Goal: Download file/media

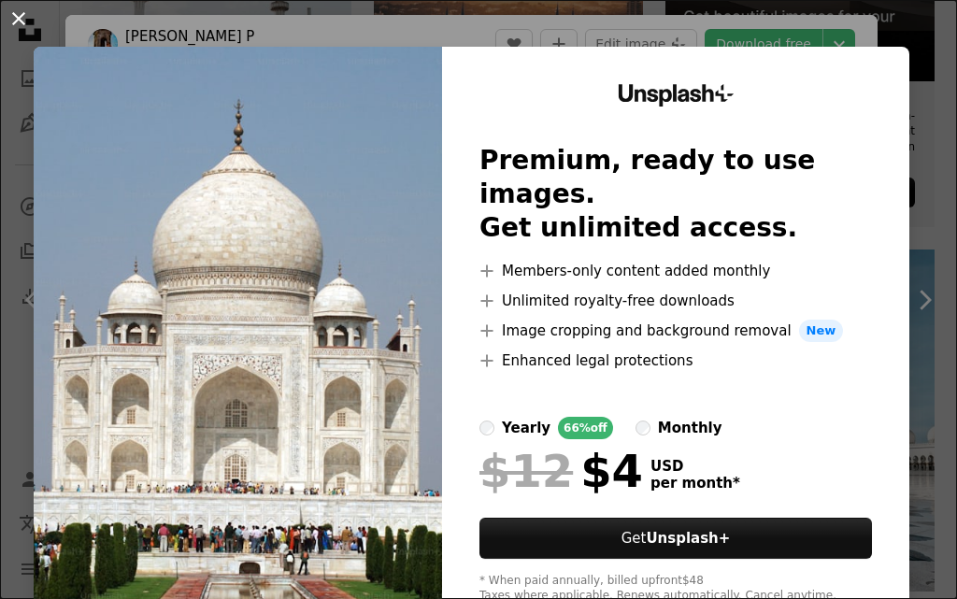
scroll to position [3178, 0]
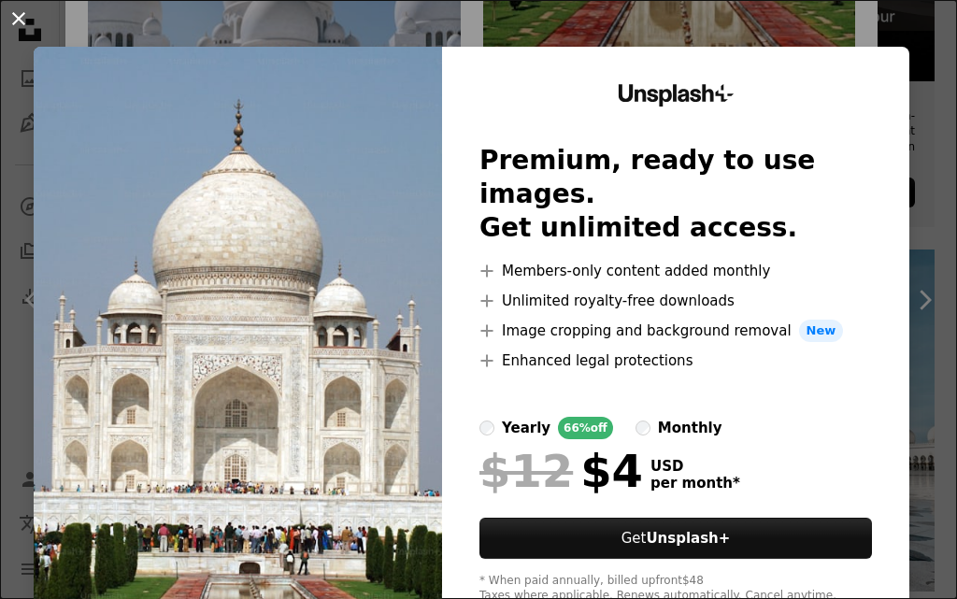
click at [17, 16] on button "An X shape" at bounding box center [18, 18] width 22 height 22
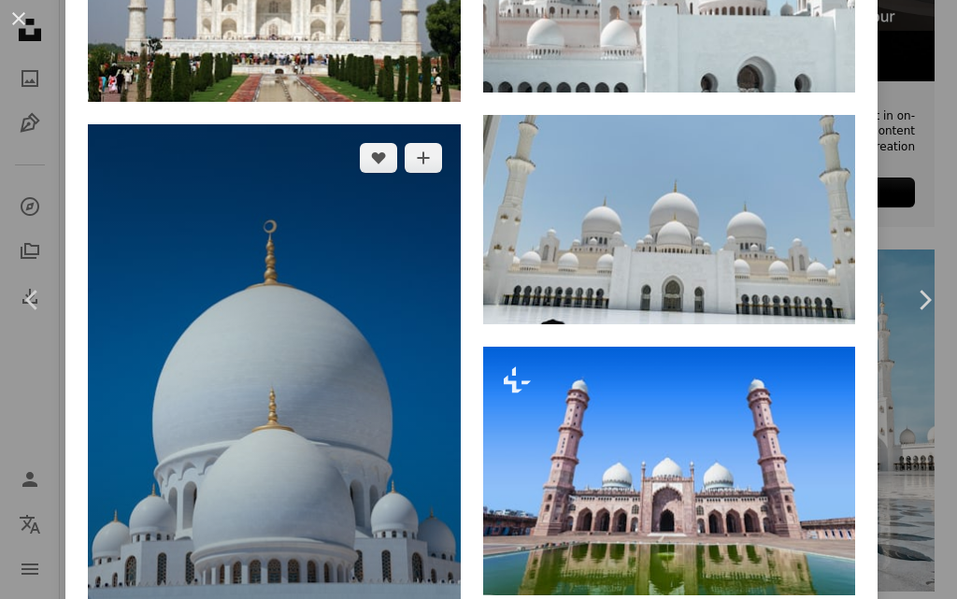
scroll to position [3739, 0]
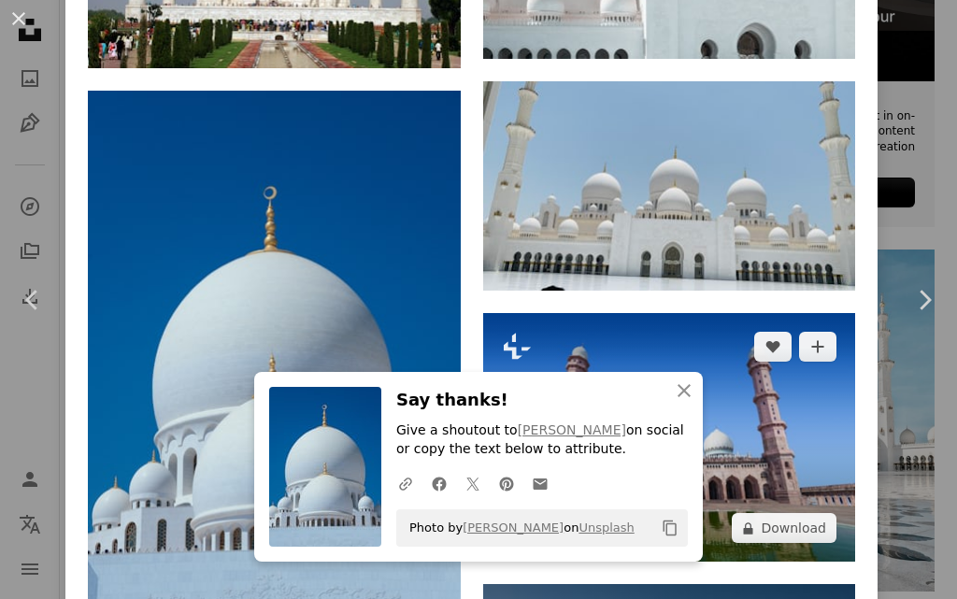
drag, startPoint x: 795, startPoint y: 423, endPoint x: 739, endPoint y: 496, distance: 92.2
click at [745, 503] on div "A heart A plus sign [PERSON_NAME] Arrow pointing down Plus sign for Unsplash+ A…" at bounding box center [669, 584] width 373 height 5959
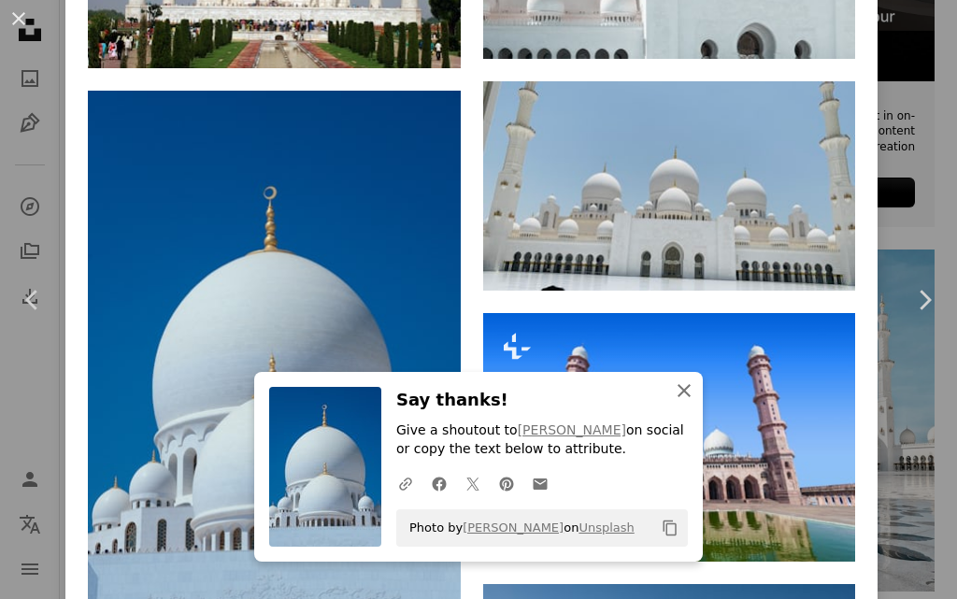
click at [680, 387] on icon "button" at bounding box center [684, 390] width 13 height 13
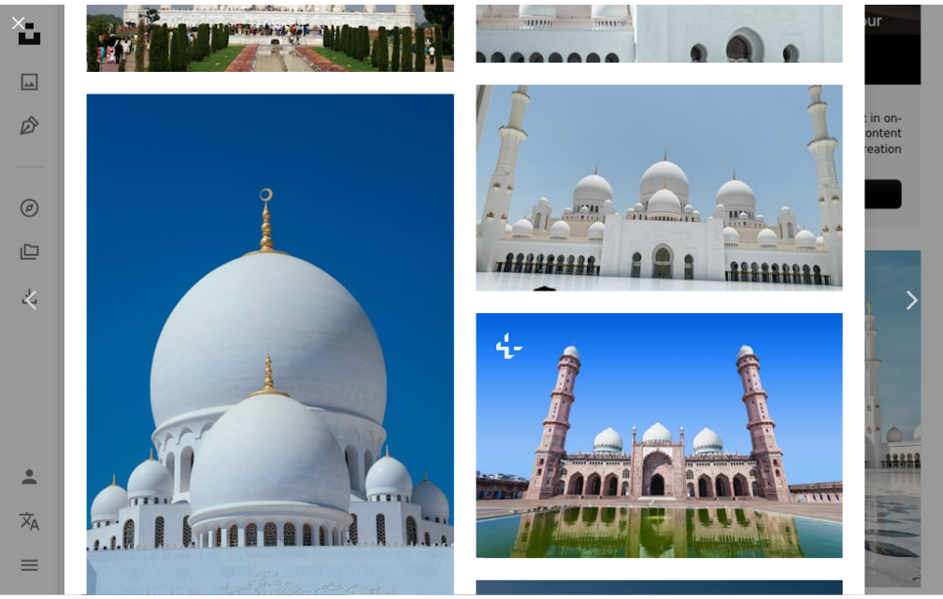
scroll to position [4020, 0]
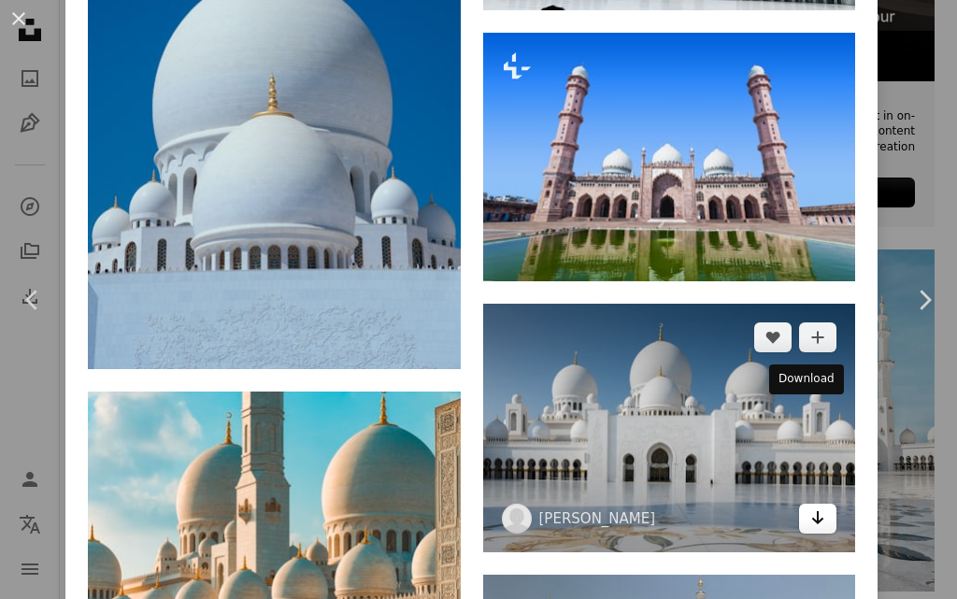
click at [810, 507] on icon "Arrow pointing down" at bounding box center [817, 518] width 15 height 22
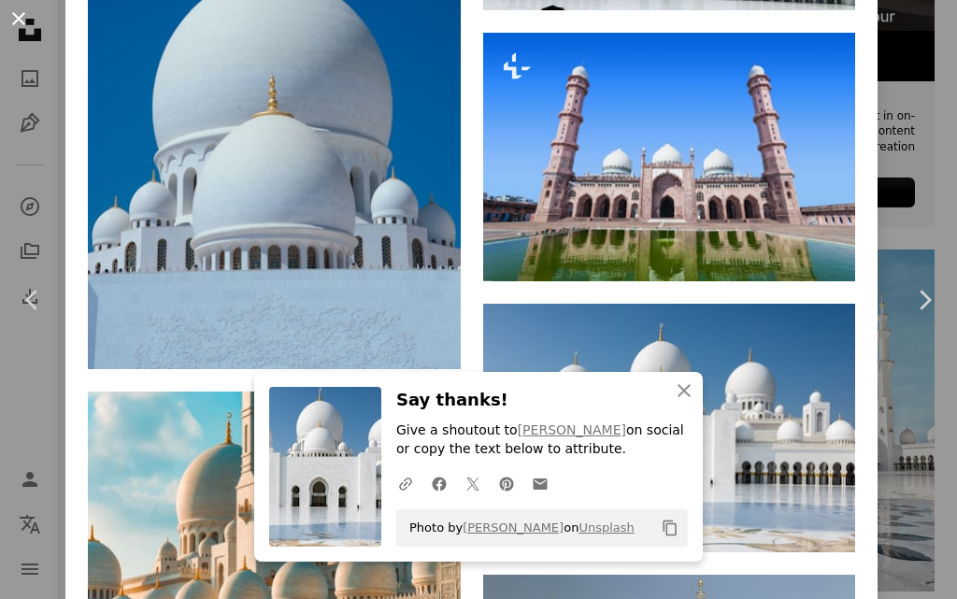
click at [23, 14] on button "An X shape" at bounding box center [18, 18] width 22 height 22
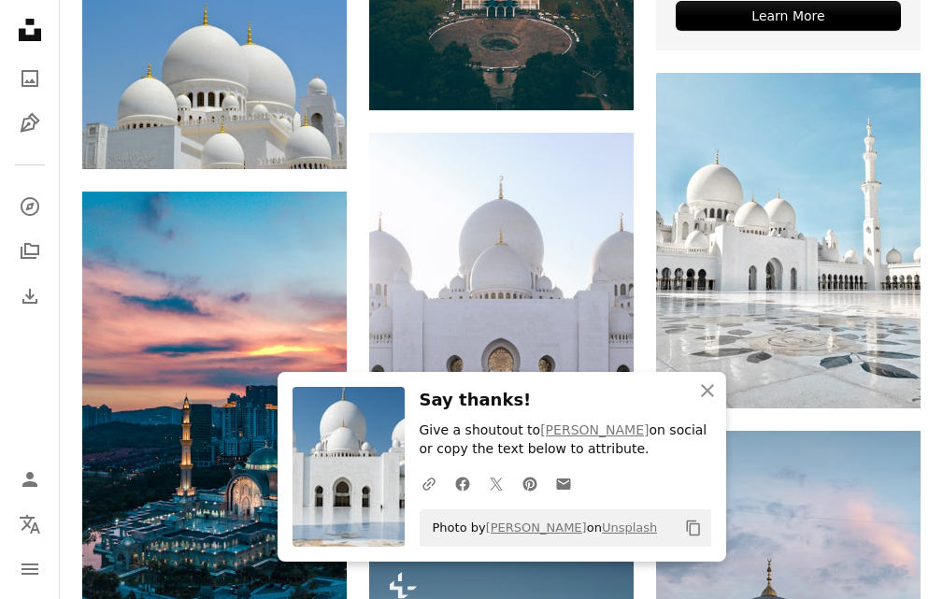
scroll to position [841, 0]
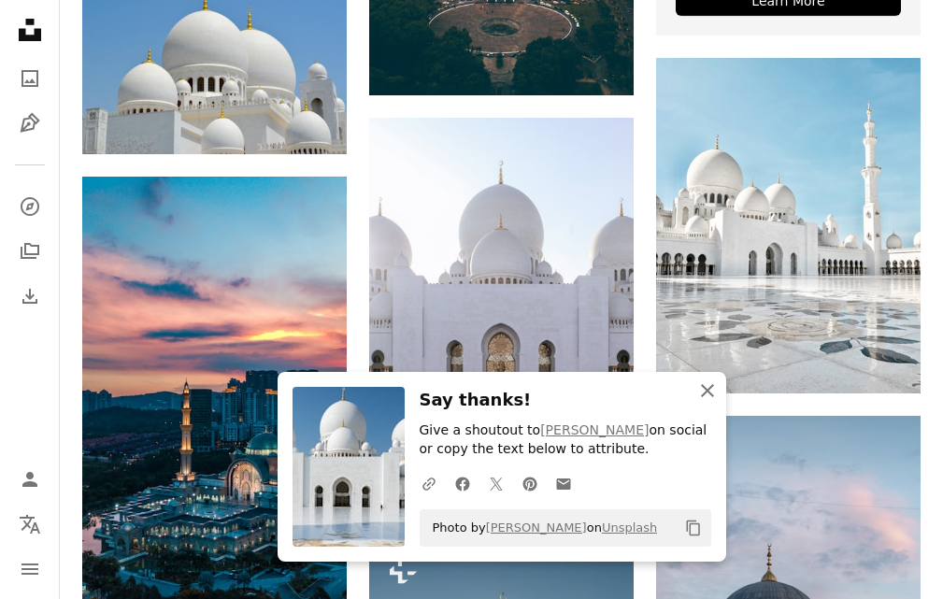
click at [705, 394] on icon "button" at bounding box center [707, 390] width 13 height 13
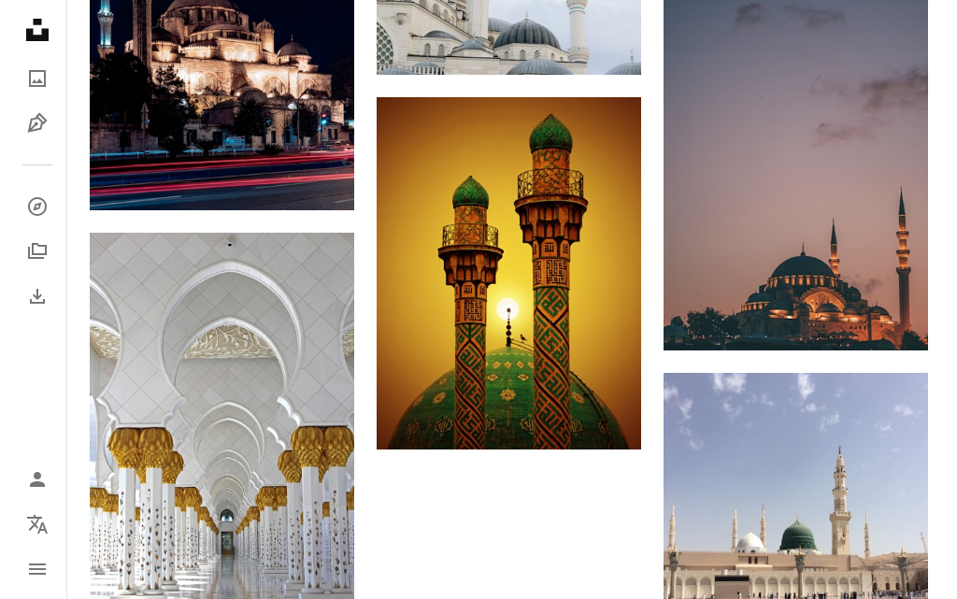
scroll to position [2524, 0]
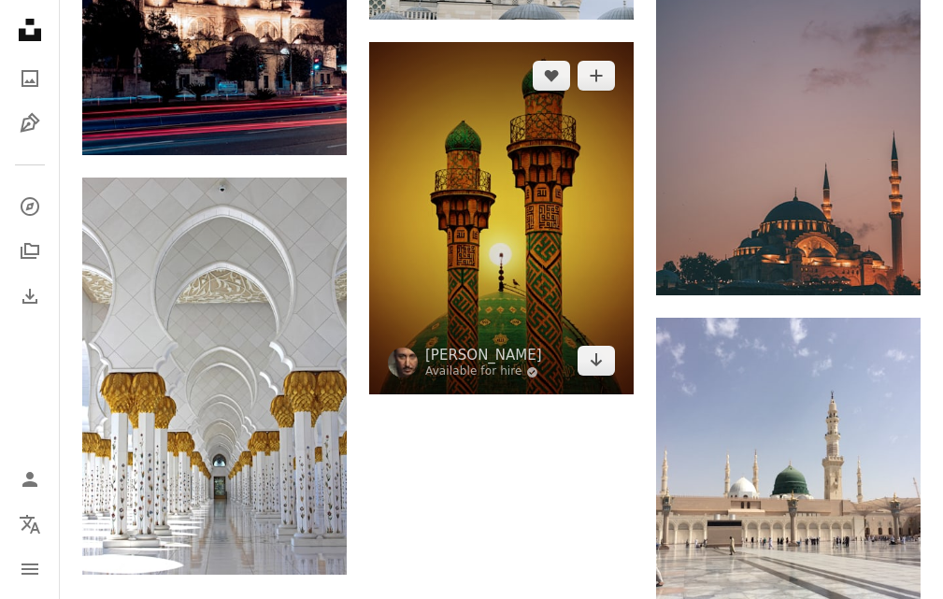
click at [502, 263] on img at bounding box center [501, 218] width 265 height 352
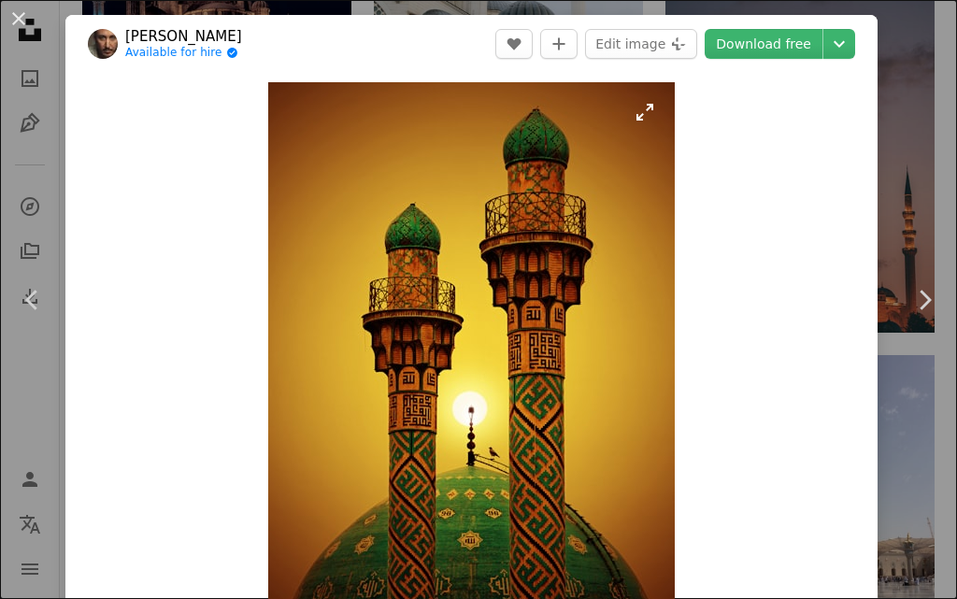
scroll to position [93, 0]
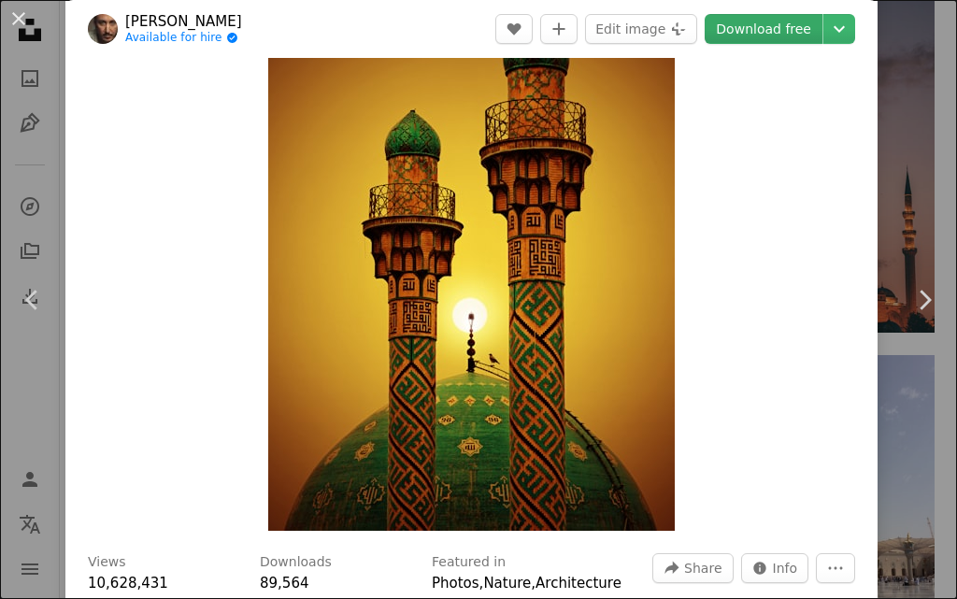
click at [711, 44] on header "[PERSON_NAME] Available for hire A checkmark inside of a circle A heart A plus …" at bounding box center [471, 29] width 812 height 58
click at [725, 35] on link "Download free" at bounding box center [764, 29] width 118 height 30
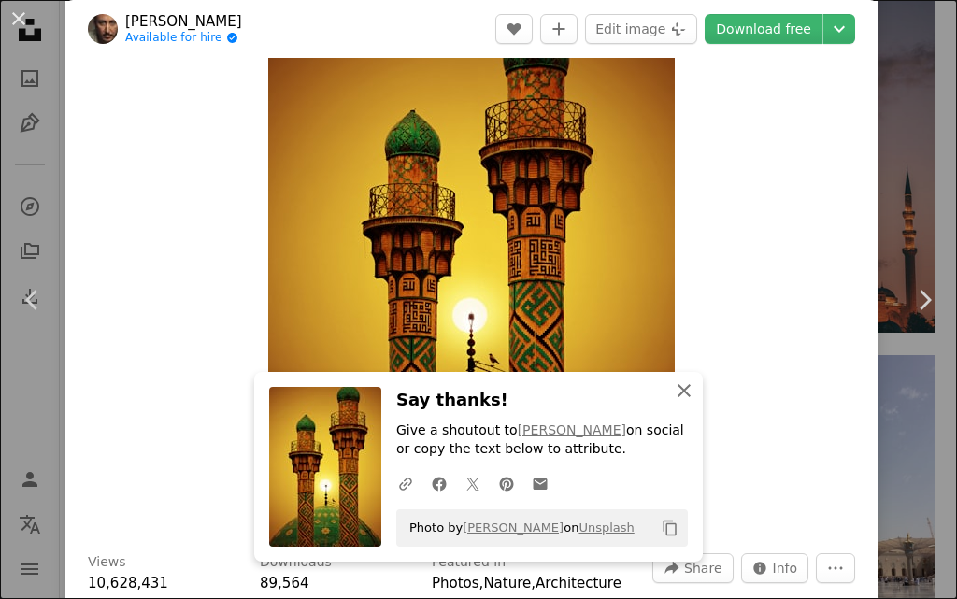
click at [674, 381] on icon "An X shape" at bounding box center [684, 391] width 22 height 22
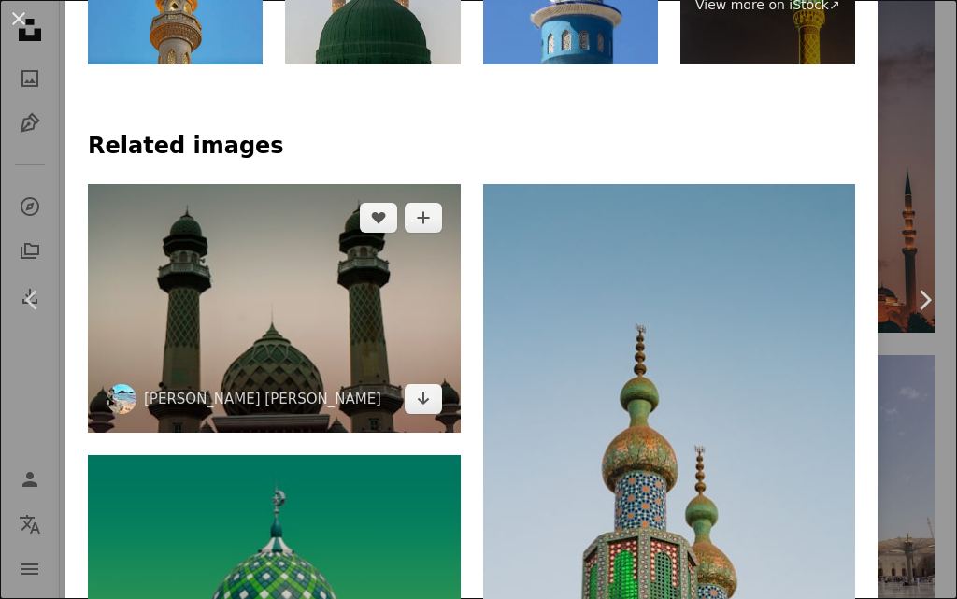
scroll to position [1215, 0]
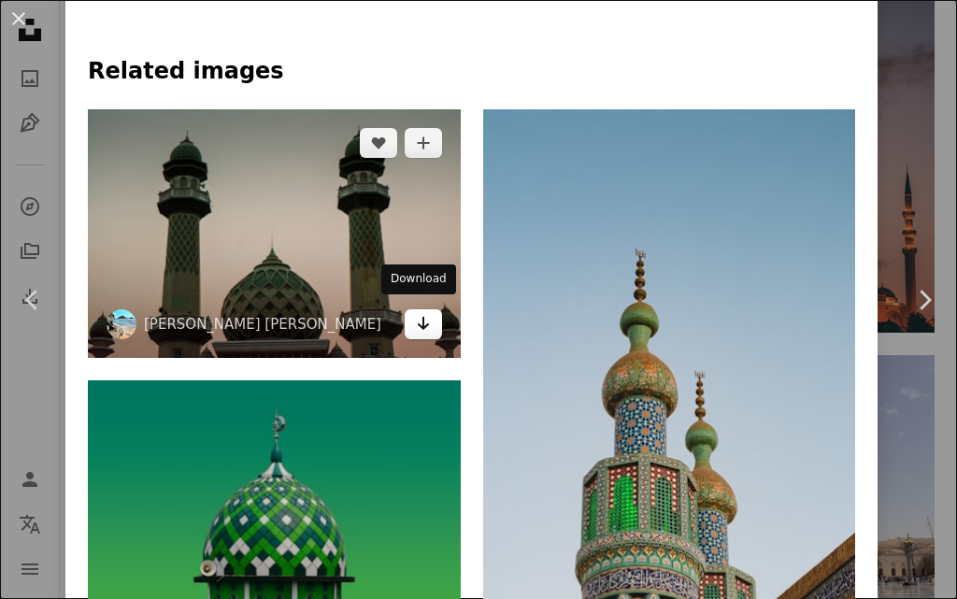
click at [420, 317] on icon "Download" at bounding box center [423, 323] width 12 height 13
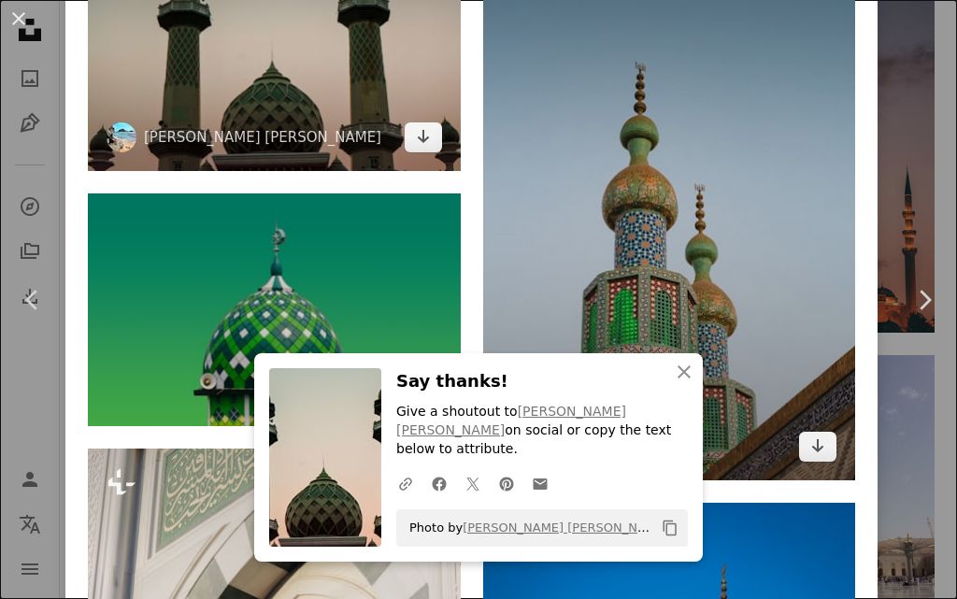
scroll to position [1496, 0]
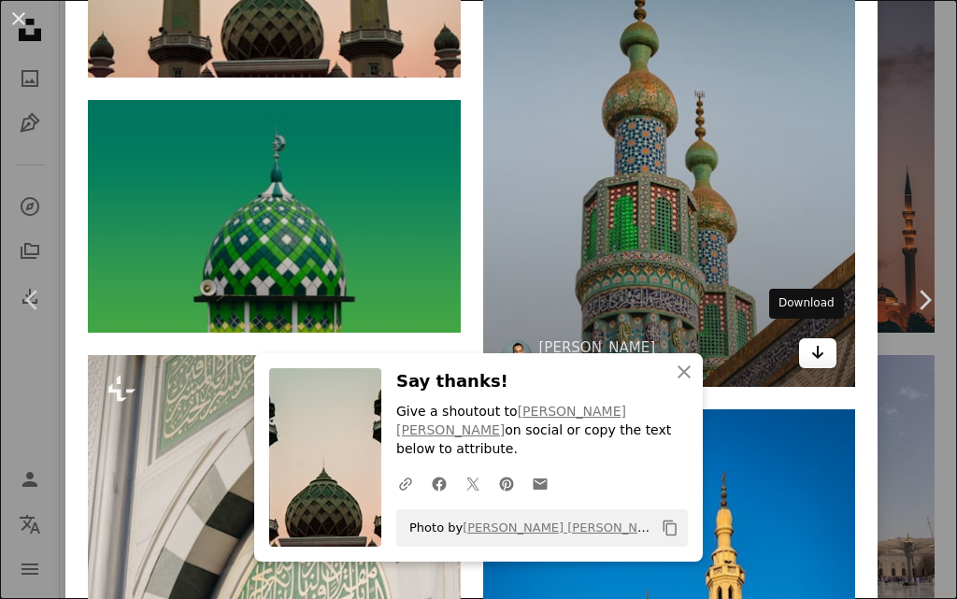
click at [812, 346] on icon "Download" at bounding box center [818, 352] width 12 height 13
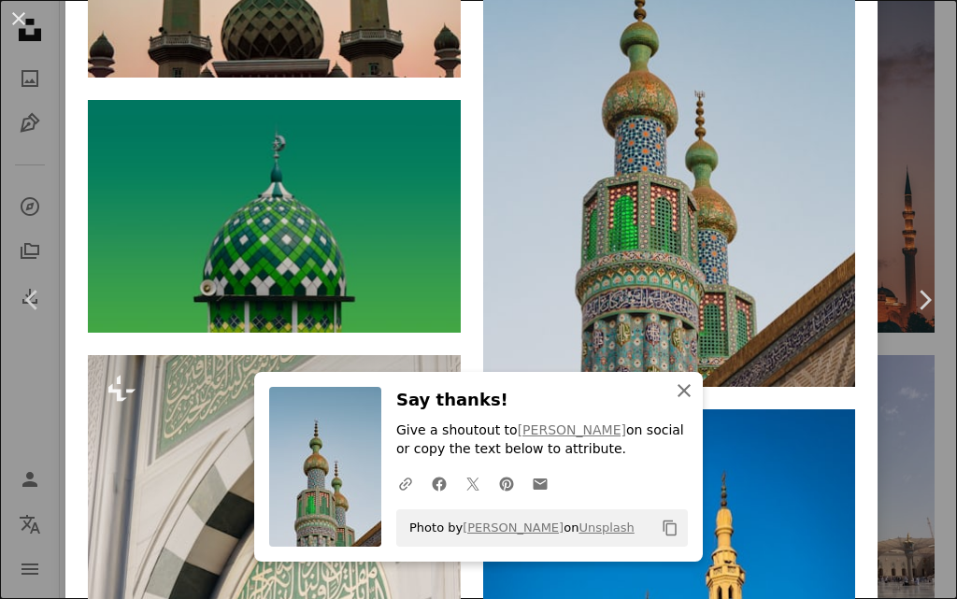
click at [677, 383] on icon "An X shape" at bounding box center [684, 391] width 22 height 22
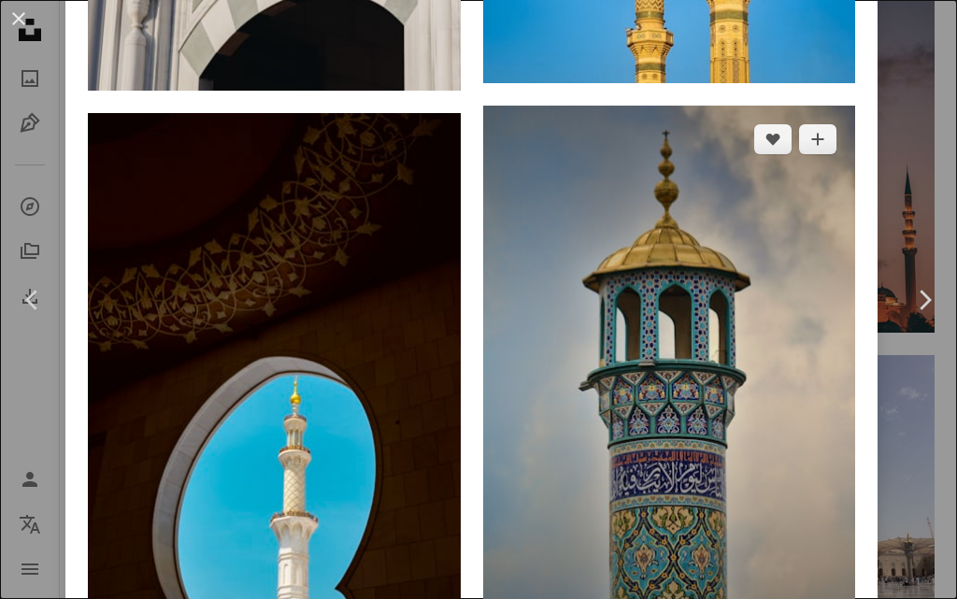
scroll to position [2430, 0]
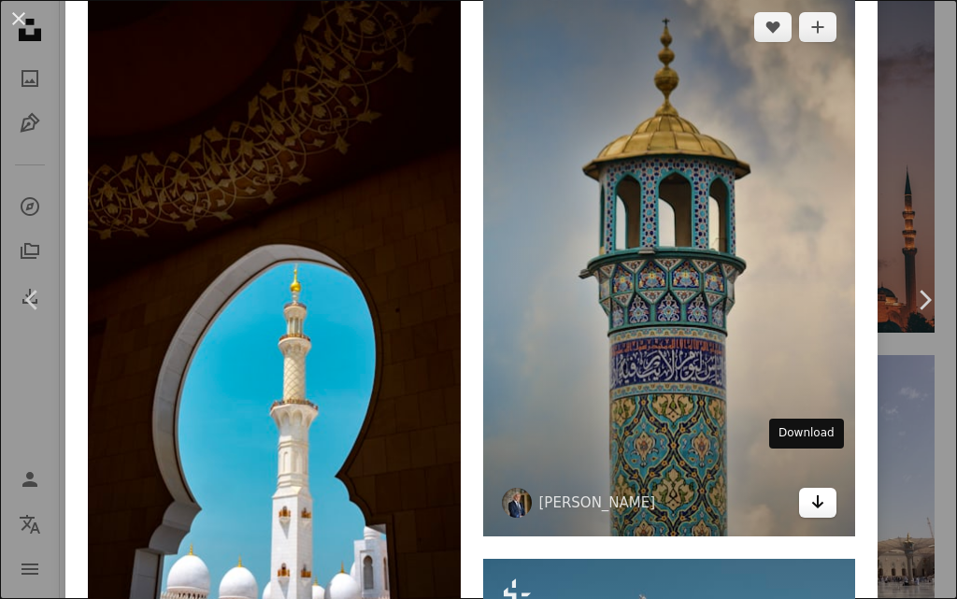
click at [810, 491] on icon "Arrow pointing down" at bounding box center [817, 502] width 15 height 22
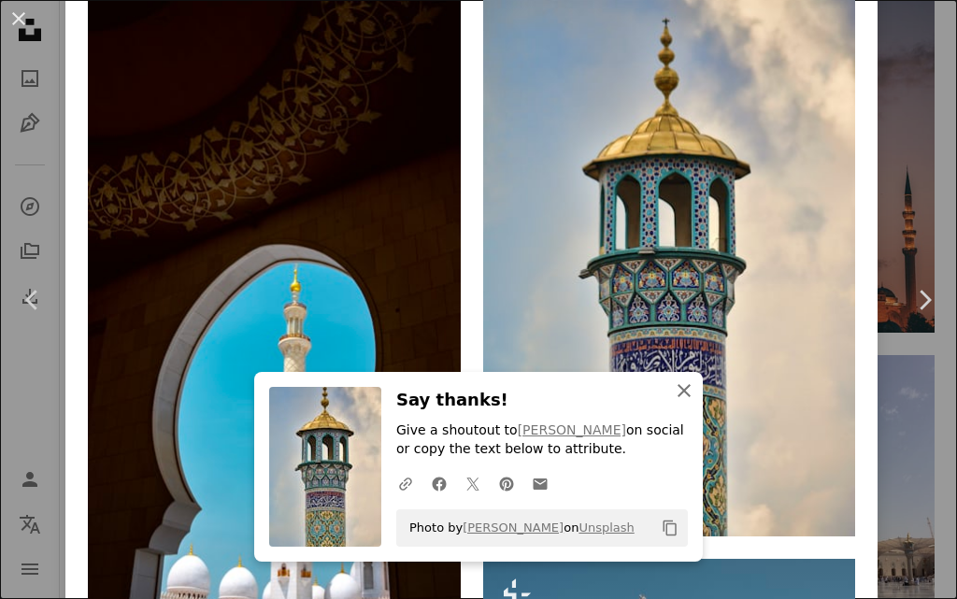
click at [679, 394] on icon "An X shape" at bounding box center [684, 391] width 22 height 22
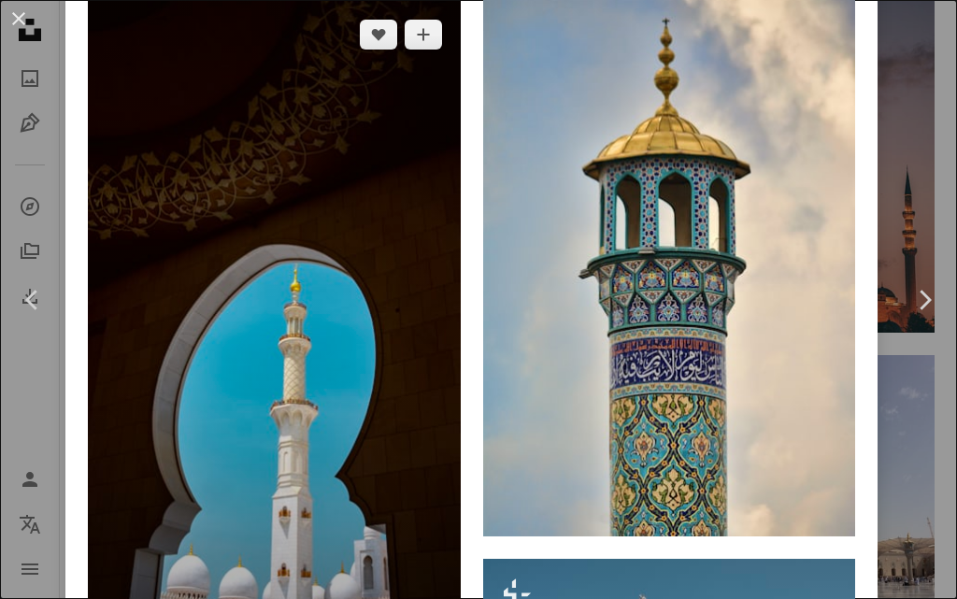
scroll to position [2617, 0]
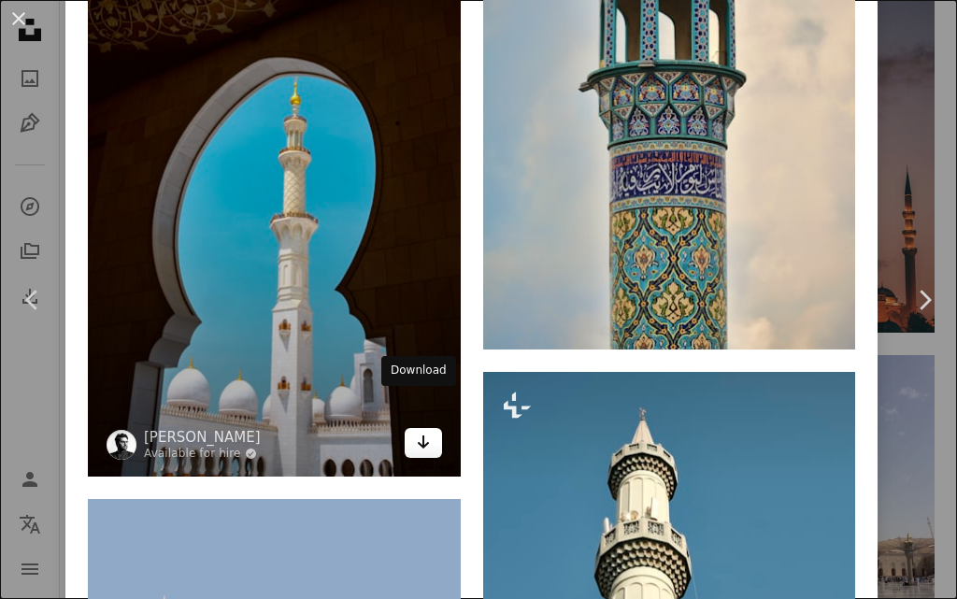
click at [417, 436] on icon "Download" at bounding box center [423, 442] width 12 height 13
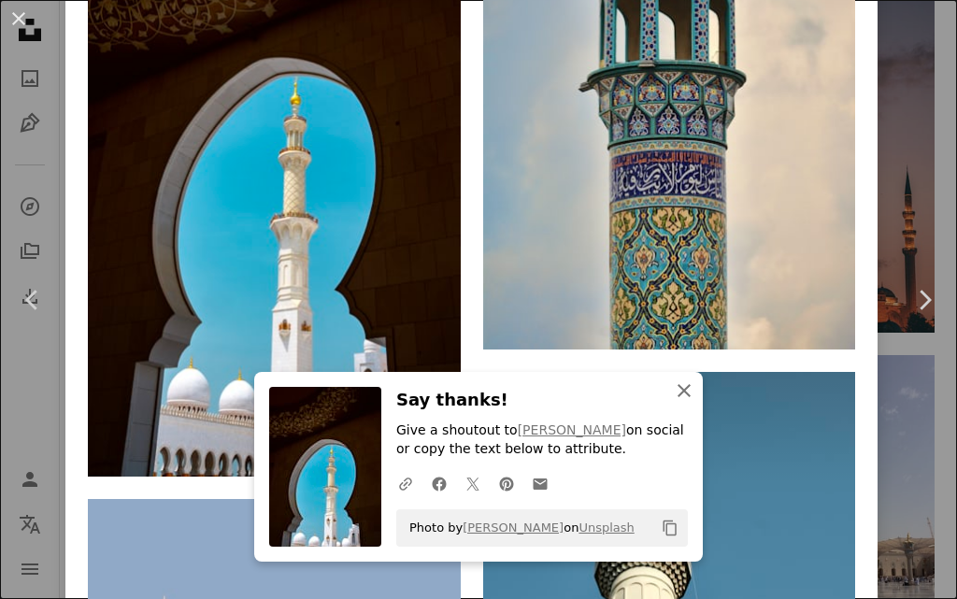
click at [677, 388] on icon "An X shape" at bounding box center [684, 391] width 22 height 22
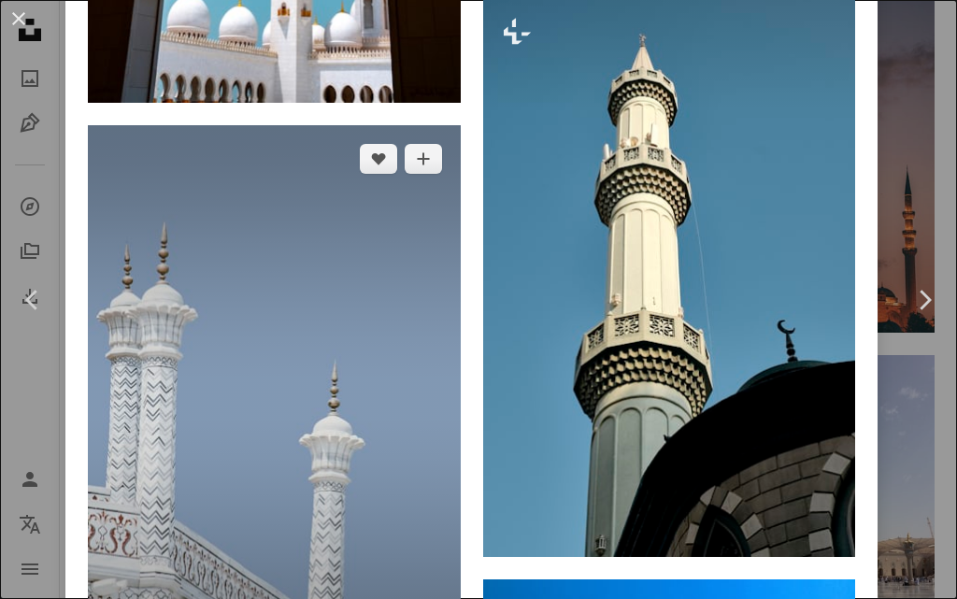
scroll to position [3178, 0]
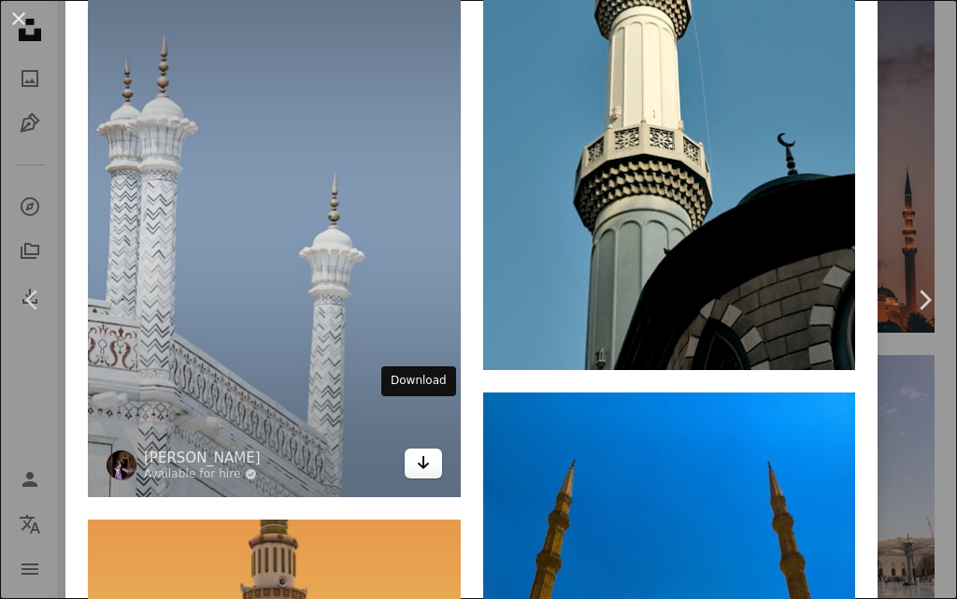
click at [417, 456] on icon "Download" at bounding box center [423, 462] width 12 height 13
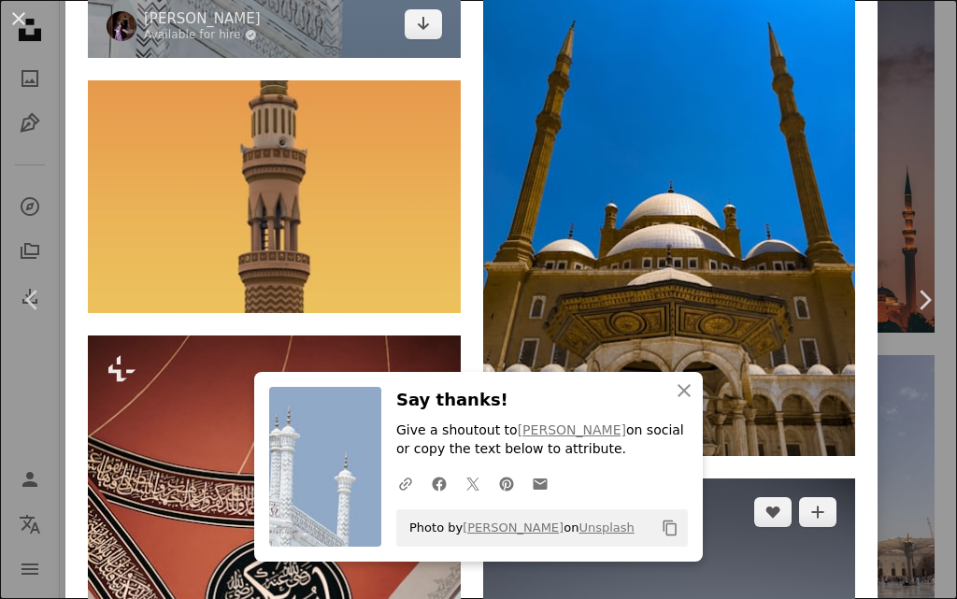
scroll to position [3739, 0]
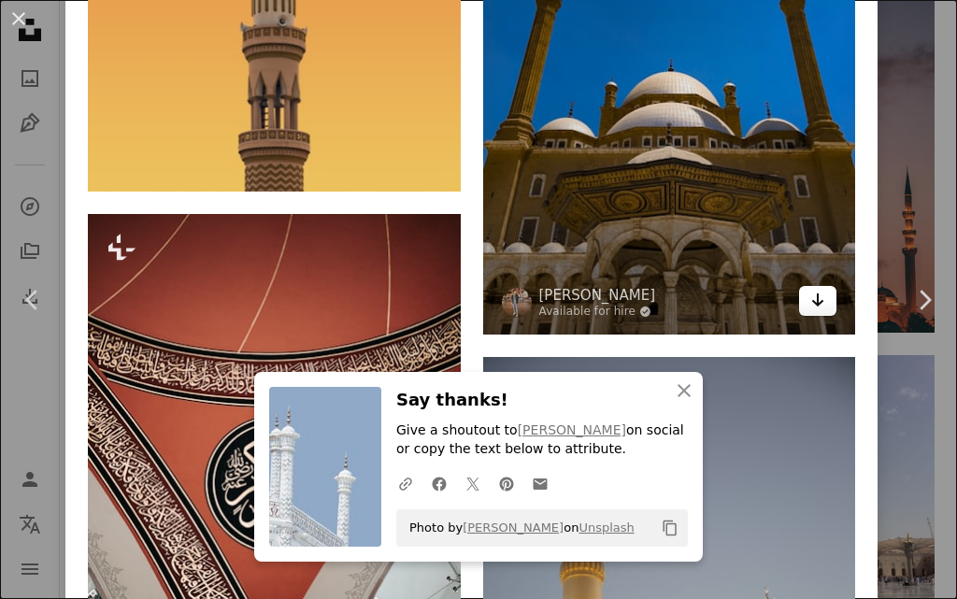
click at [812, 294] on icon "Download" at bounding box center [818, 300] width 12 height 13
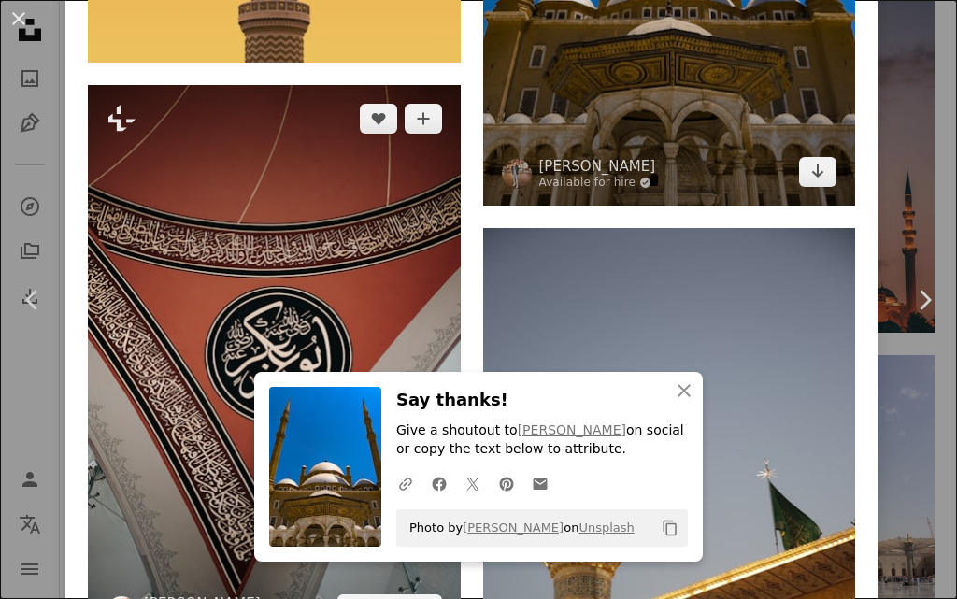
scroll to position [4020, 0]
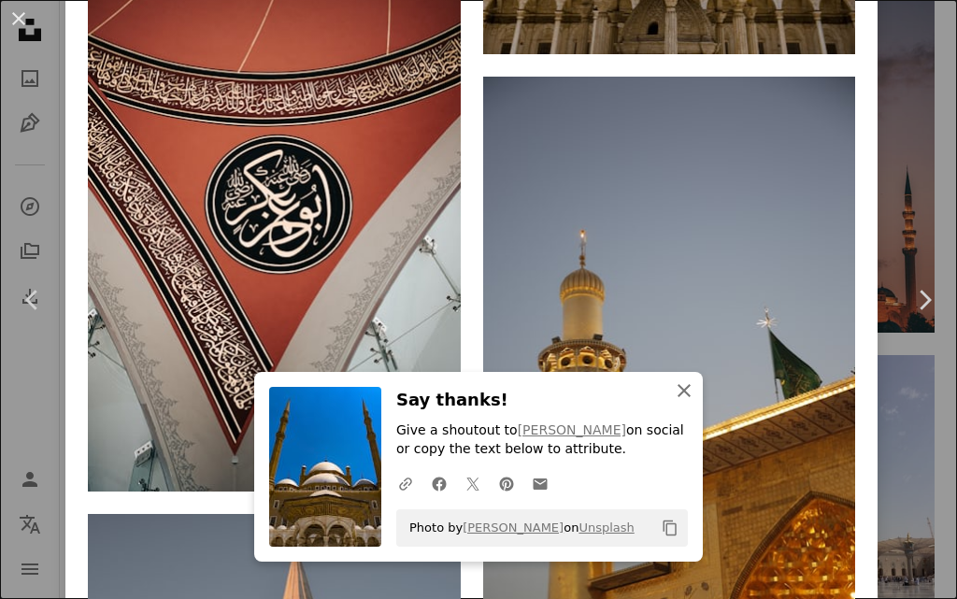
click at [682, 385] on icon "button" at bounding box center [684, 390] width 13 height 13
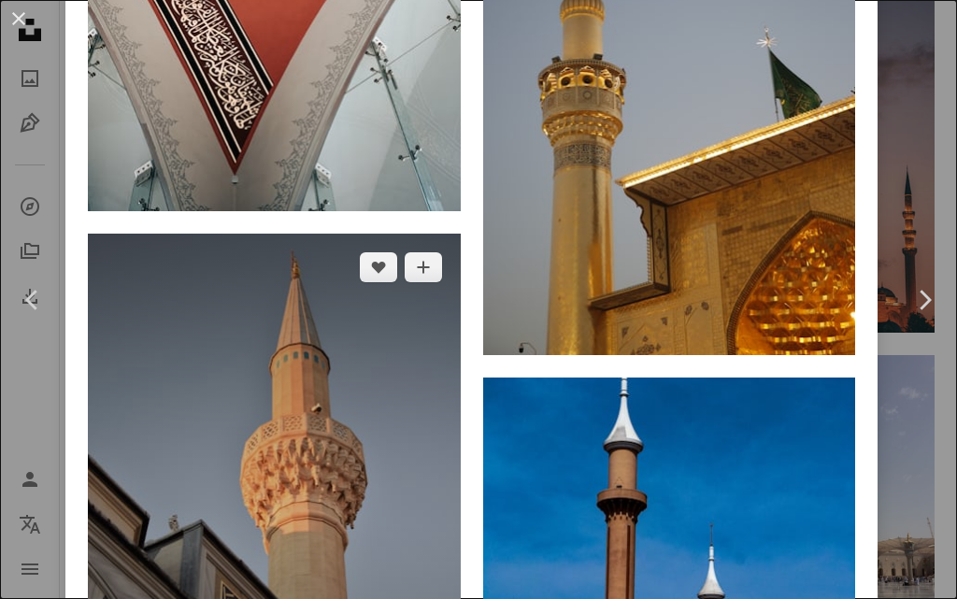
scroll to position [4580, 0]
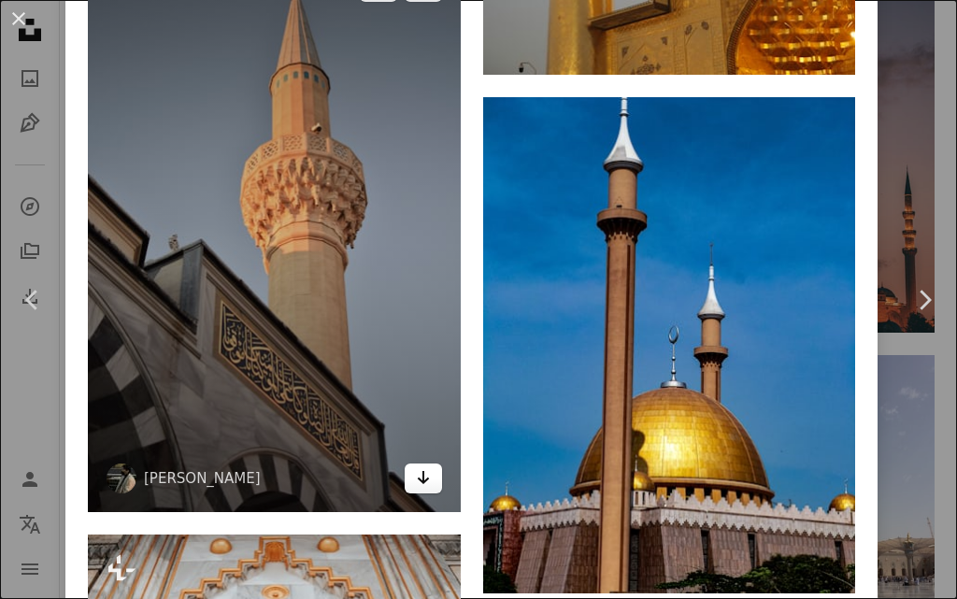
click at [423, 464] on link "Arrow pointing down" at bounding box center [423, 479] width 37 height 30
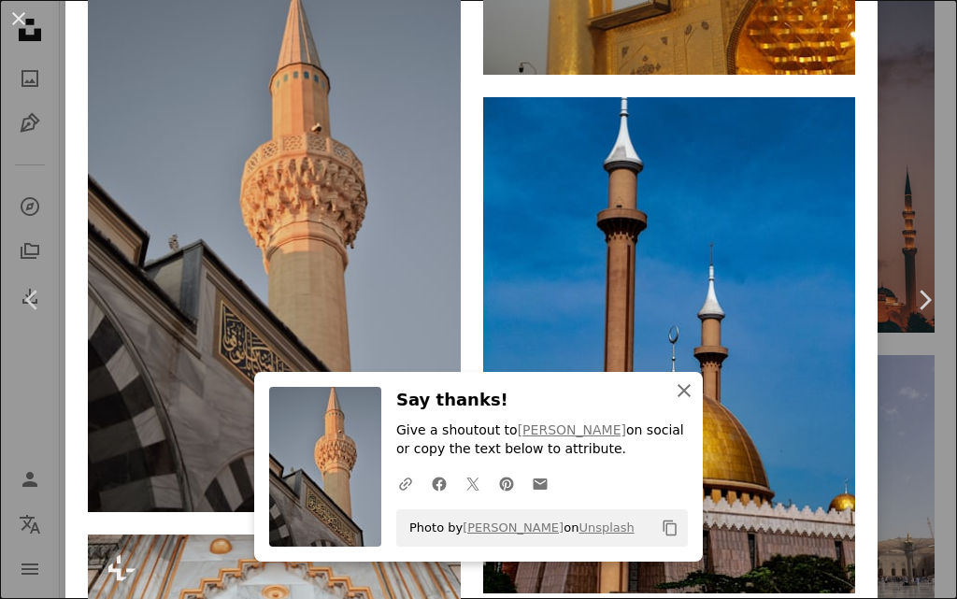
click at [676, 385] on icon "An X shape" at bounding box center [684, 391] width 22 height 22
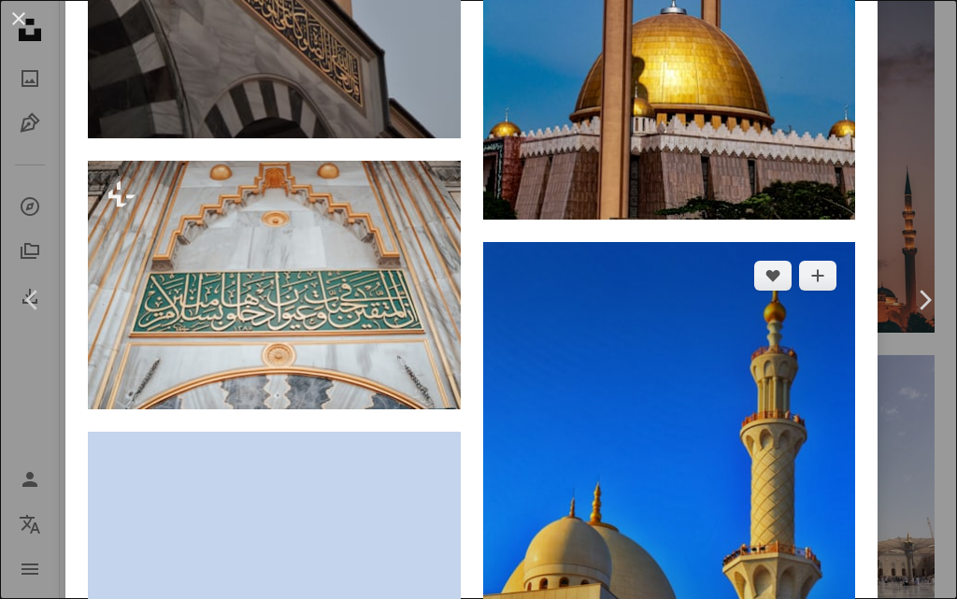
scroll to position [5328, 0]
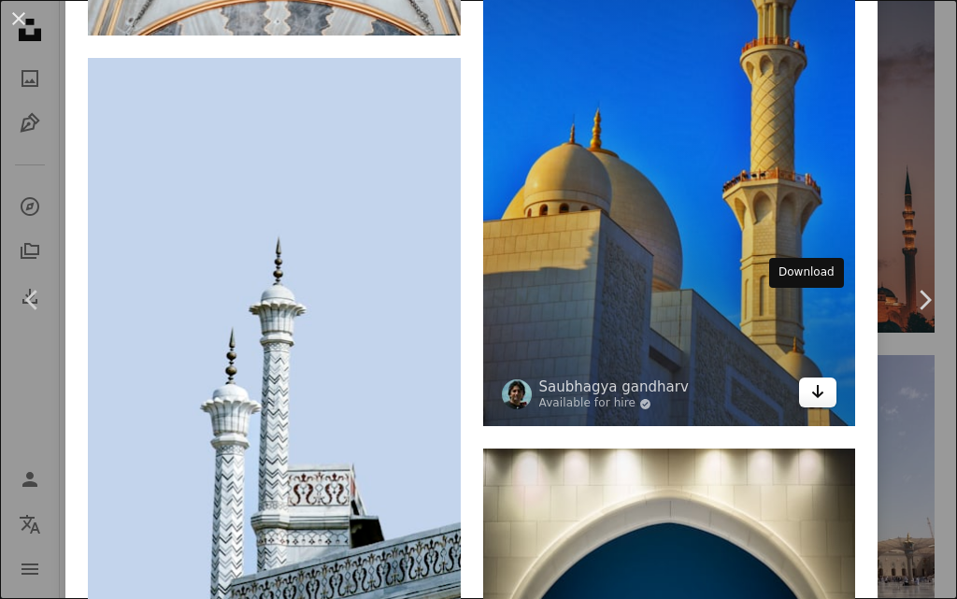
click at [810, 380] on icon "Arrow pointing down" at bounding box center [817, 391] width 15 height 22
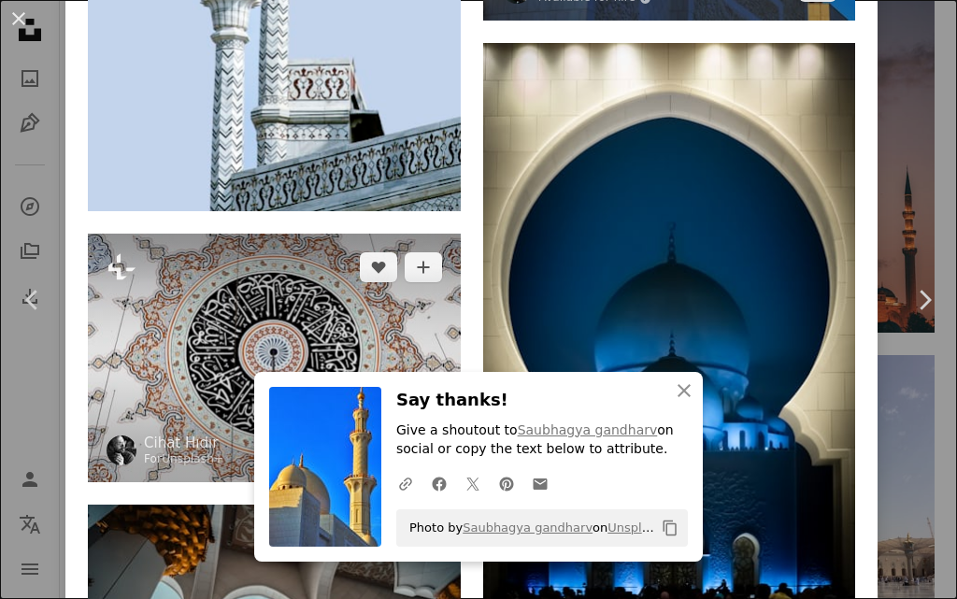
scroll to position [5796, 0]
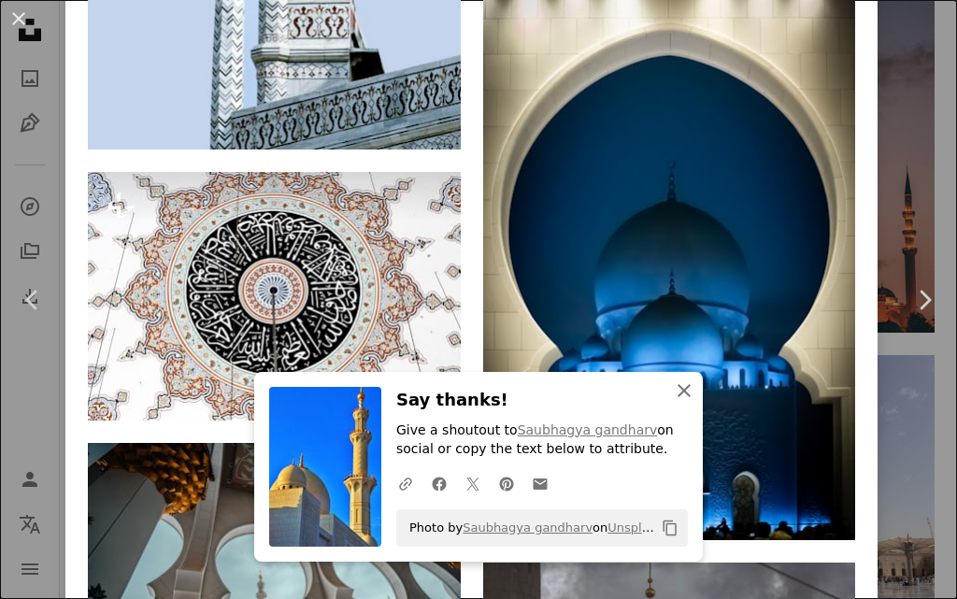
click at [680, 394] on icon "button" at bounding box center [684, 390] width 13 height 13
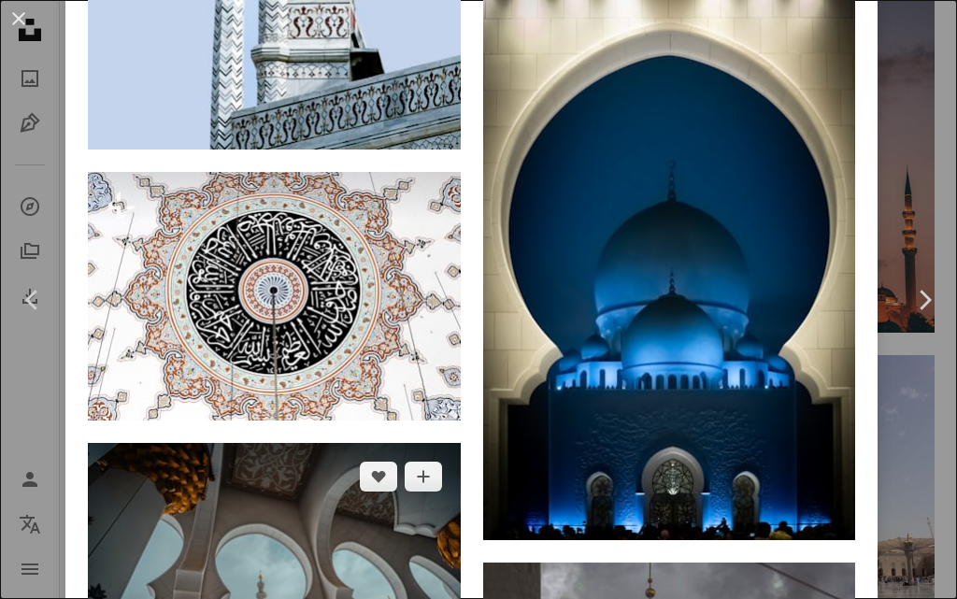
scroll to position [6076, 0]
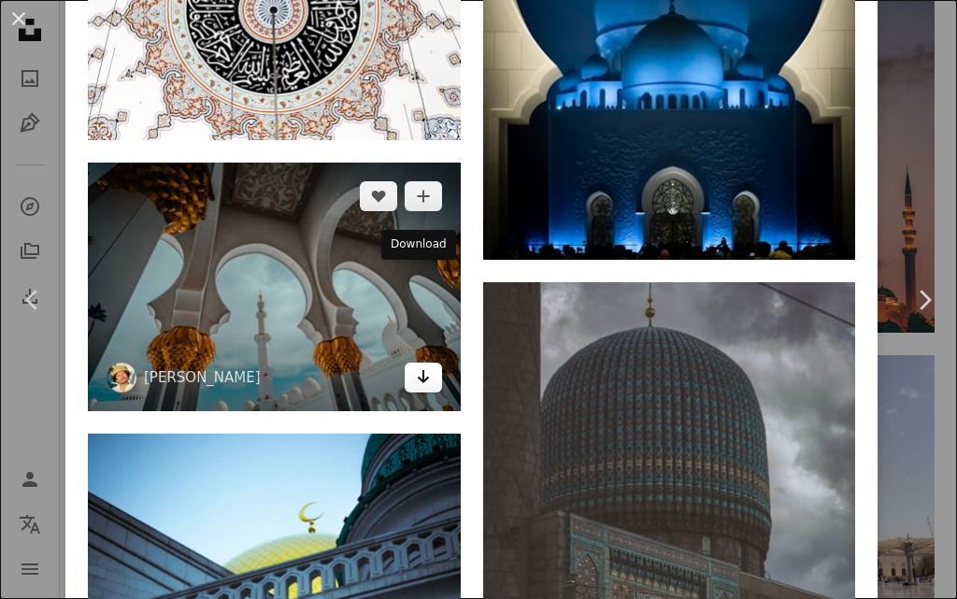
click at [417, 370] on icon "Download" at bounding box center [423, 376] width 12 height 13
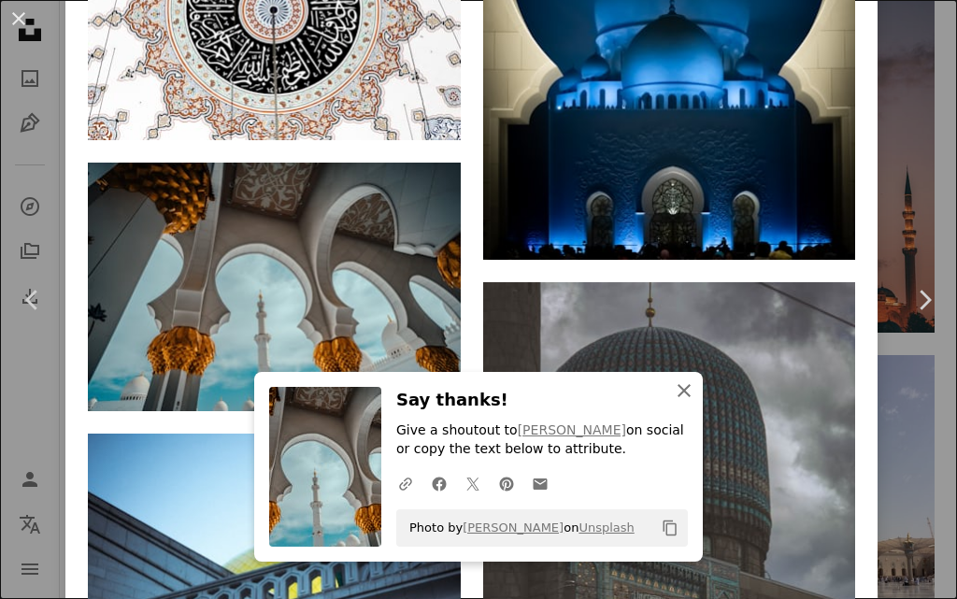
click at [673, 396] on icon "An X shape" at bounding box center [684, 391] width 22 height 22
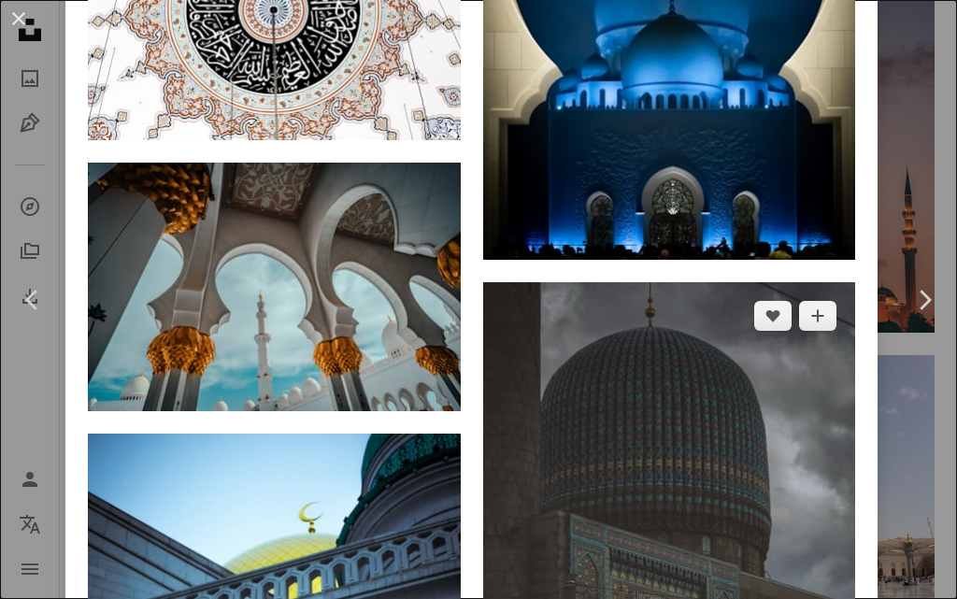
scroll to position [6263, 0]
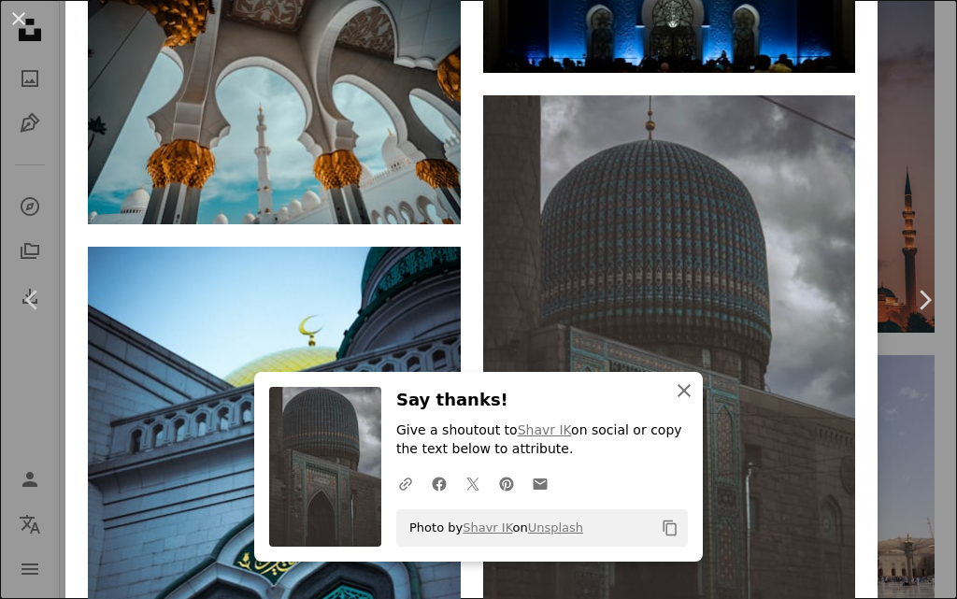
click at [681, 389] on icon "An X shape" at bounding box center [684, 391] width 22 height 22
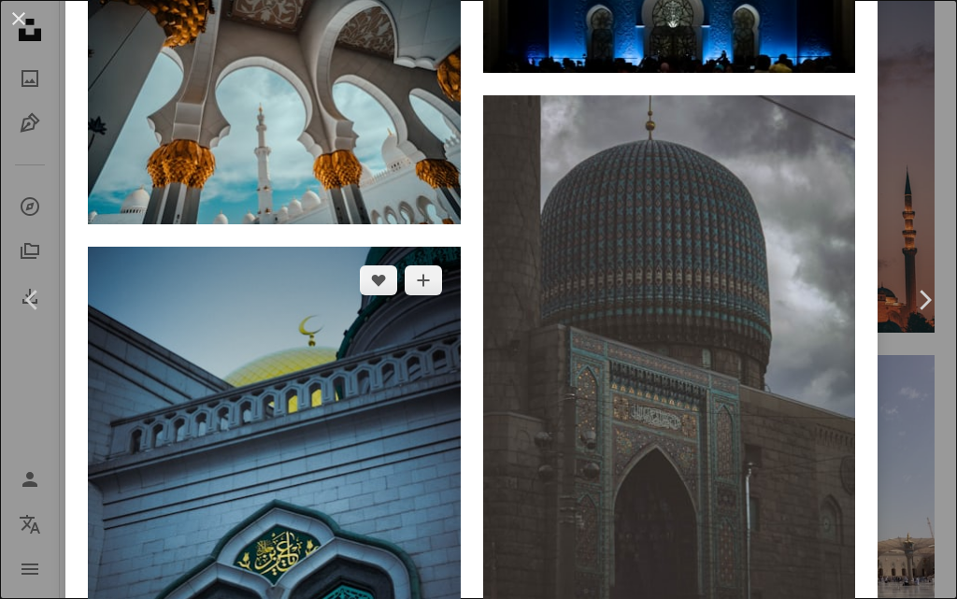
scroll to position [6543, 0]
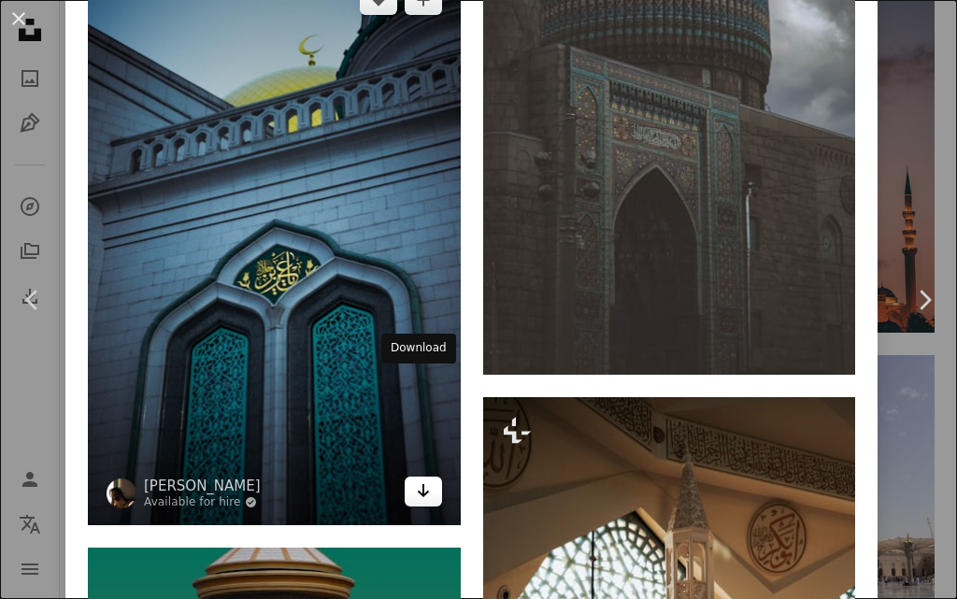
click at [416, 480] on icon "Arrow pointing down" at bounding box center [423, 491] width 15 height 22
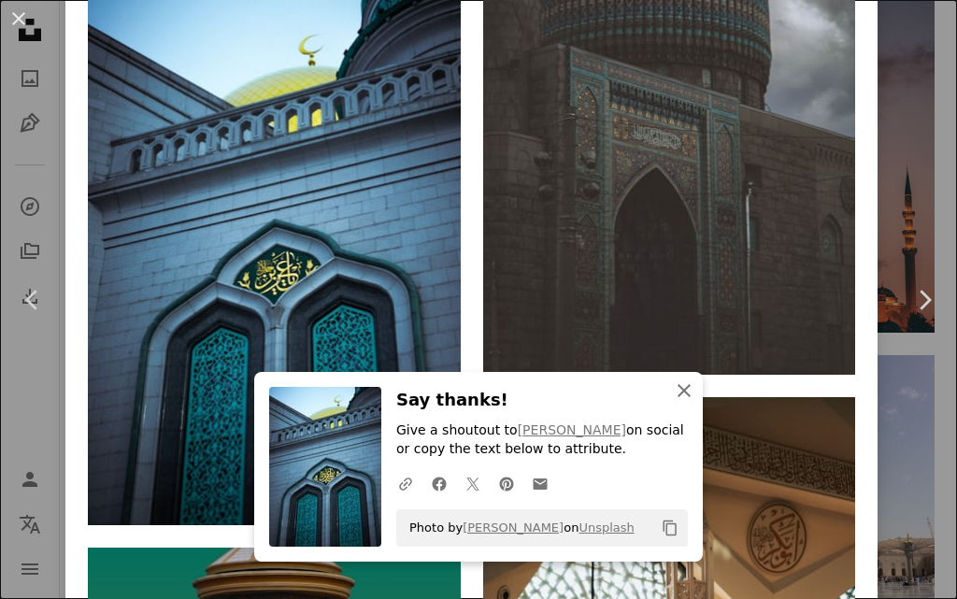
click at [681, 390] on icon "An X shape" at bounding box center [684, 391] width 22 height 22
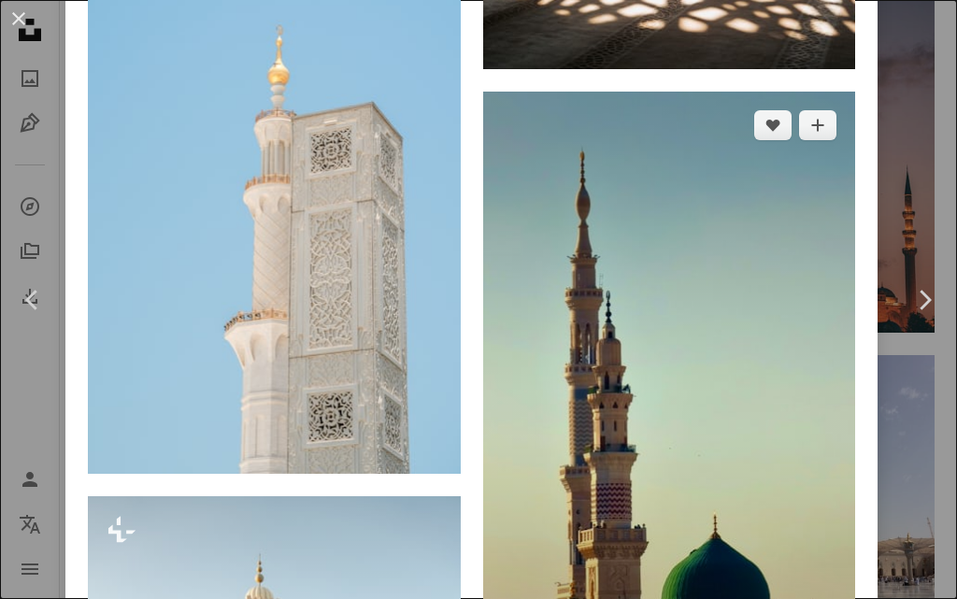
scroll to position [7572, 0]
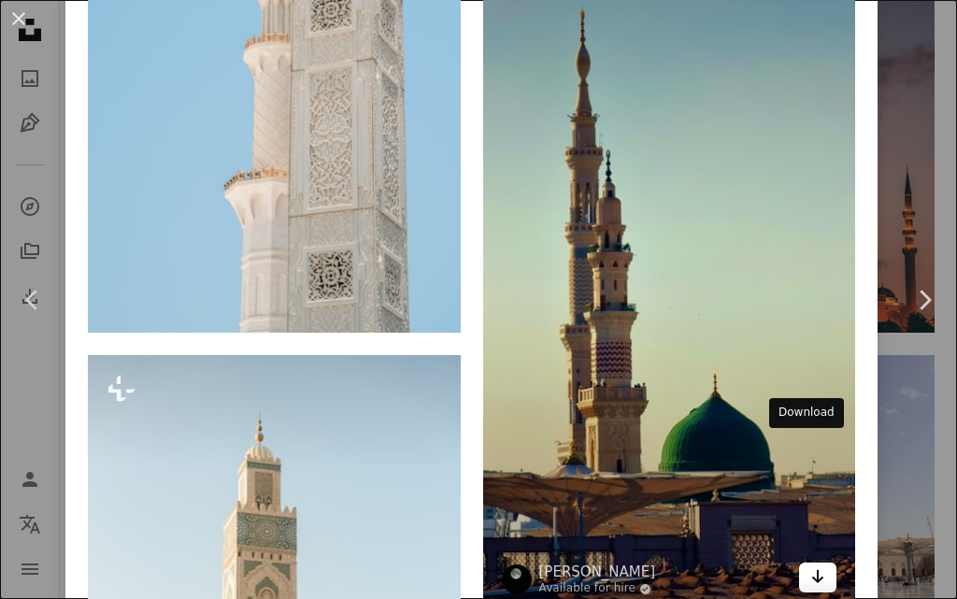
click at [799, 563] on link "Arrow pointing down" at bounding box center [817, 578] width 37 height 30
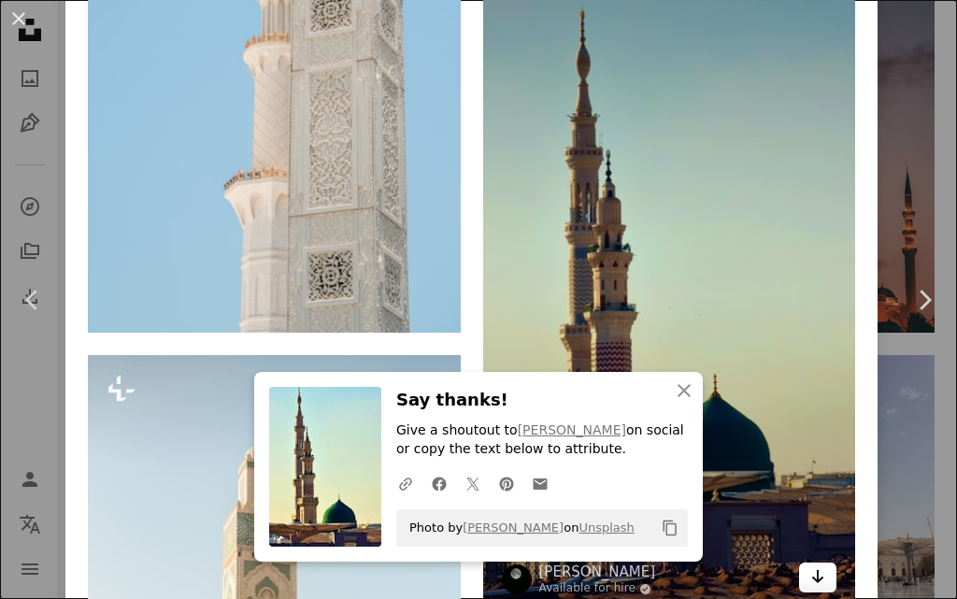
click at [799, 563] on link "Arrow pointing down" at bounding box center [817, 578] width 37 height 30
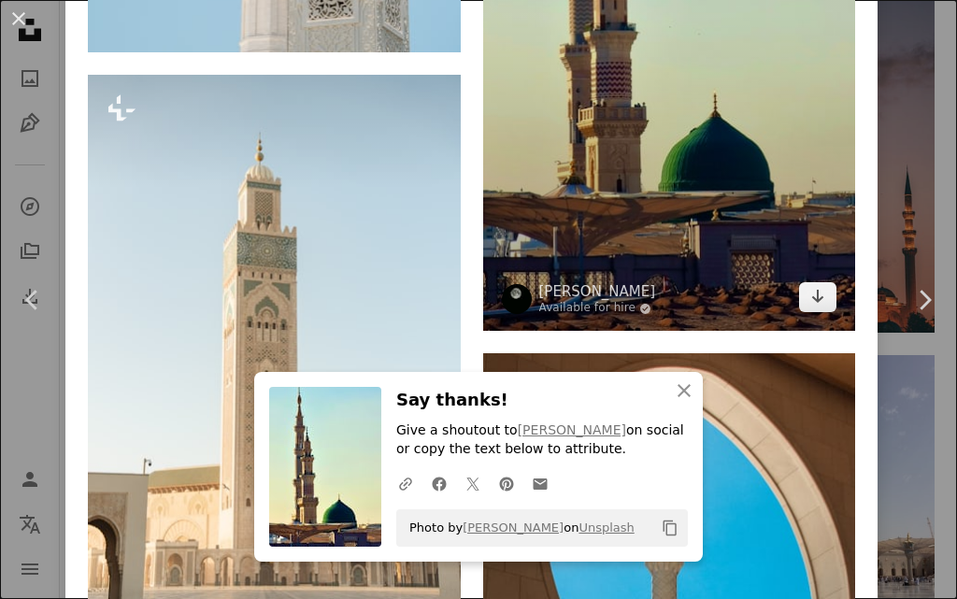
click at [523, 76] on img at bounding box center [669, 0] width 373 height 661
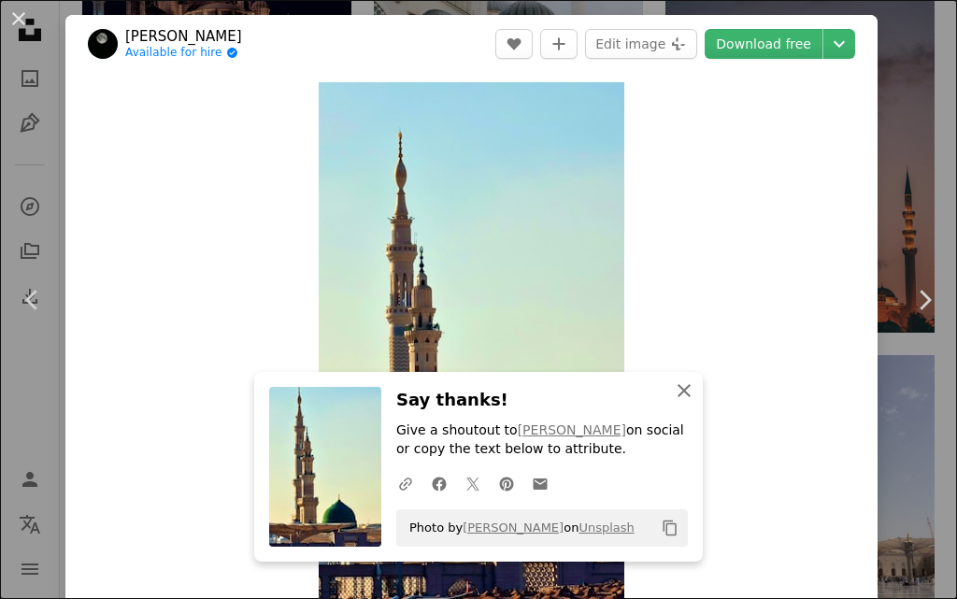
click at [679, 389] on icon "button" at bounding box center [684, 390] width 13 height 13
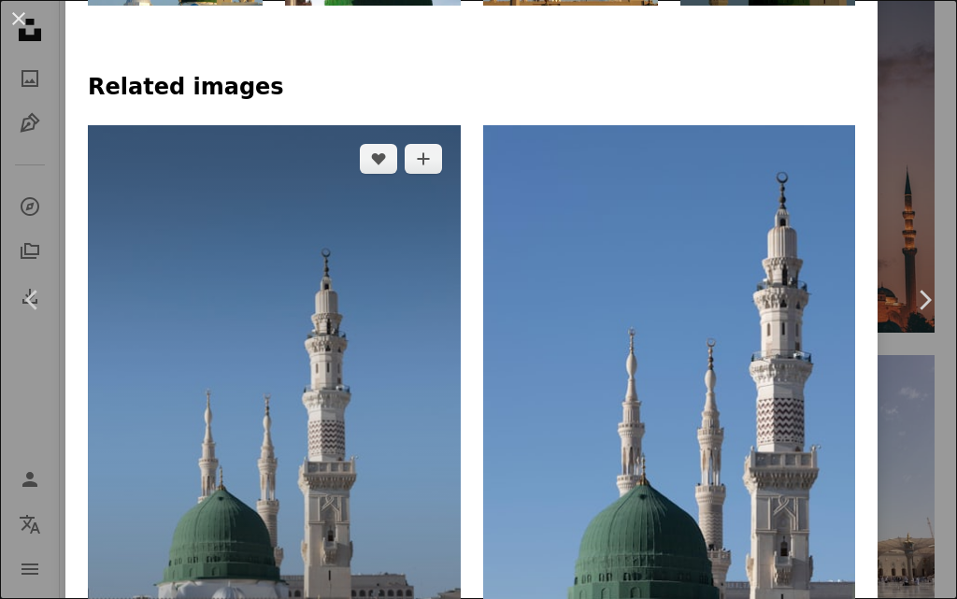
scroll to position [1402, 0]
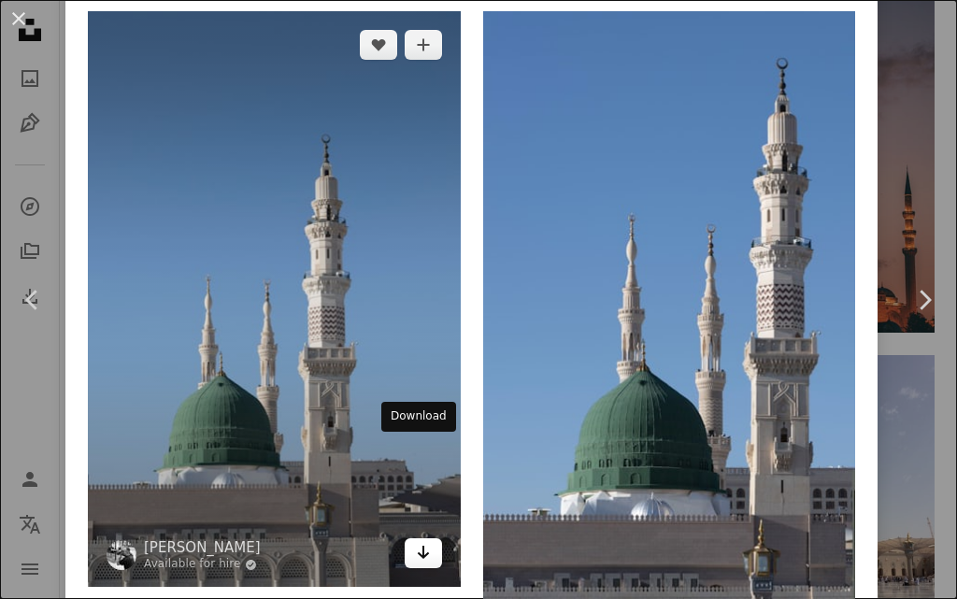
click at [406, 538] on link "Arrow pointing down" at bounding box center [423, 553] width 37 height 30
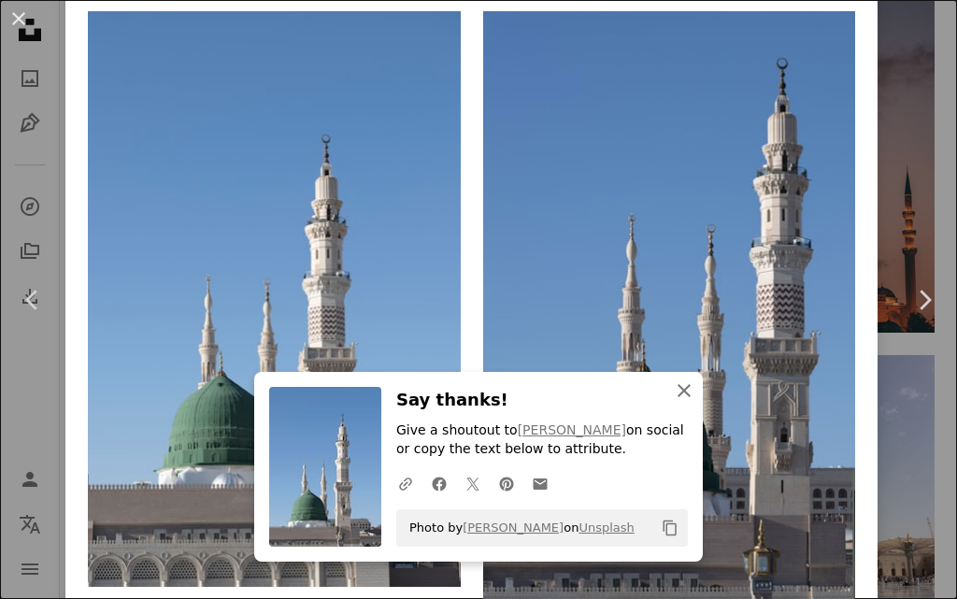
click at [681, 383] on icon "An X shape" at bounding box center [684, 391] width 22 height 22
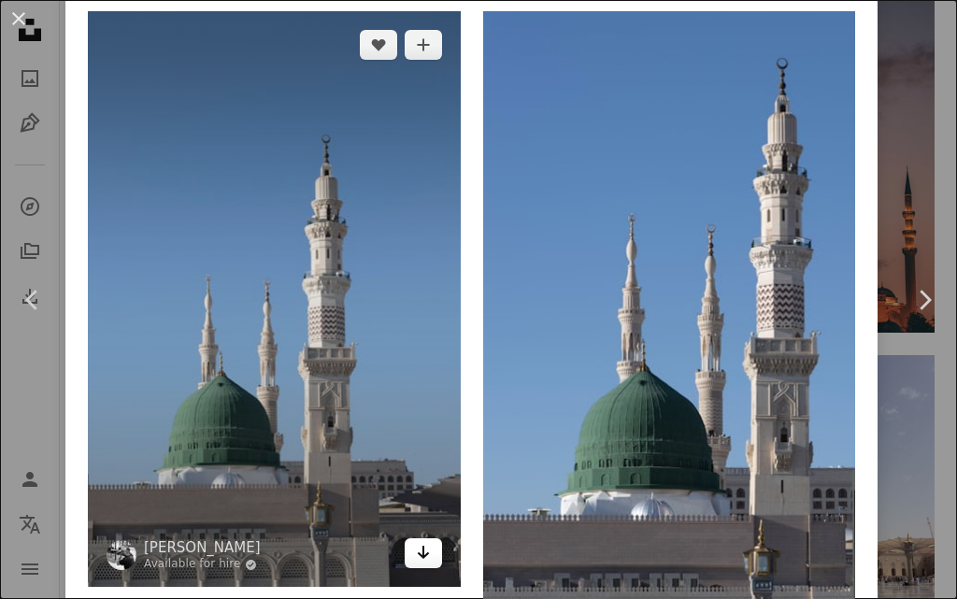
click at [417, 546] on icon "Download" at bounding box center [423, 552] width 12 height 13
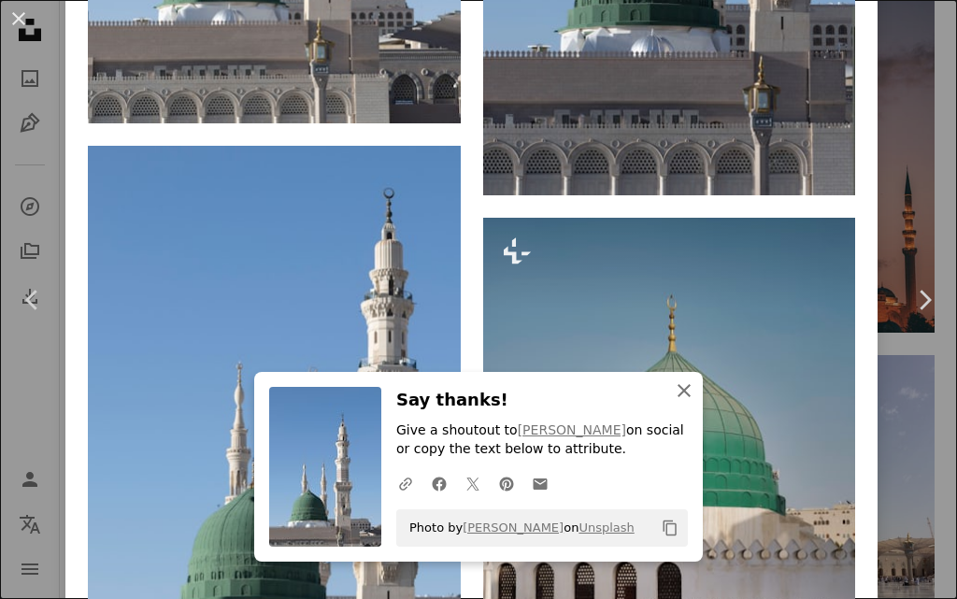
scroll to position [1870, 0]
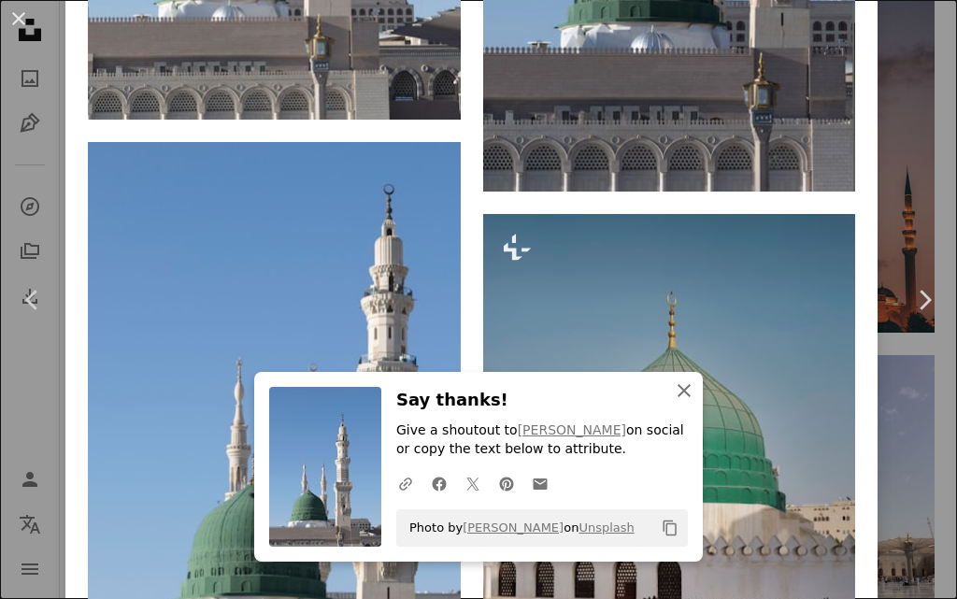
click at [676, 381] on icon "An X shape" at bounding box center [684, 391] width 22 height 22
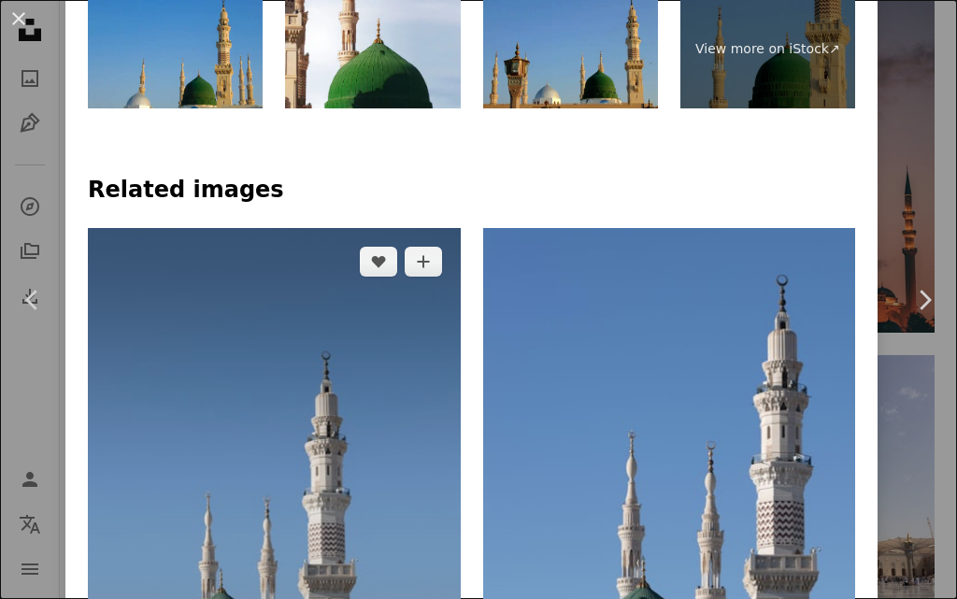
scroll to position [1496, 0]
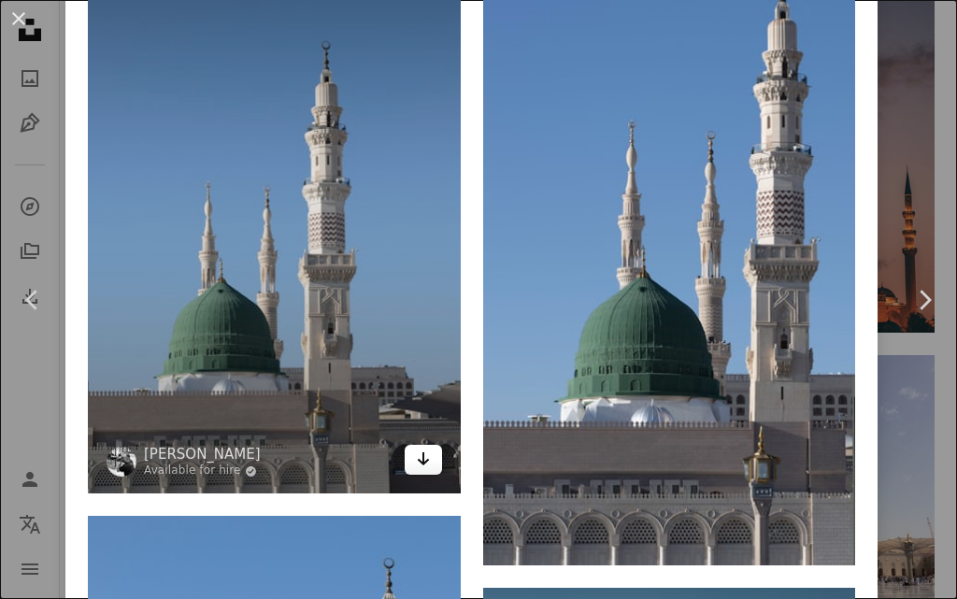
click at [425, 445] on link "Arrow pointing down" at bounding box center [423, 460] width 37 height 30
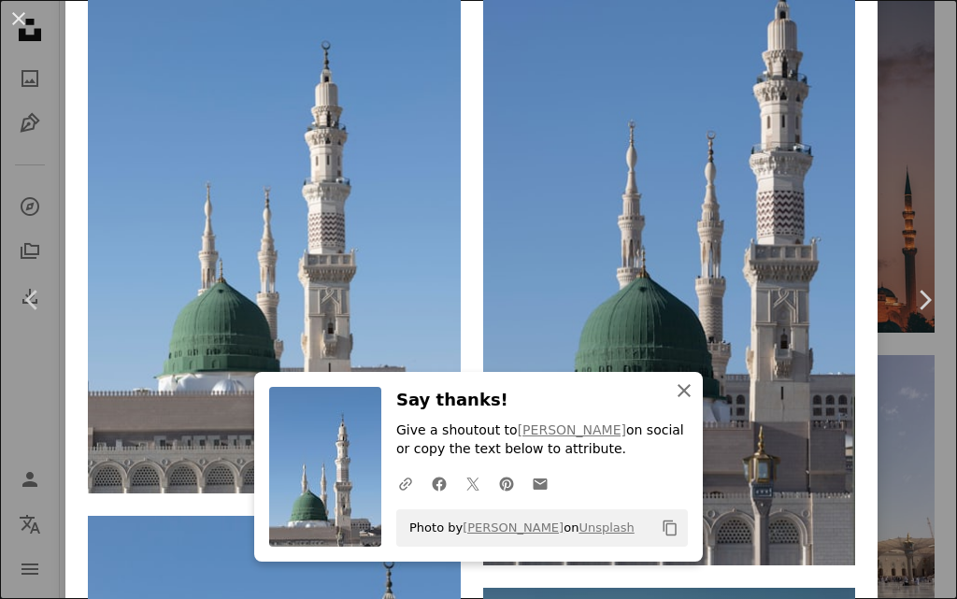
click at [683, 389] on icon "An X shape" at bounding box center [684, 391] width 22 height 22
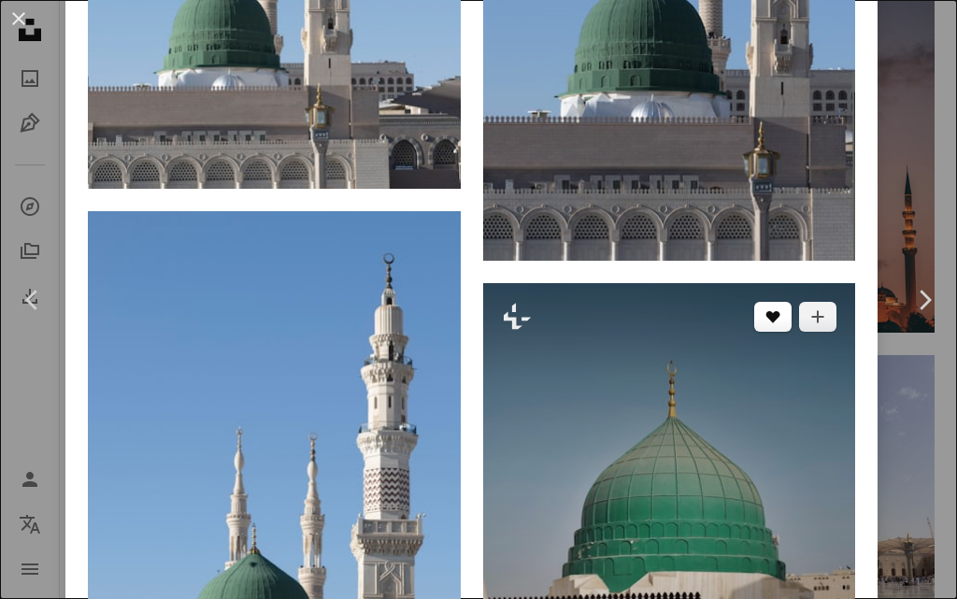
scroll to position [1776, 0]
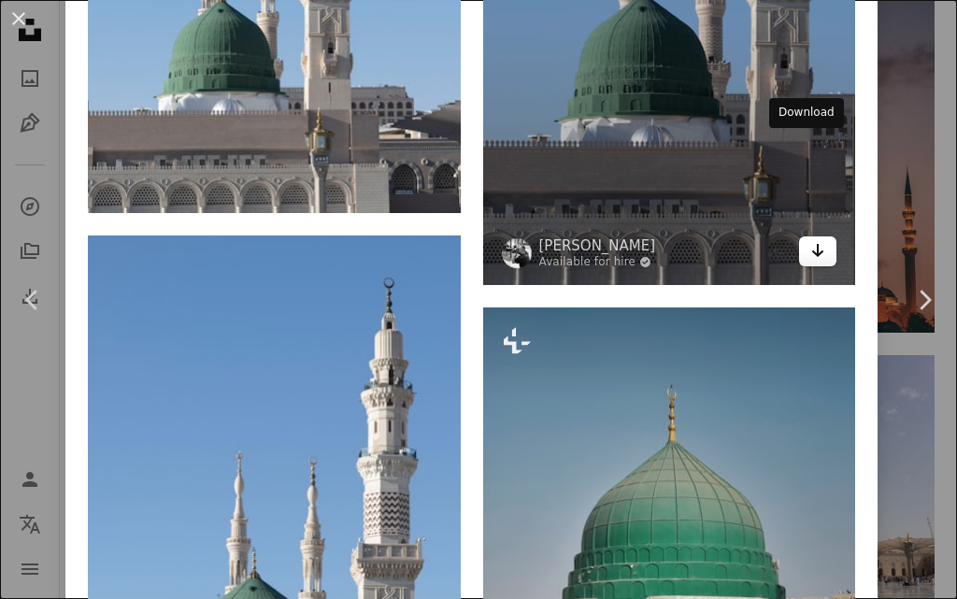
click at [812, 236] on link "Arrow pointing down" at bounding box center [817, 251] width 37 height 30
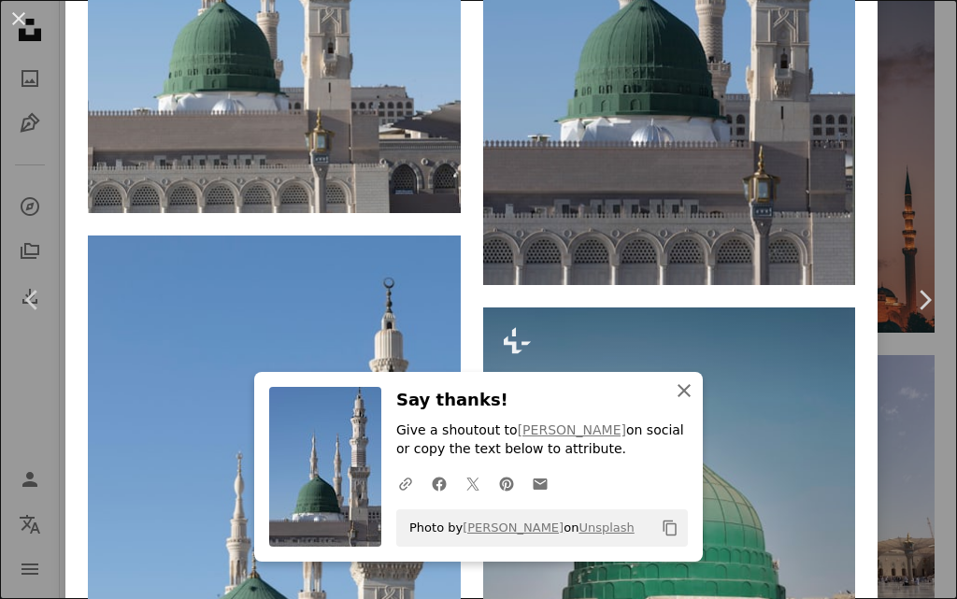
click at [679, 391] on icon "button" at bounding box center [684, 390] width 13 height 13
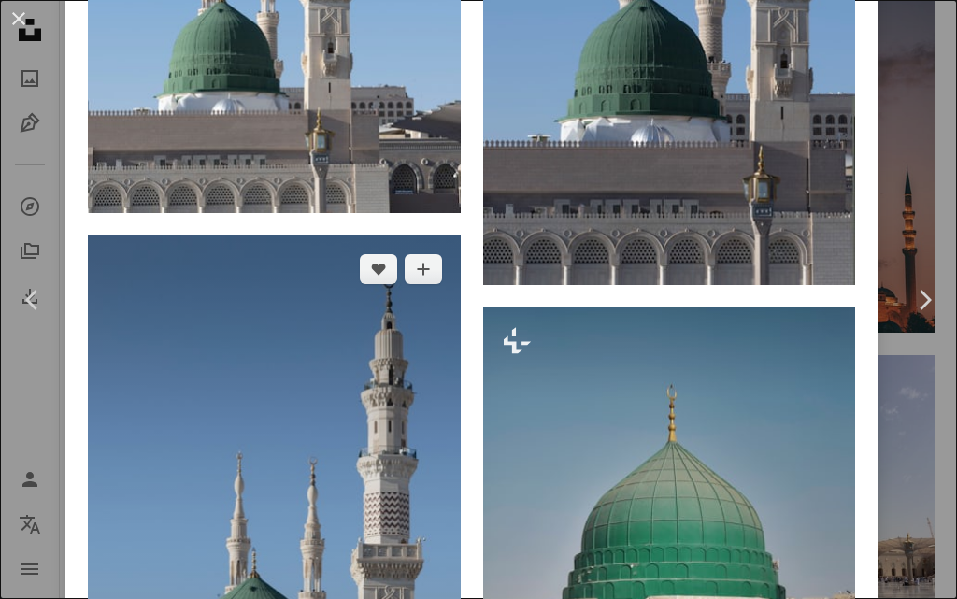
scroll to position [2057, 0]
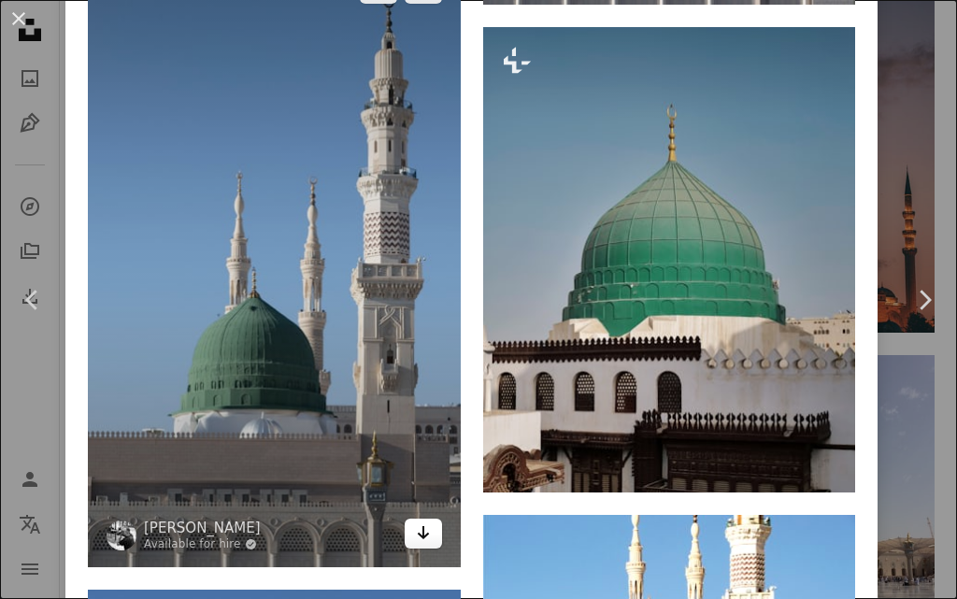
click at [417, 526] on icon "Download" at bounding box center [423, 532] width 12 height 13
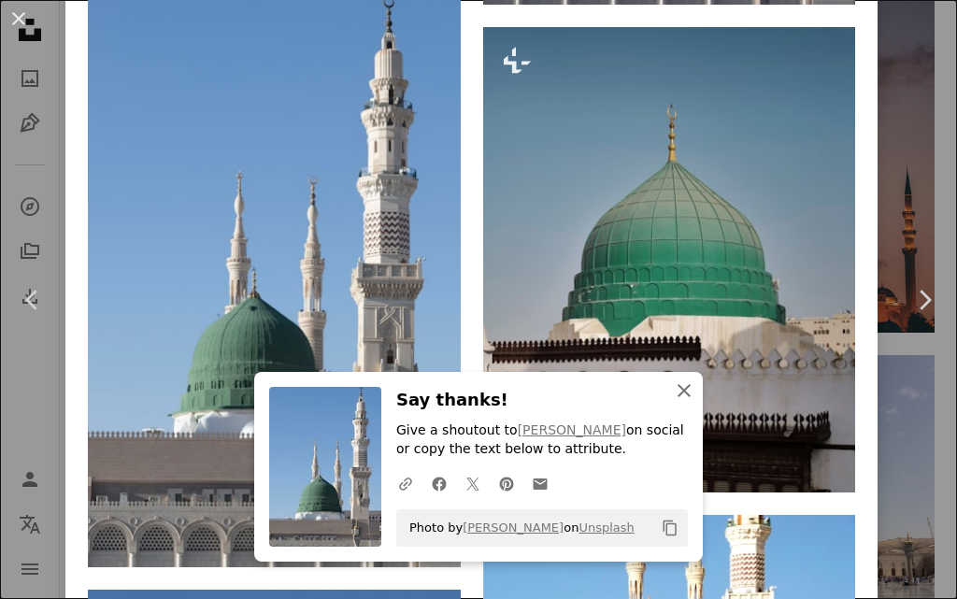
click at [677, 388] on icon "An X shape" at bounding box center [684, 391] width 22 height 22
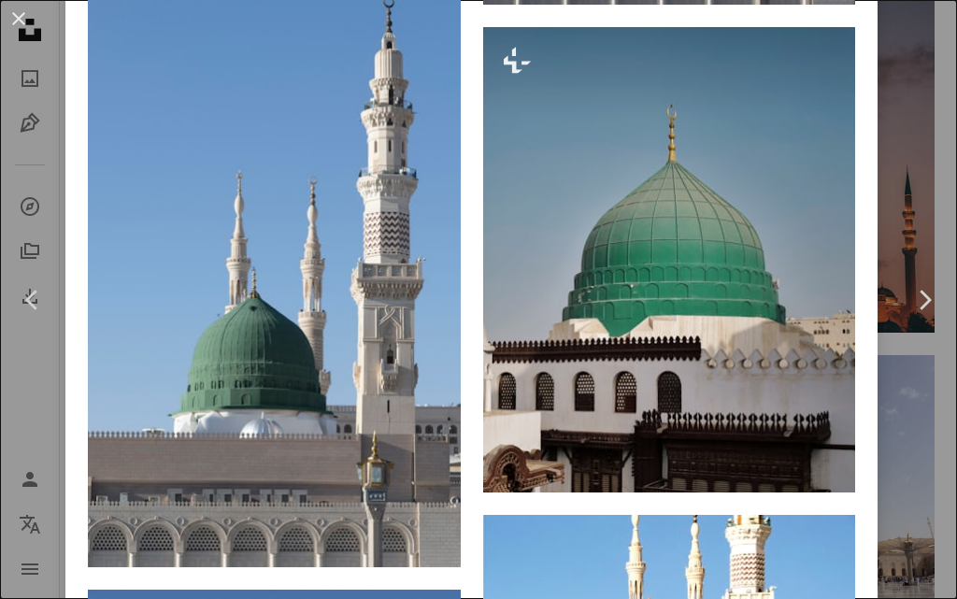
scroll to position [2430, 0]
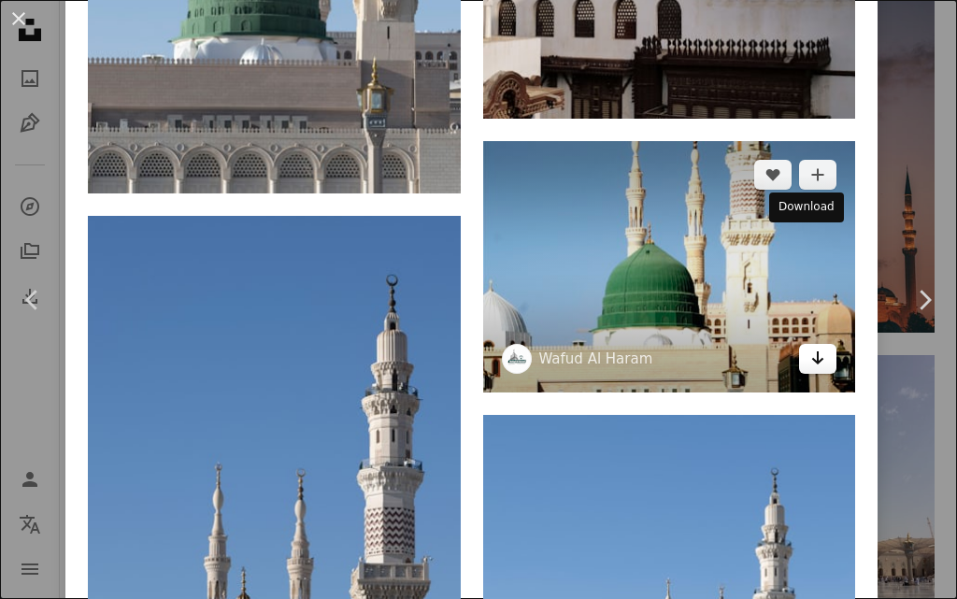
click at [810, 347] on icon "Arrow pointing down" at bounding box center [817, 358] width 15 height 22
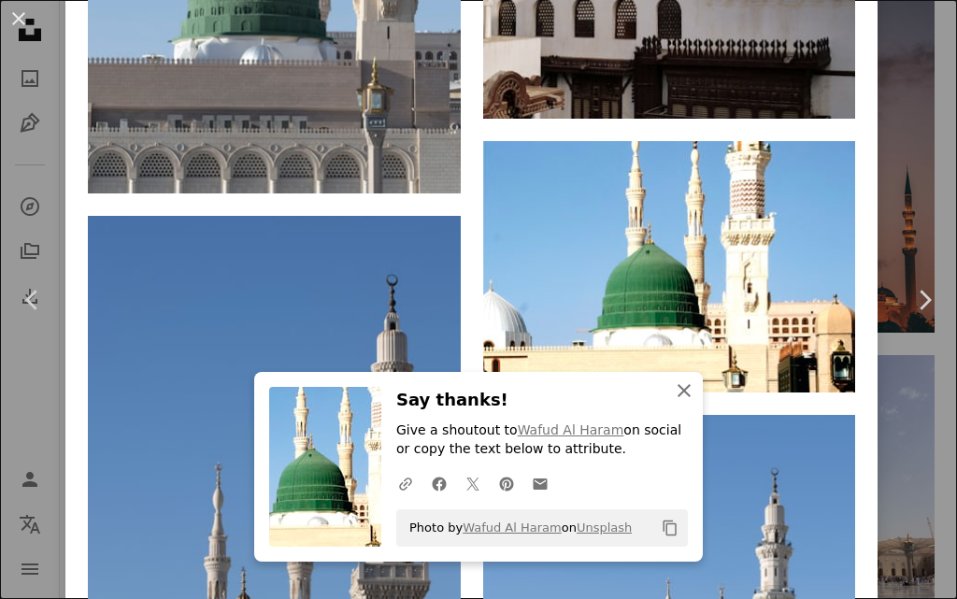
click at [676, 386] on icon "An X shape" at bounding box center [684, 391] width 22 height 22
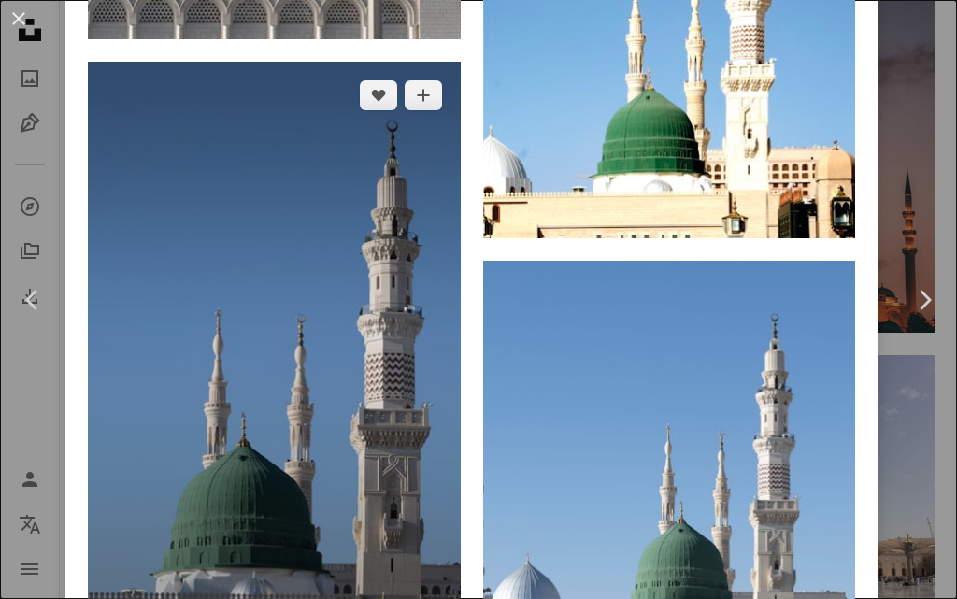
scroll to position [2711, 0]
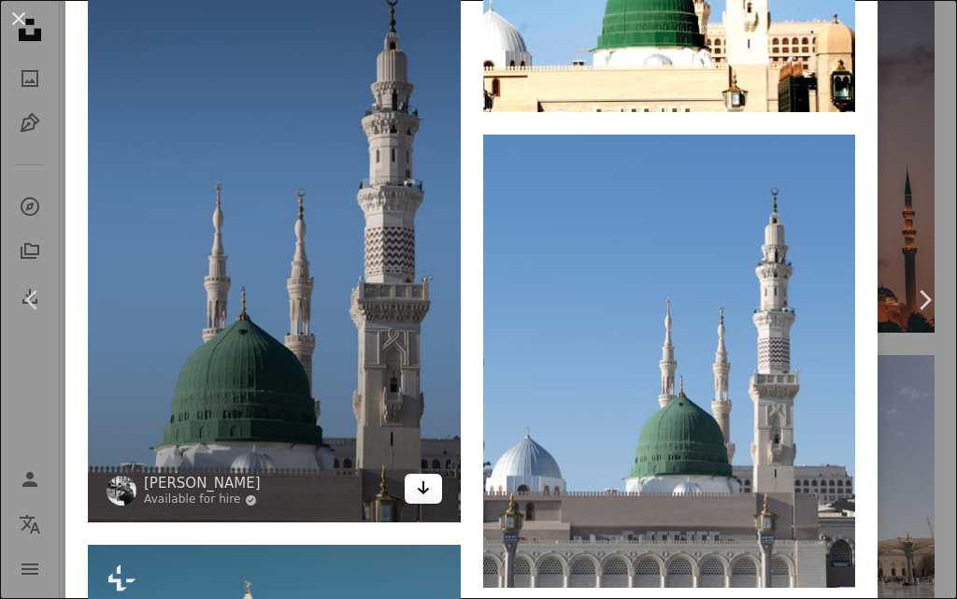
click at [417, 481] on icon "Download" at bounding box center [423, 487] width 12 height 13
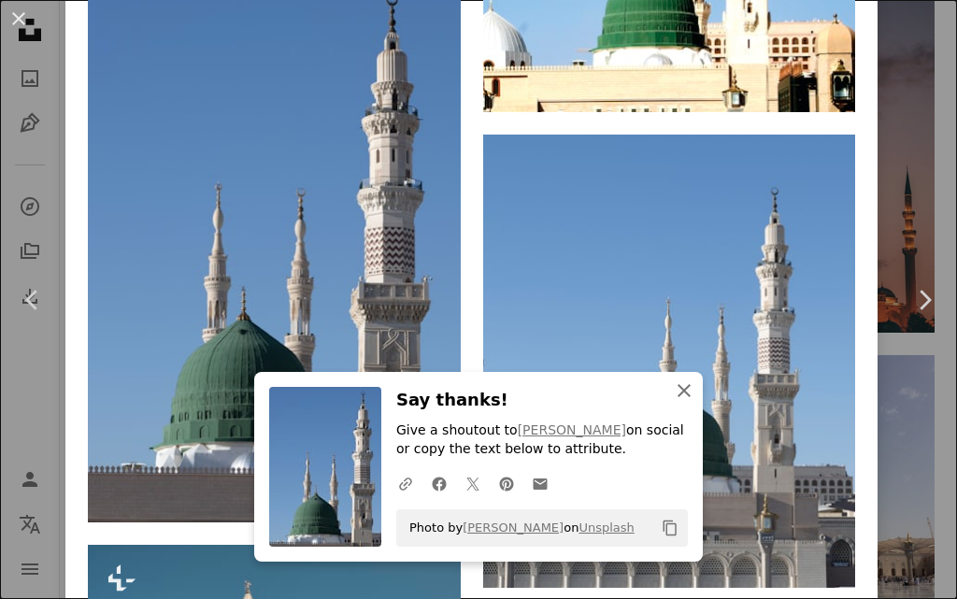
click at [679, 382] on icon "An X shape" at bounding box center [684, 391] width 22 height 22
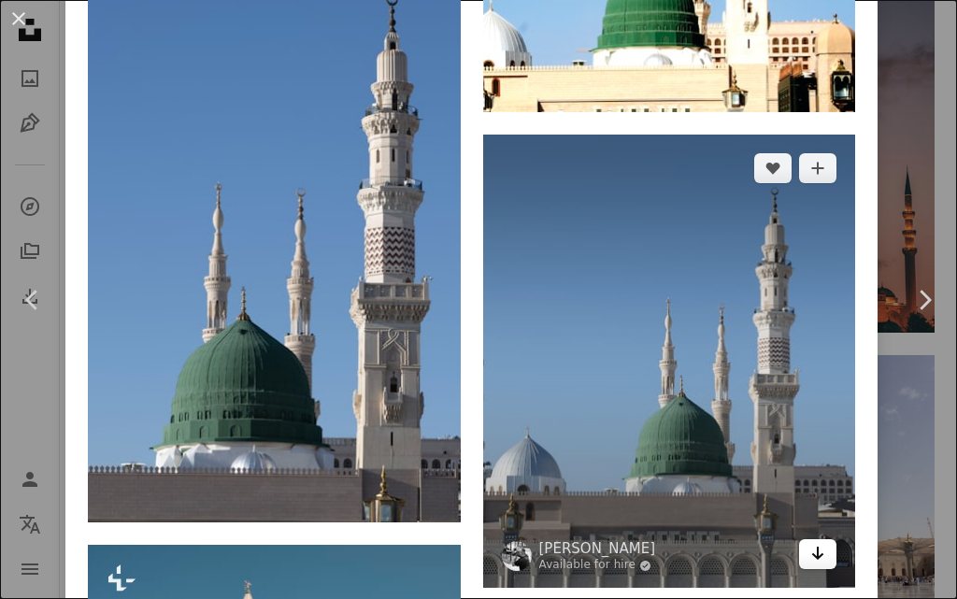
click at [812, 547] on icon "Download" at bounding box center [818, 553] width 12 height 13
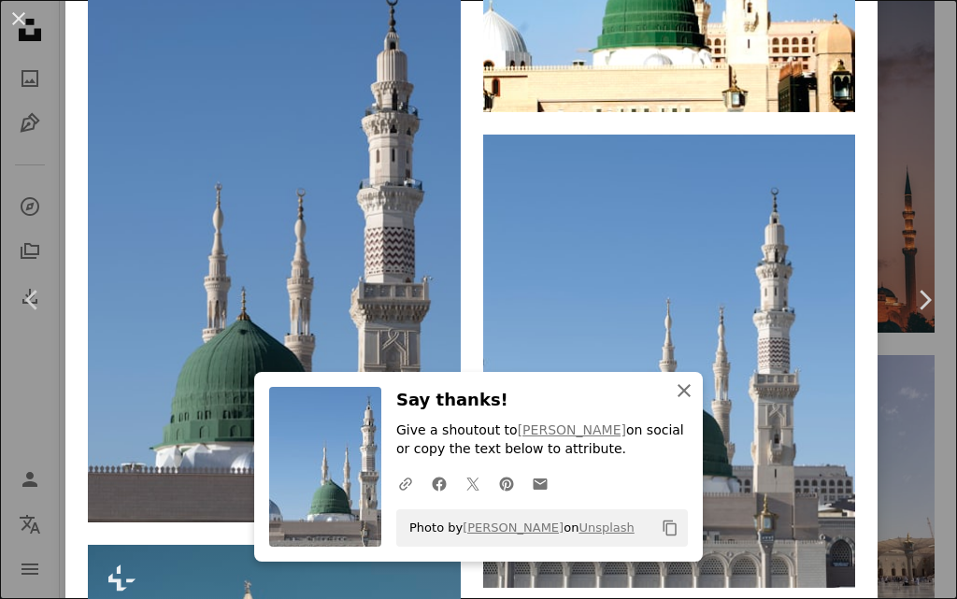
click at [675, 386] on icon "An X shape" at bounding box center [684, 391] width 22 height 22
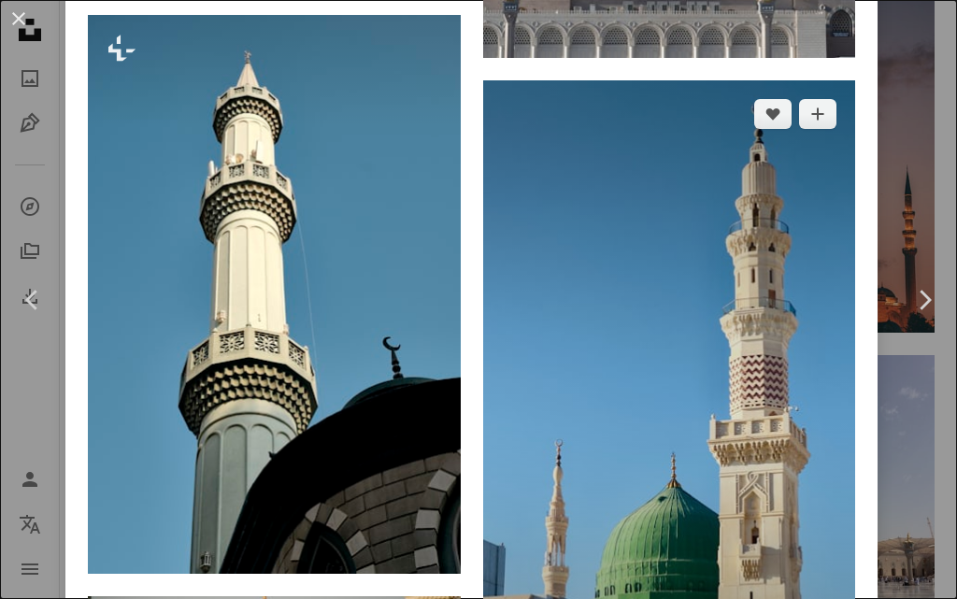
scroll to position [3272, 0]
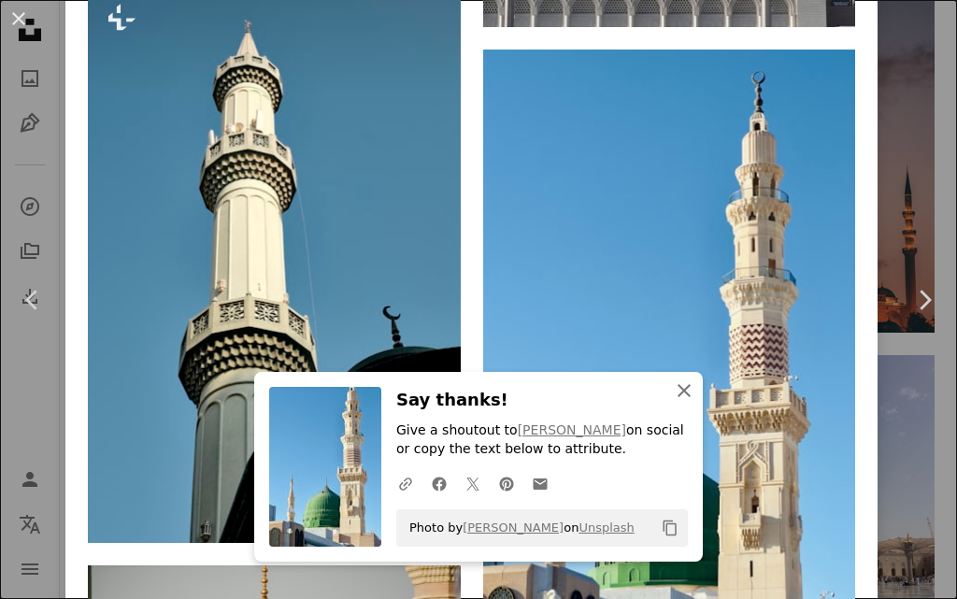
click at [678, 392] on icon "button" at bounding box center [684, 390] width 13 height 13
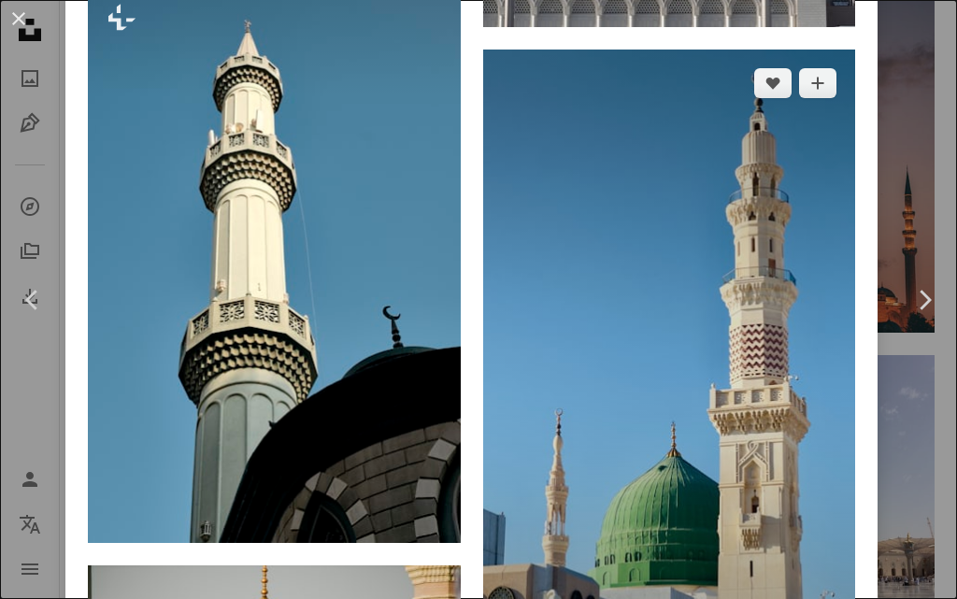
scroll to position [3552, 0]
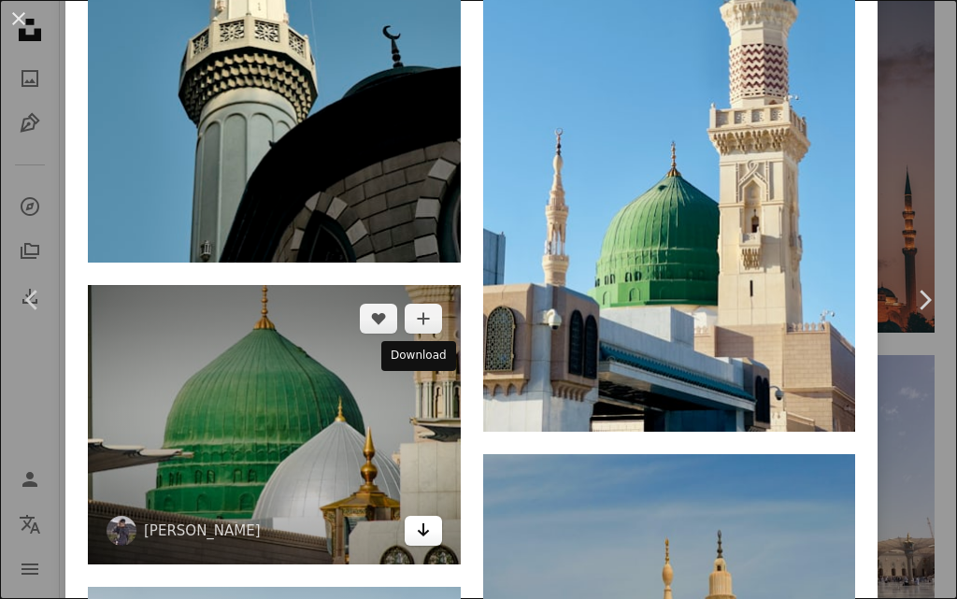
click at [423, 516] on link "Arrow pointing down" at bounding box center [423, 531] width 37 height 30
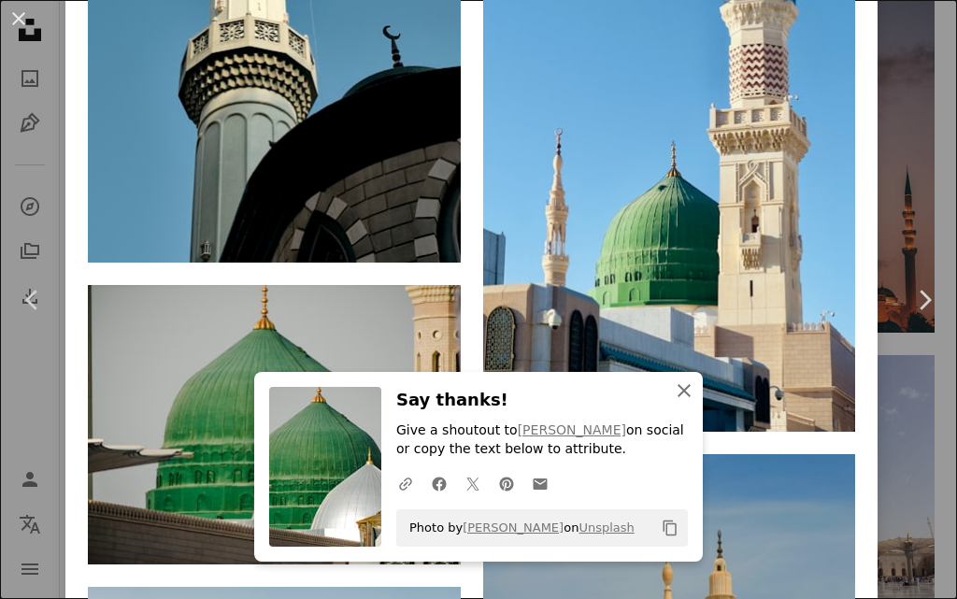
click at [673, 387] on icon "An X shape" at bounding box center [684, 391] width 22 height 22
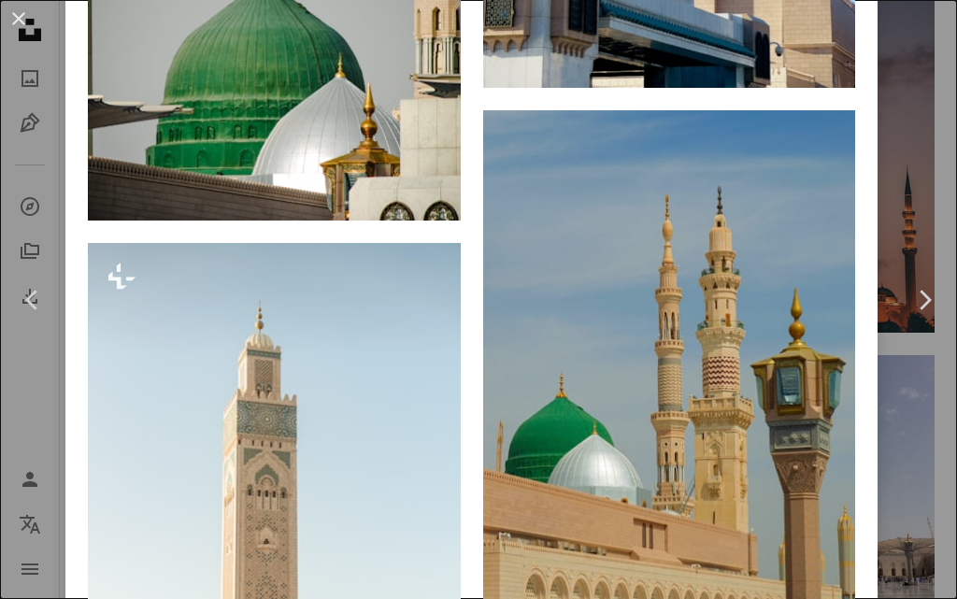
scroll to position [4020, 0]
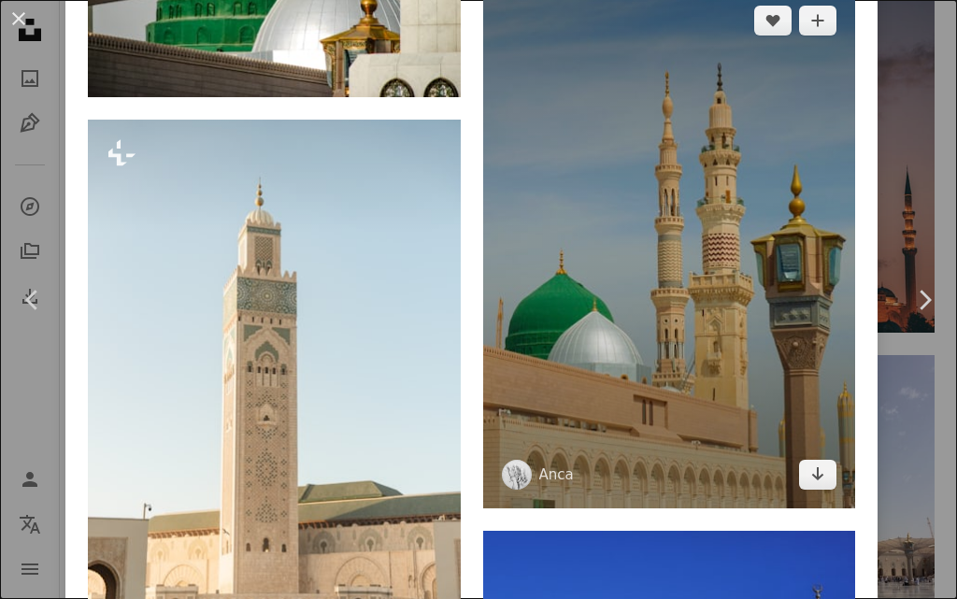
click at [810, 463] on icon "Arrow pointing down" at bounding box center [817, 474] width 15 height 22
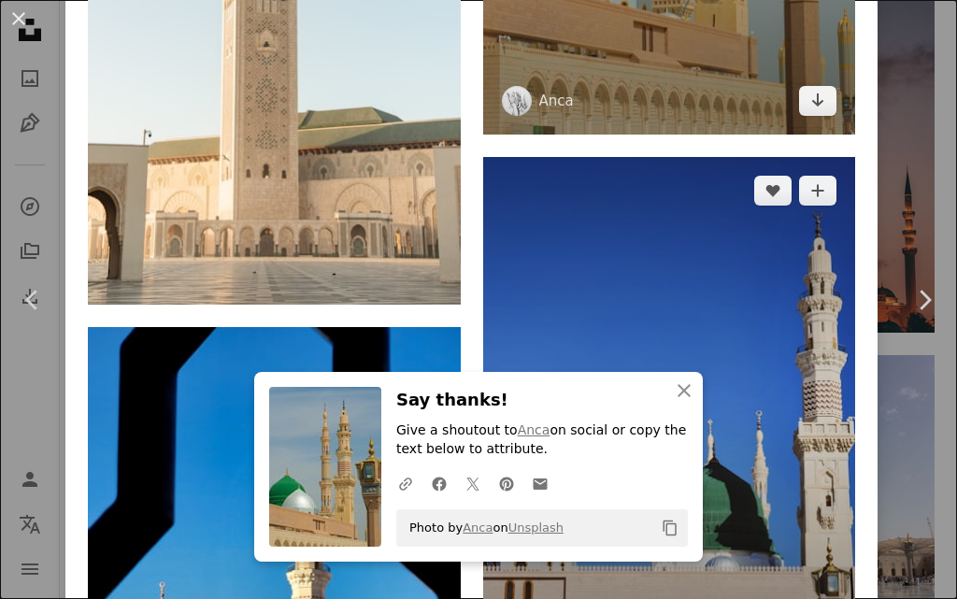
scroll to position [4580, 0]
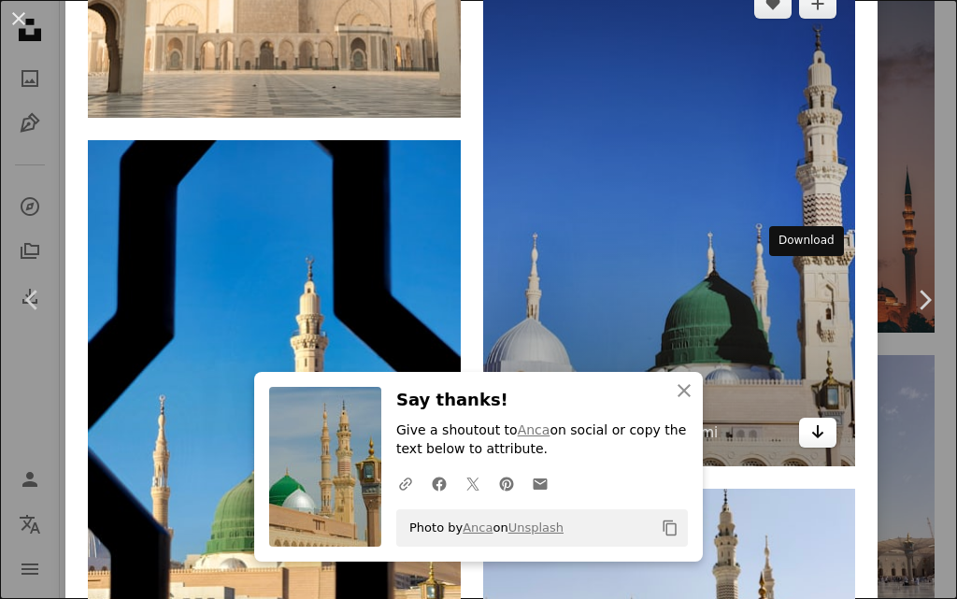
click at [812, 425] on icon "Download" at bounding box center [818, 431] width 12 height 13
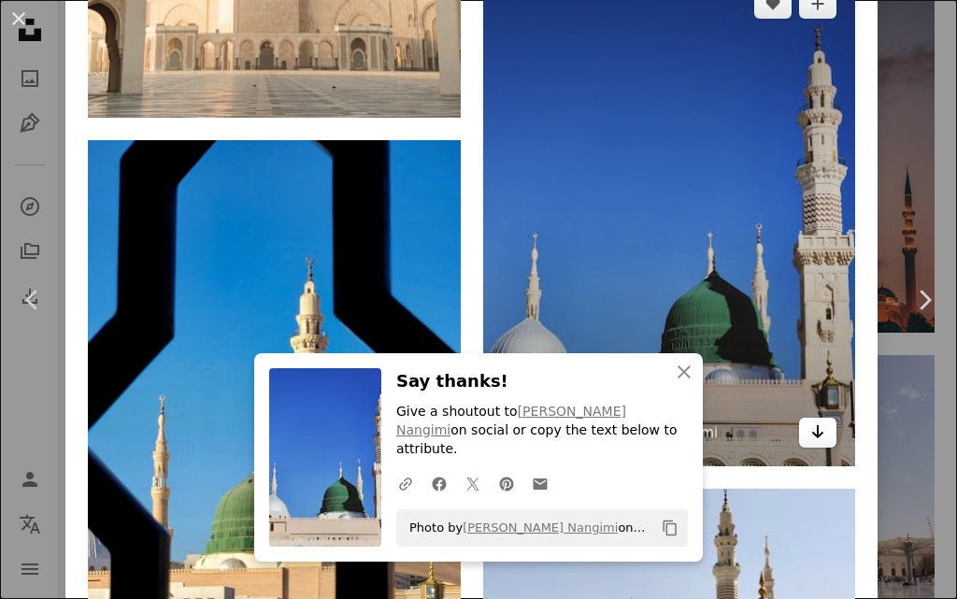
click at [812, 425] on icon "Download" at bounding box center [818, 431] width 12 height 13
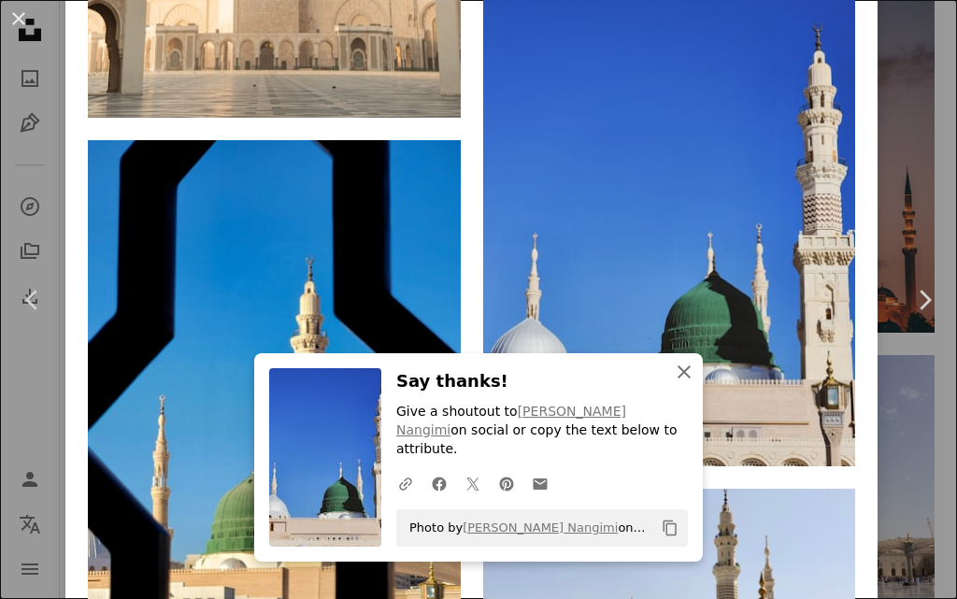
click at [682, 380] on icon "An X shape" at bounding box center [684, 372] width 22 height 22
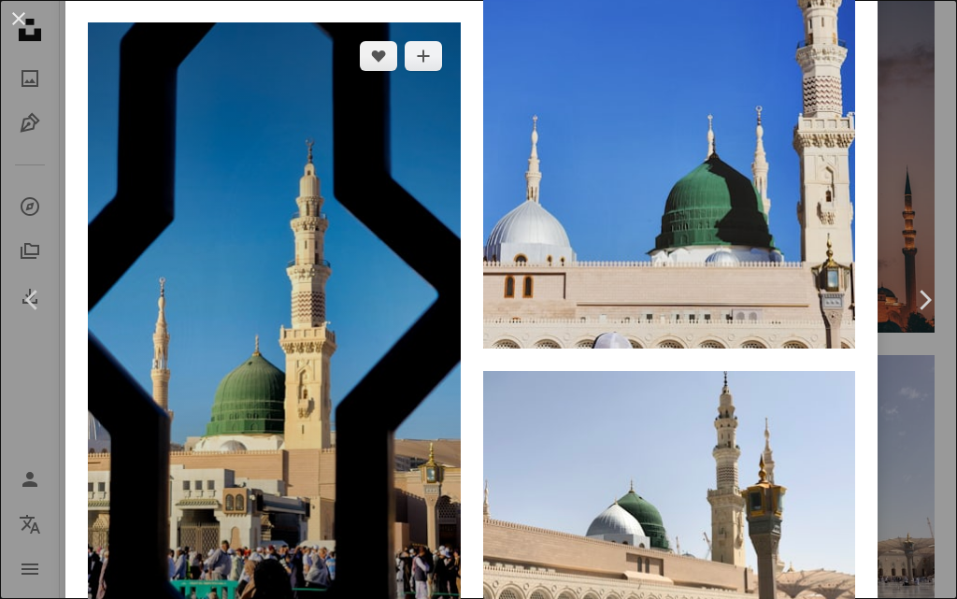
scroll to position [4767, 0]
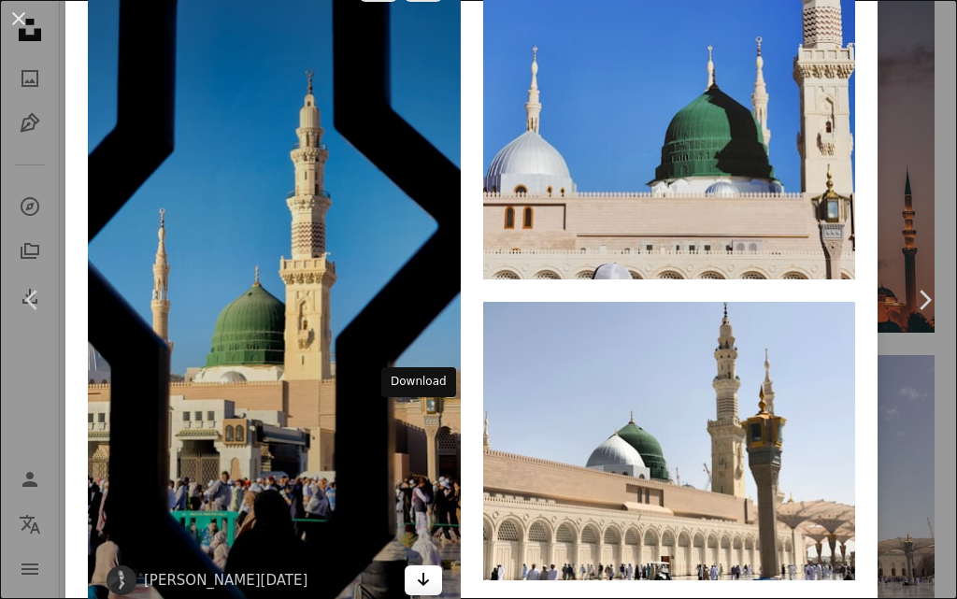
click at [416, 568] on icon "Arrow pointing down" at bounding box center [423, 579] width 15 height 22
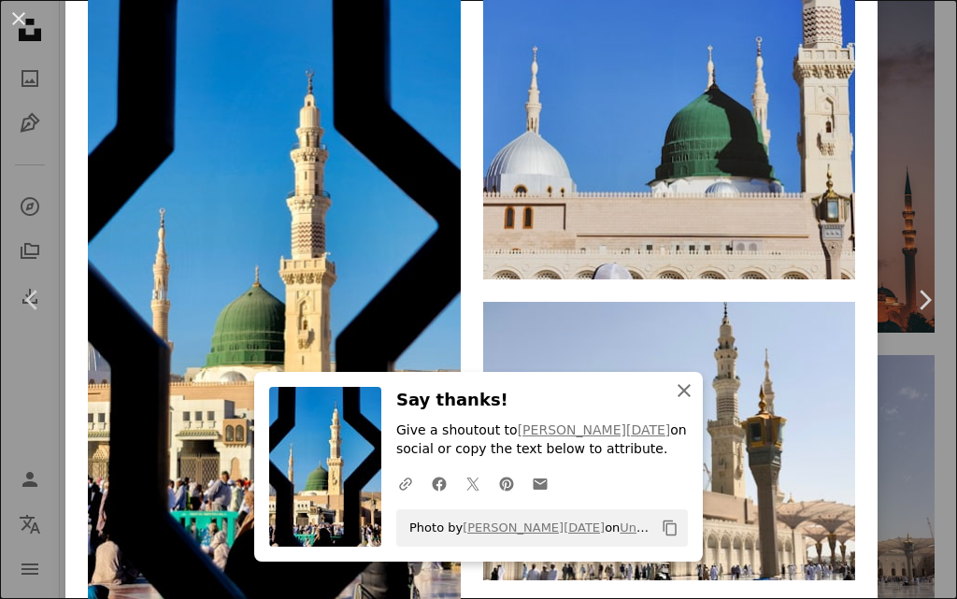
click at [681, 391] on icon "An X shape" at bounding box center [684, 391] width 22 height 22
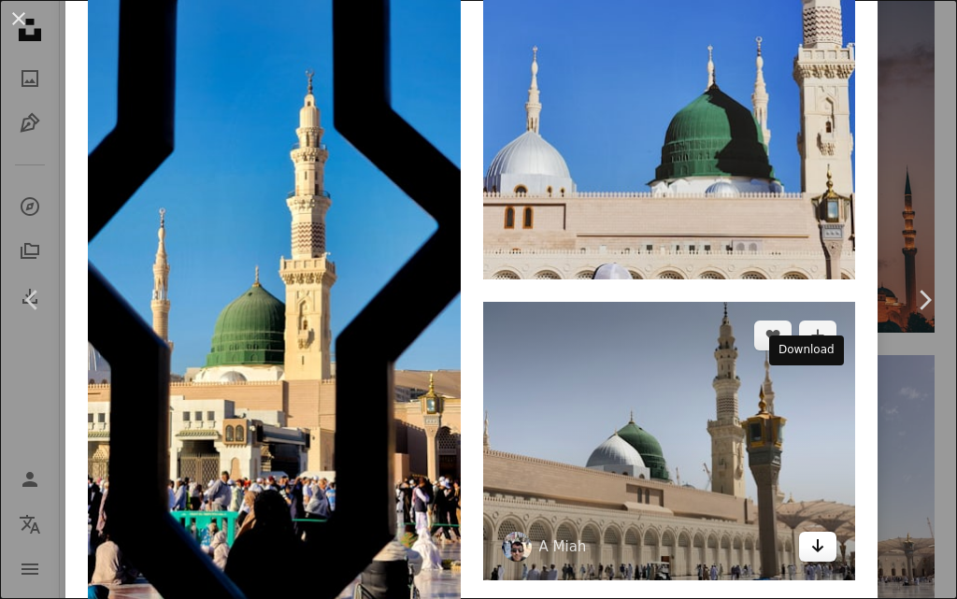
click at [810, 535] on icon "Arrow pointing down" at bounding box center [817, 546] width 15 height 22
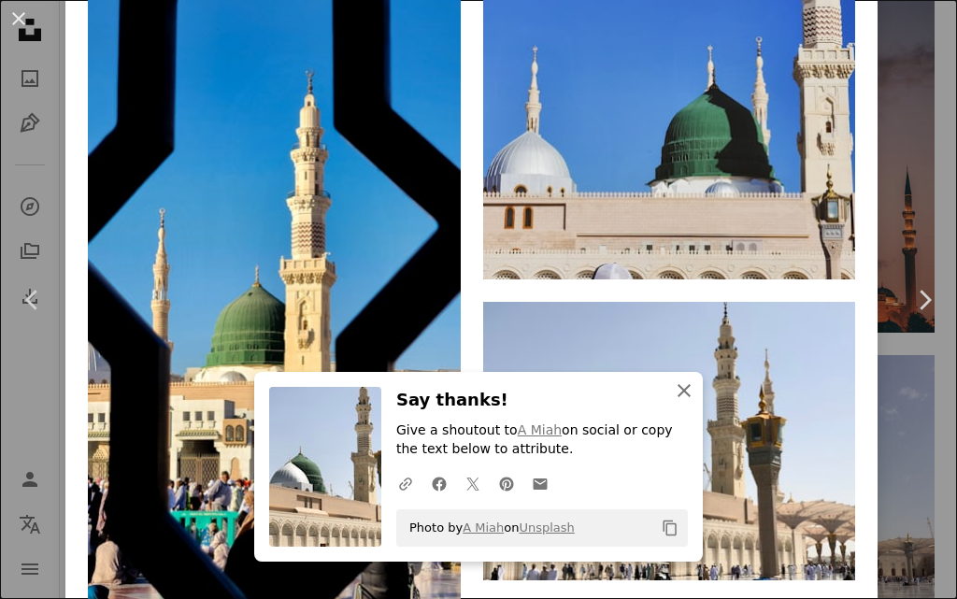
click at [679, 388] on icon "button" at bounding box center [684, 390] width 13 height 13
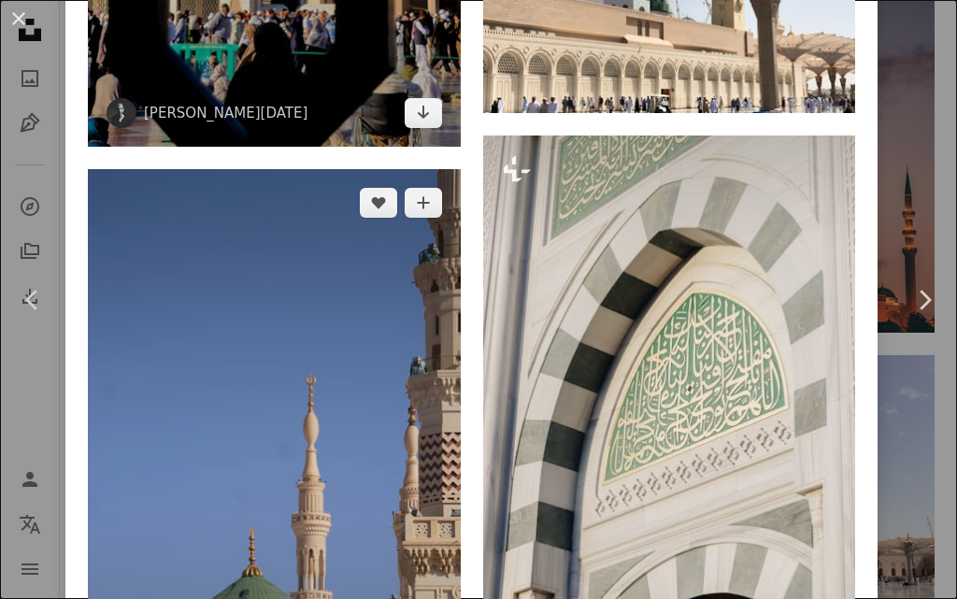
scroll to position [5422, 0]
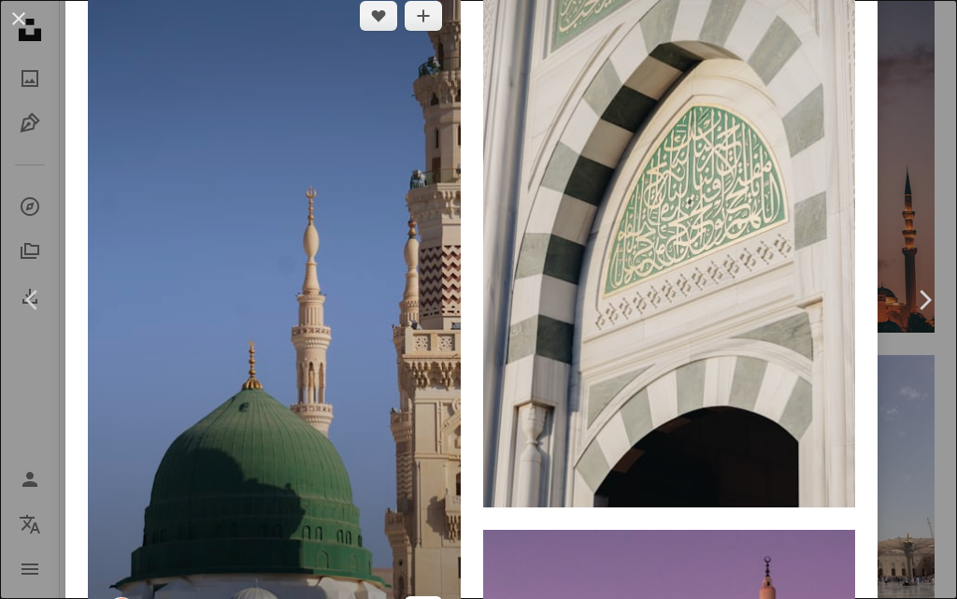
click at [418, 598] on icon "Arrow pointing down" at bounding box center [423, 610] width 15 height 22
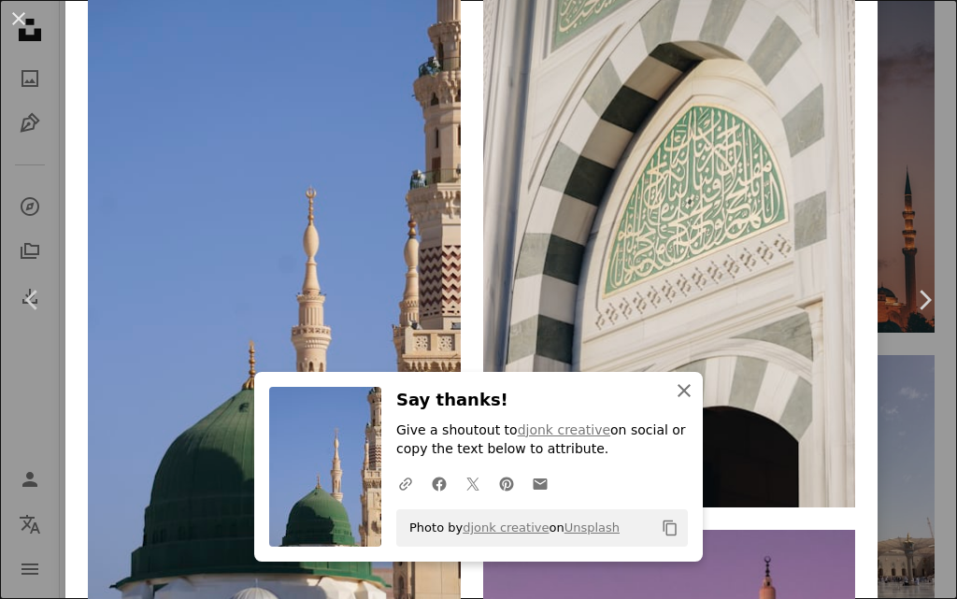
click at [677, 388] on icon "An X shape" at bounding box center [684, 391] width 22 height 22
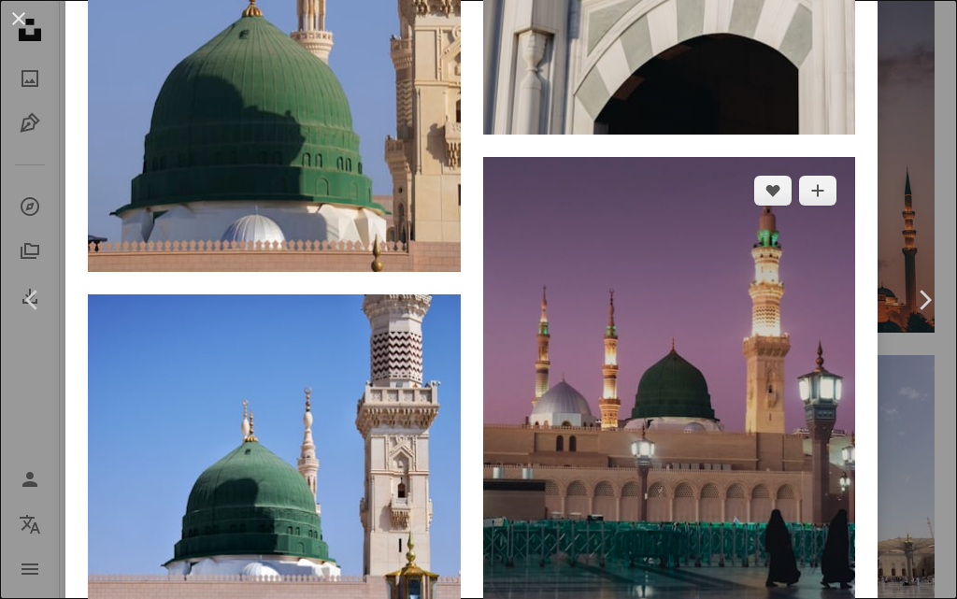
scroll to position [5796, 0]
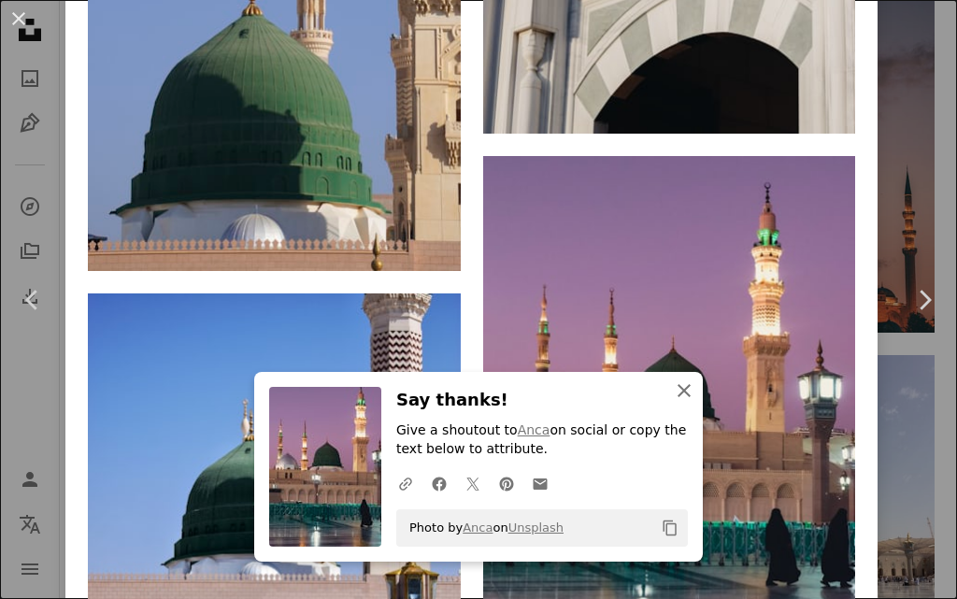
click at [683, 389] on icon "An X shape" at bounding box center [684, 391] width 22 height 22
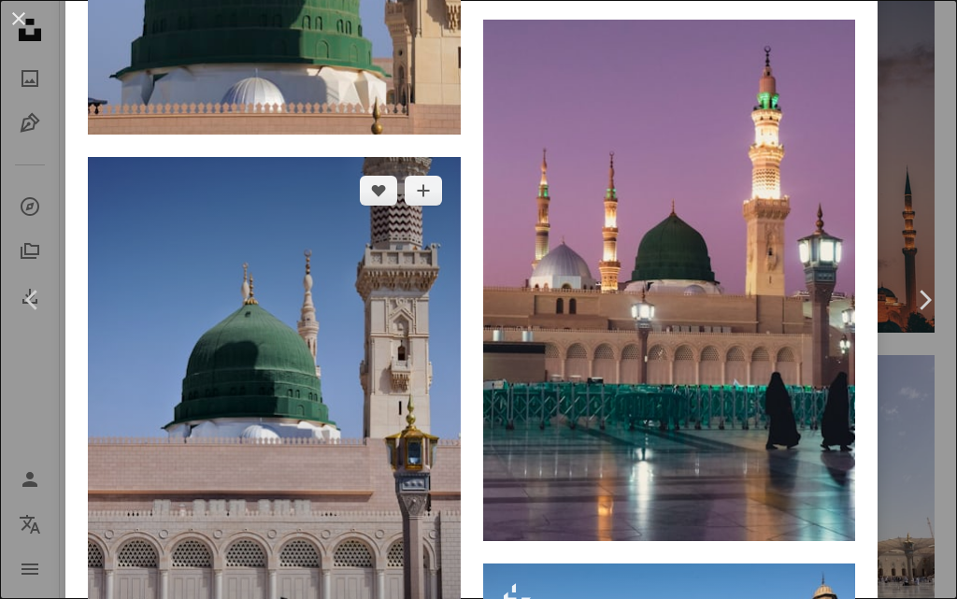
scroll to position [5983, 0]
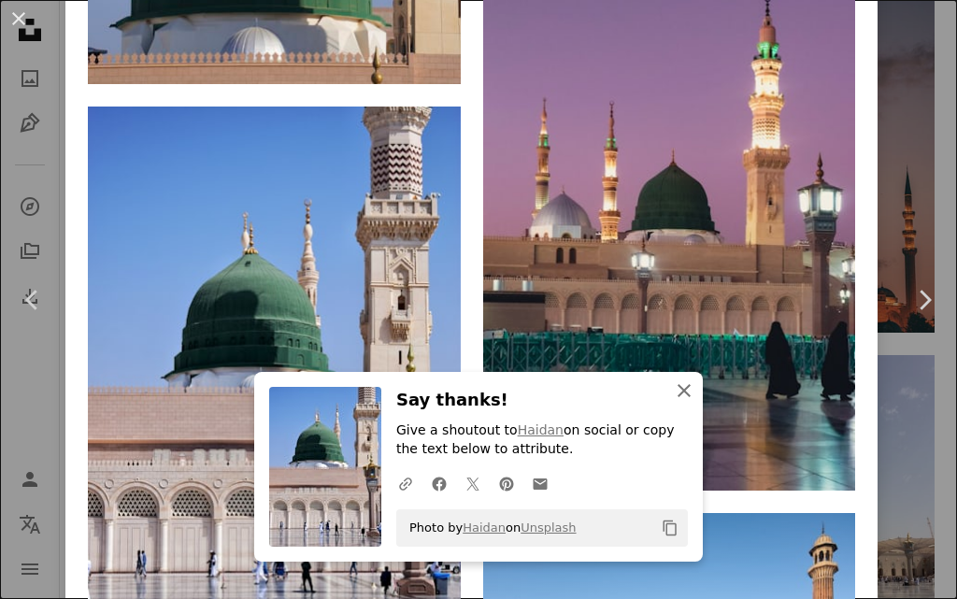
click at [678, 389] on icon "button" at bounding box center [684, 390] width 13 height 13
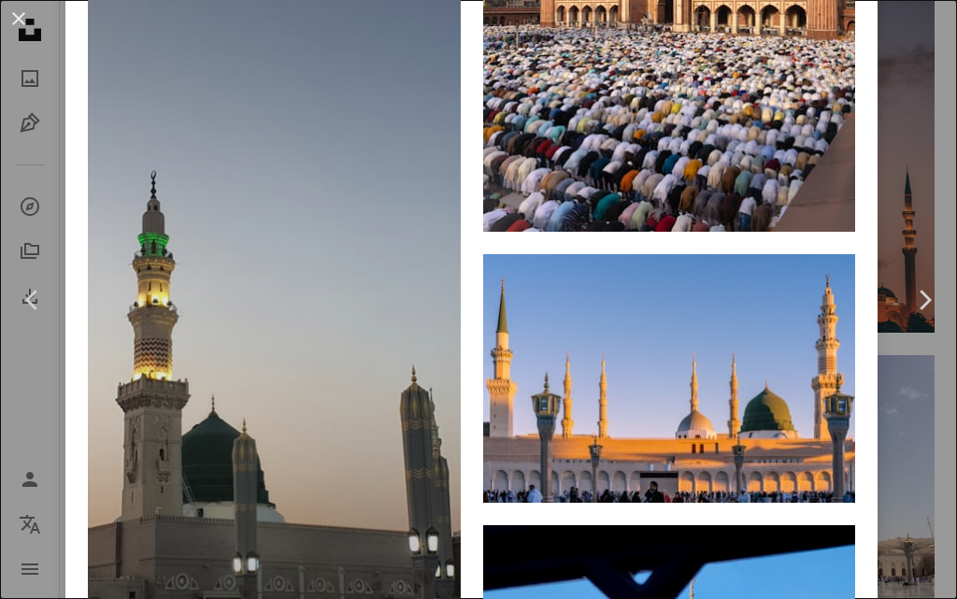
scroll to position [6824, 0]
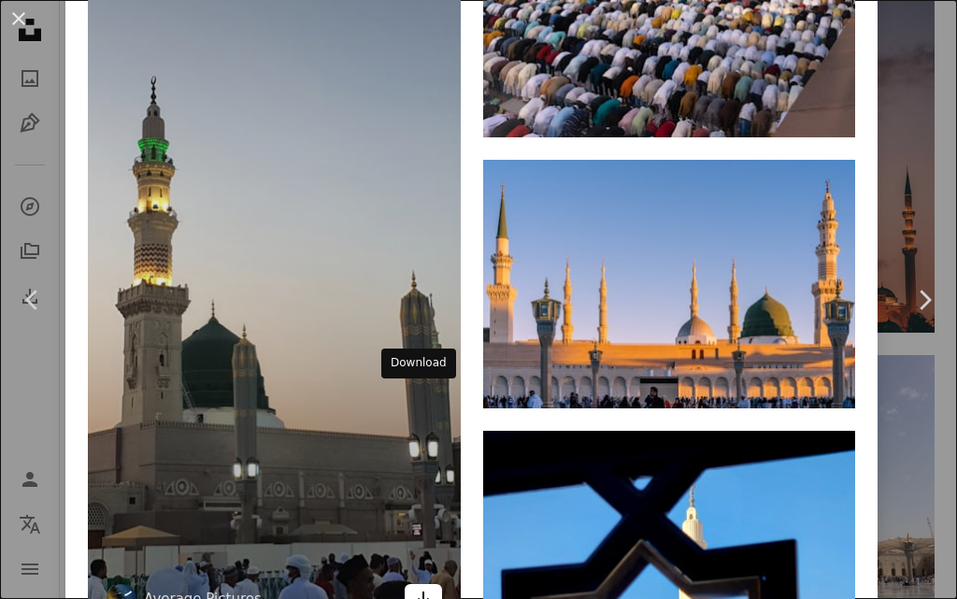
click at [420, 587] on icon "Arrow pointing down" at bounding box center [423, 598] width 15 height 22
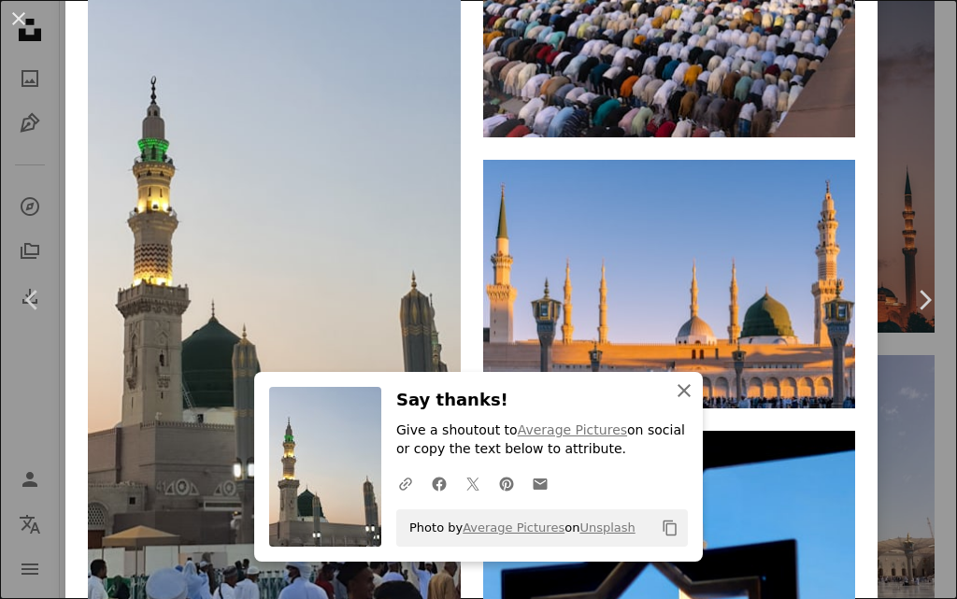
click at [675, 384] on icon "An X shape" at bounding box center [684, 391] width 22 height 22
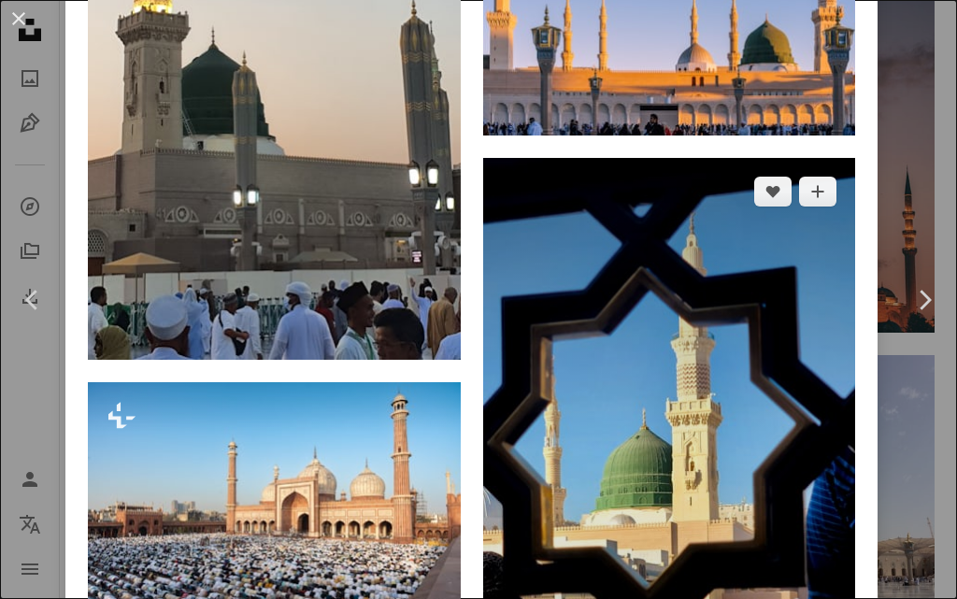
scroll to position [7104, 0]
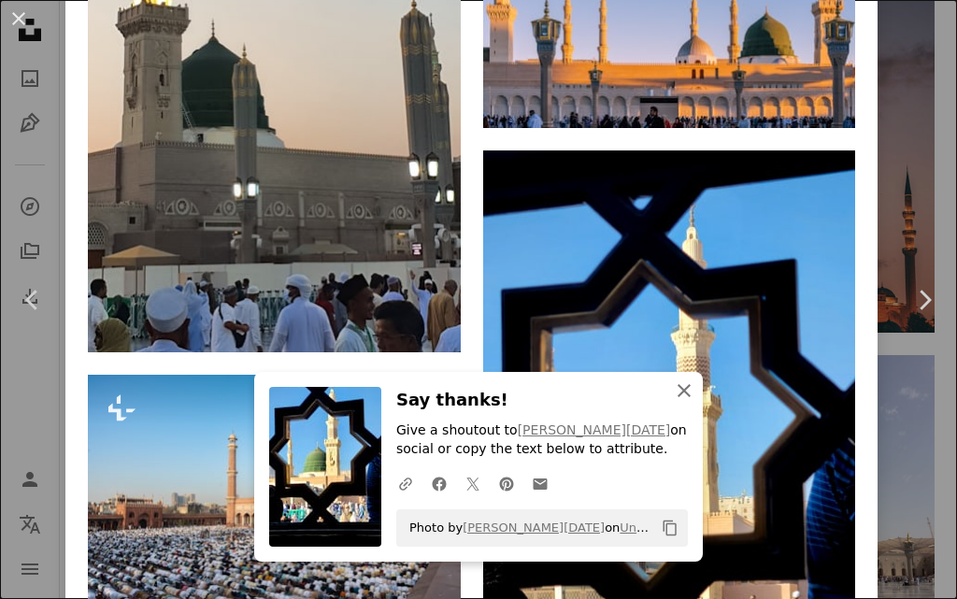
click at [674, 385] on icon "An X shape" at bounding box center [684, 391] width 22 height 22
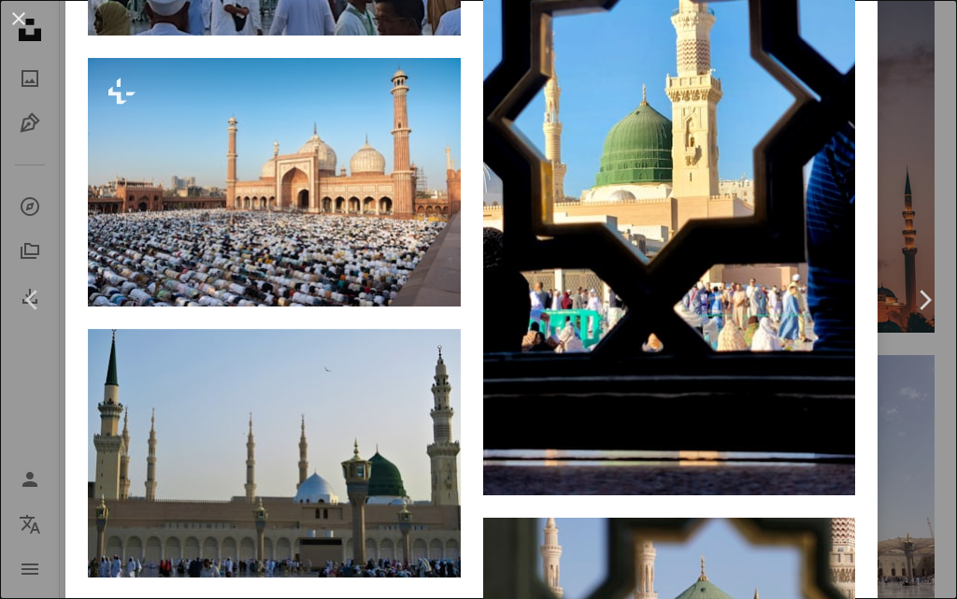
scroll to position [7478, 0]
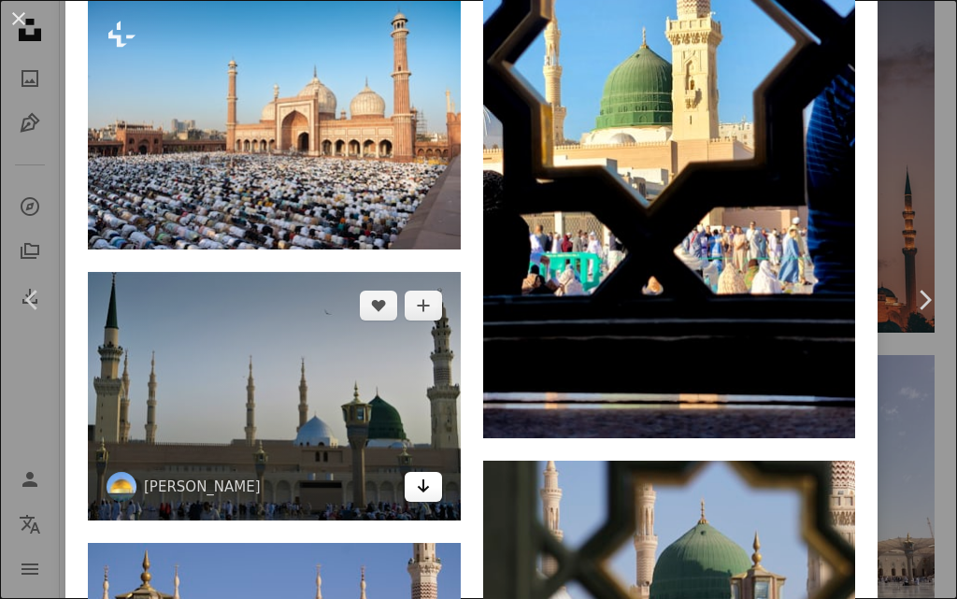
click at [408, 472] on link "Arrow pointing down" at bounding box center [423, 487] width 37 height 30
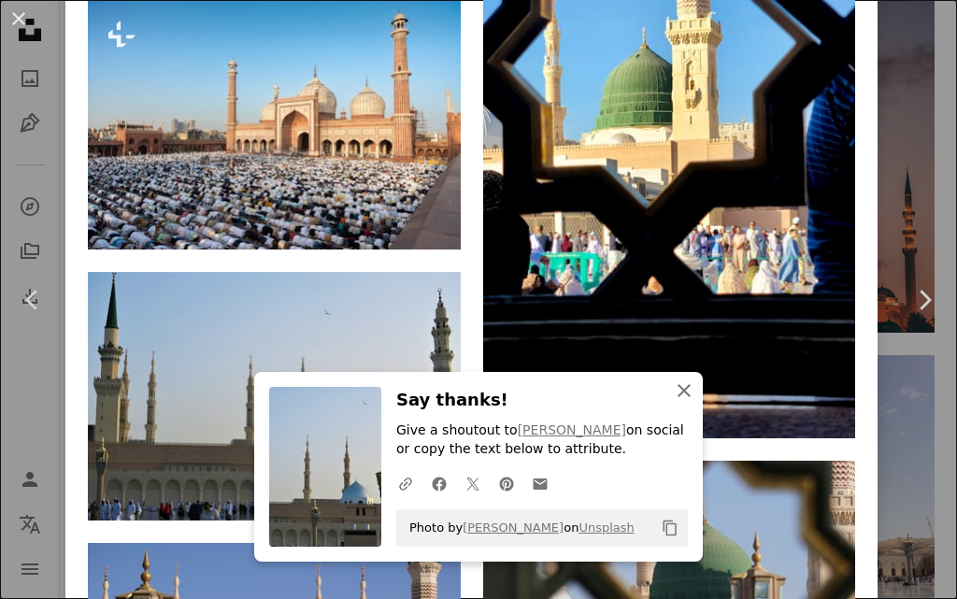
click at [673, 394] on icon "An X shape" at bounding box center [684, 391] width 22 height 22
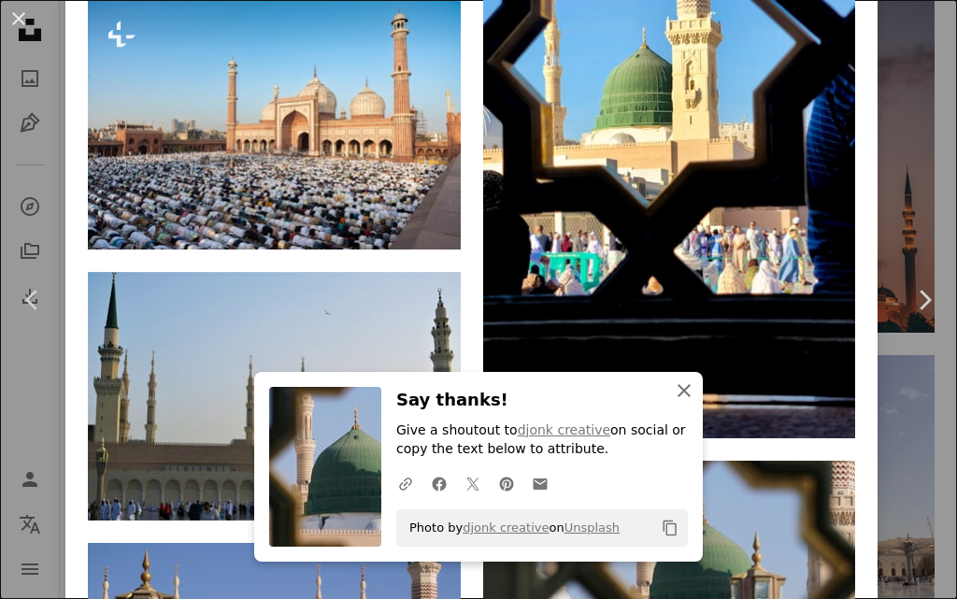
click at [674, 389] on icon "An X shape" at bounding box center [684, 391] width 22 height 22
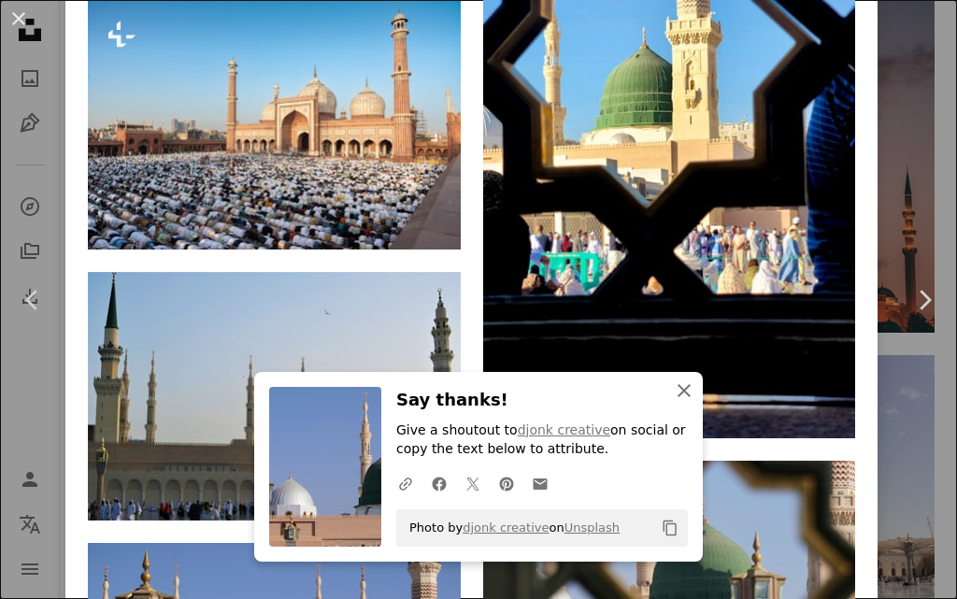
click at [673, 392] on icon "An X shape" at bounding box center [684, 391] width 22 height 22
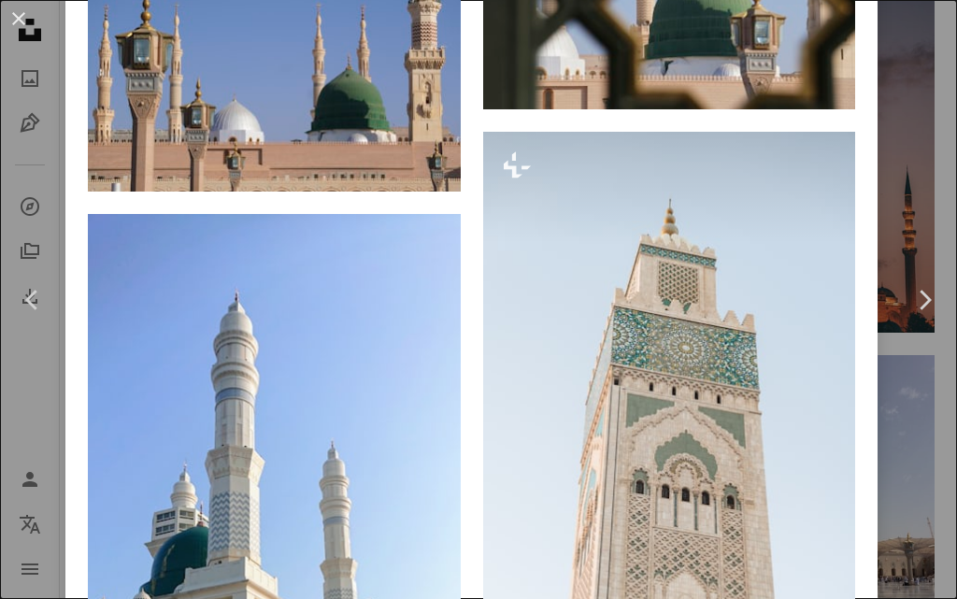
scroll to position [8133, 0]
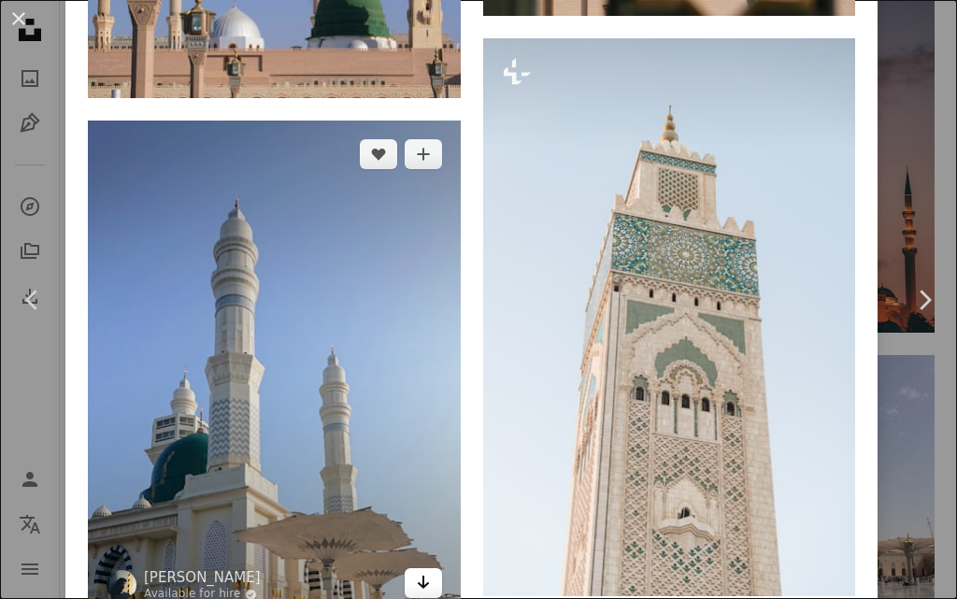
click at [416, 571] on icon "Arrow pointing down" at bounding box center [423, 582] width 15 height 22
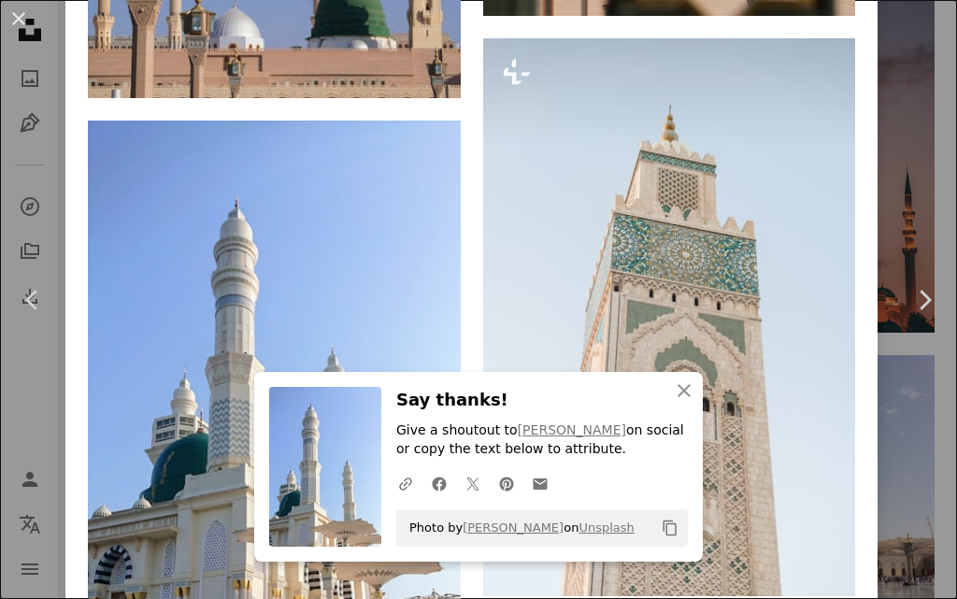
click at [555, 407] on h3 "Say thanks!" at bounding box center [542, 400] width 292 height 27
click at [678, 388] on icon "button" at bounding box center [684, 390] width 13 height 13
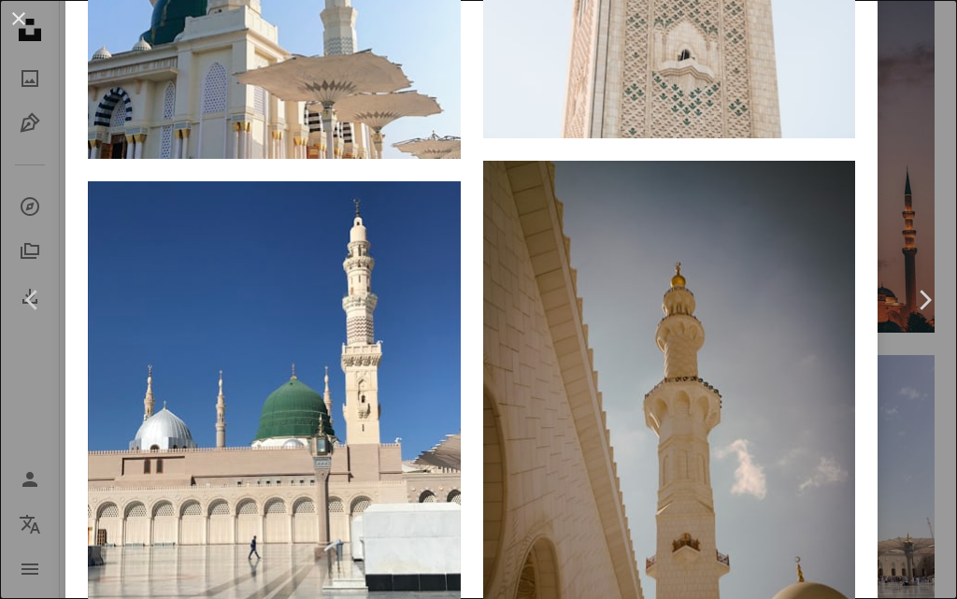
scroll to position [8693, 0]
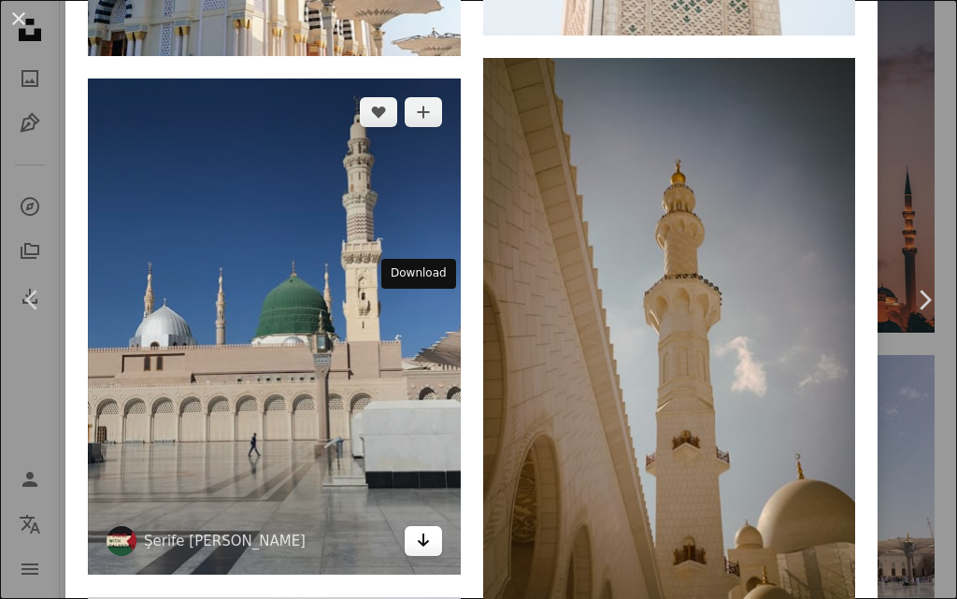
click at [417, 534] on icon "Download" at bounding box center [423, 540] width 12 height 13
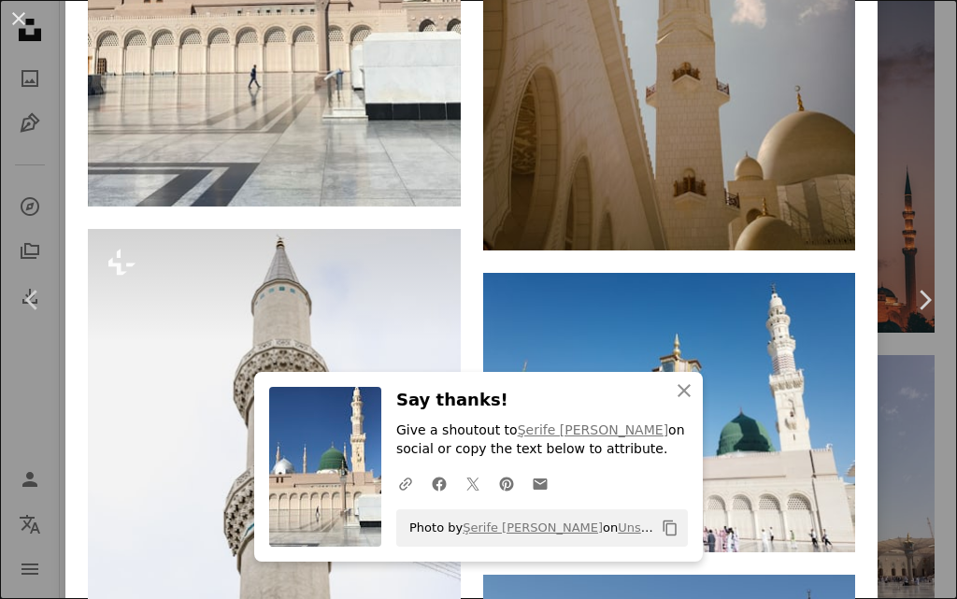
scroll to position [9067, 0]
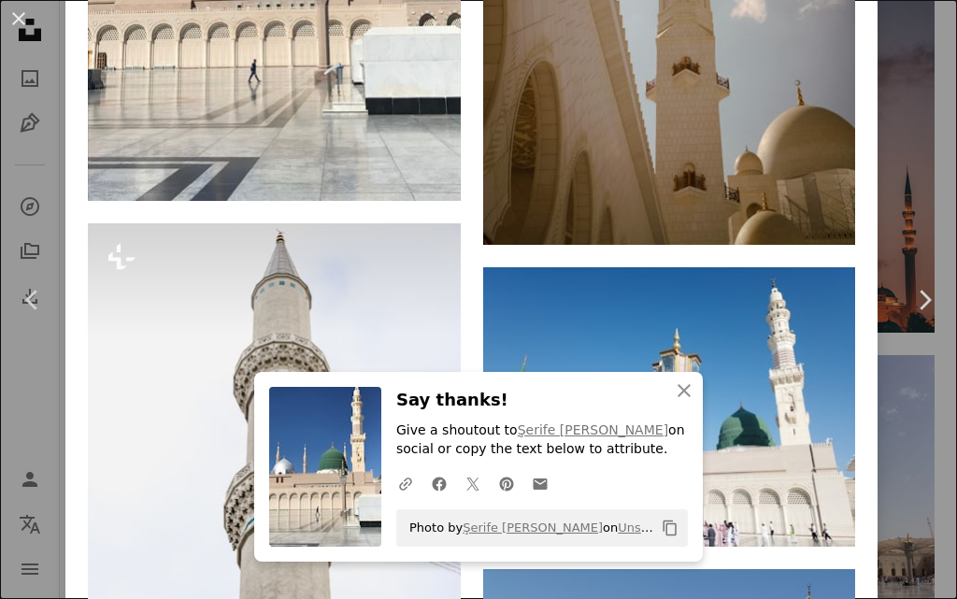
click at [539, 402] on h3 "Say thanks!" at bounding box center [542, 400] width 292 height 27
click at [686, 388] on icon "An X shape" at bounding box center [684, 391] width 22 height 22
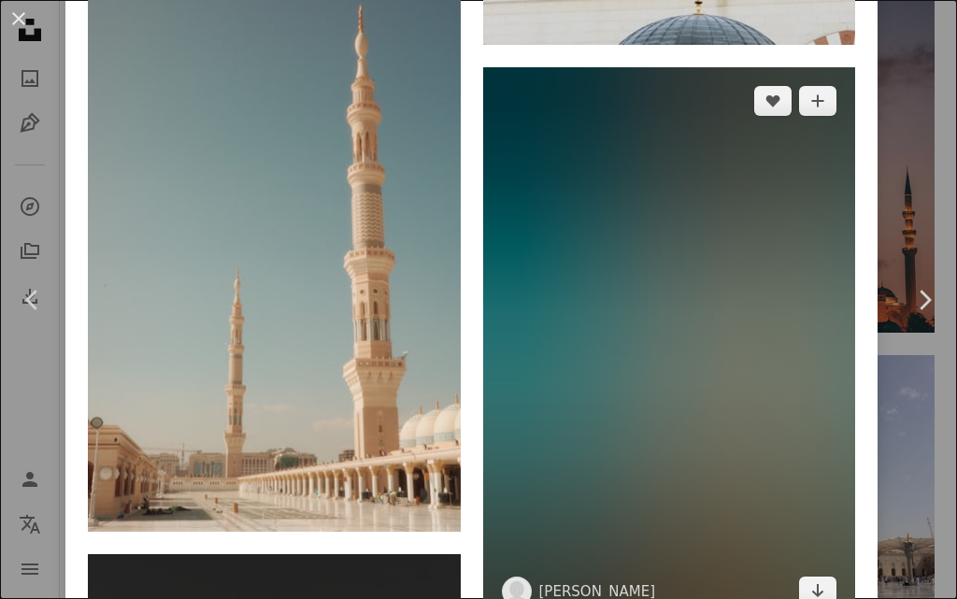
scroll to position [10750, 0]
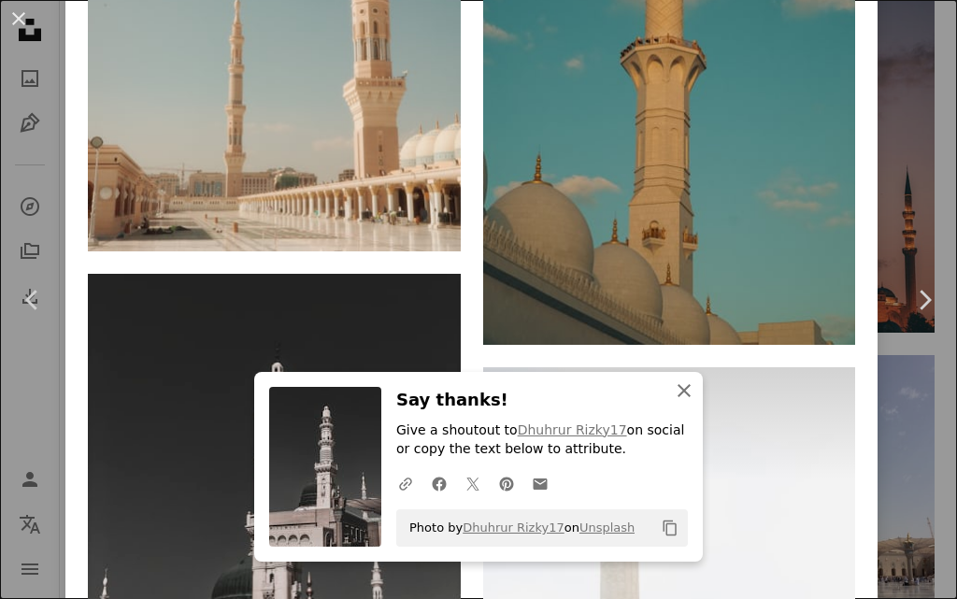
click at [679, 393] on icon "An X shape" at bounding box center [684, 391] width 22 height 22
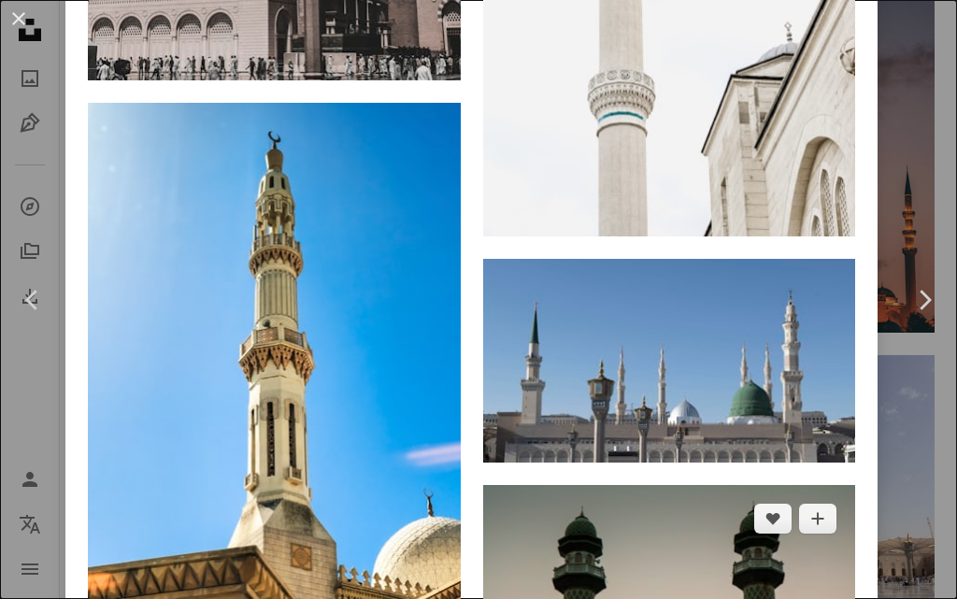
scroll to position [11533, 0]
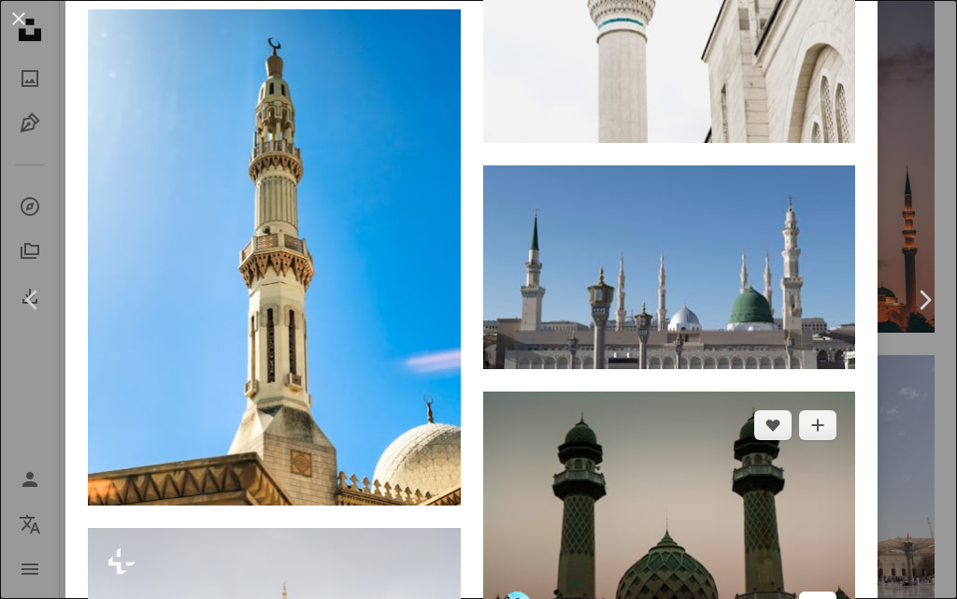
click at [810, 595] on icon "Arrow pointing down" at bounding box center [817, 606] width 15 height 22
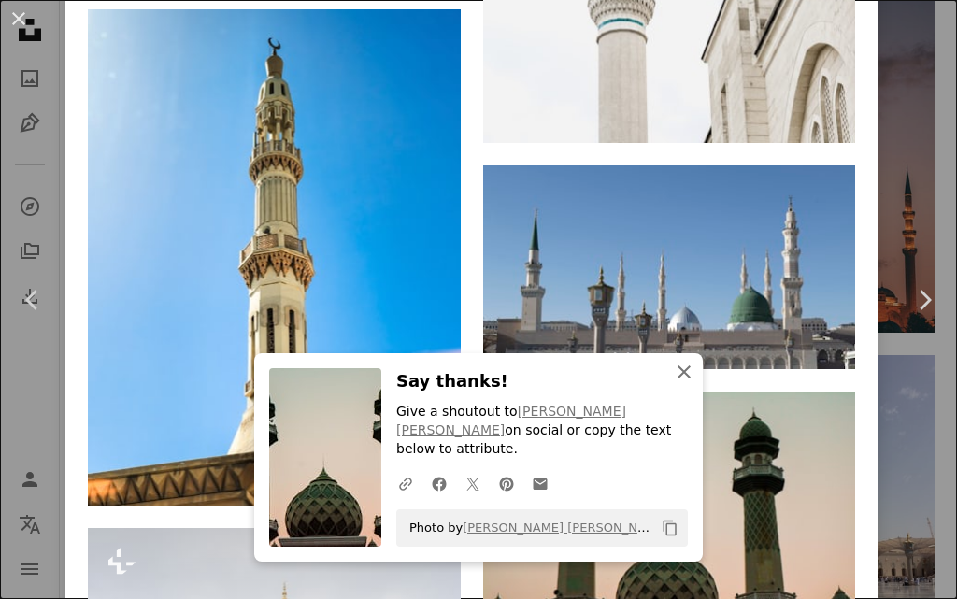
click at [683, 367] on icon "An X shape" at bounding box center [684, 372] width 22 height 22
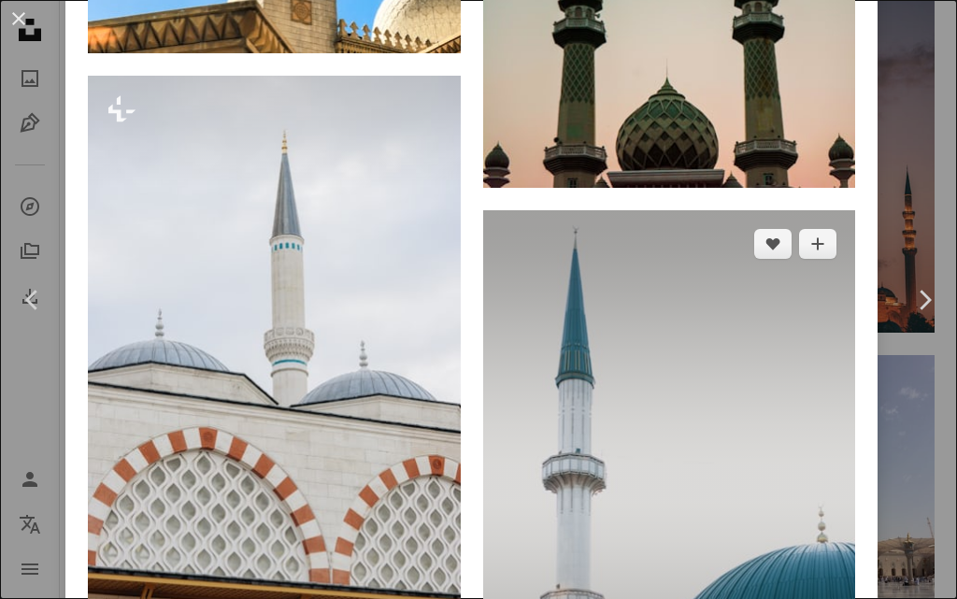
scroll to position [12001, 0]
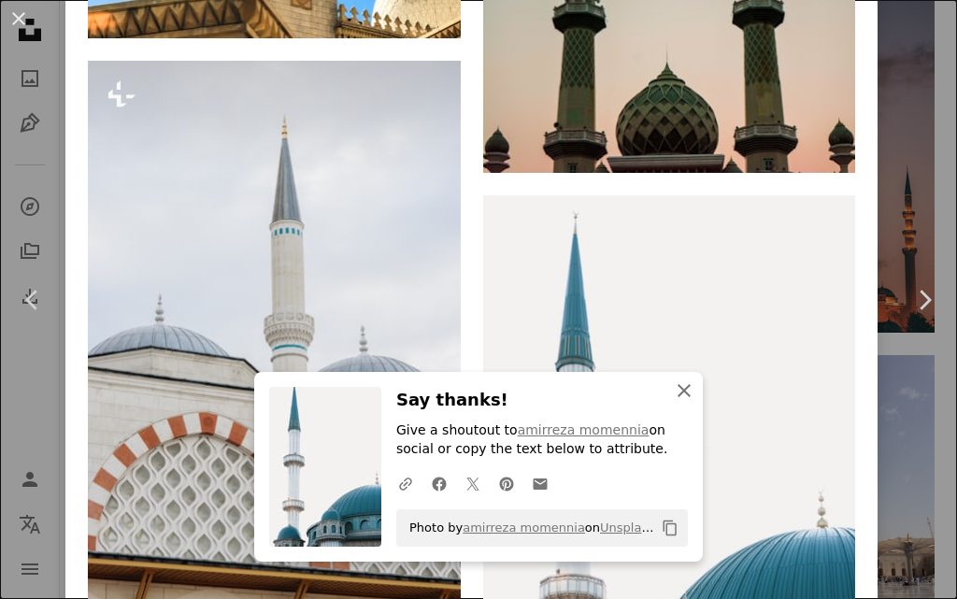
click at [683, 388] on icon "An X shape" at bounding box center [684, 391] width 22 height 22
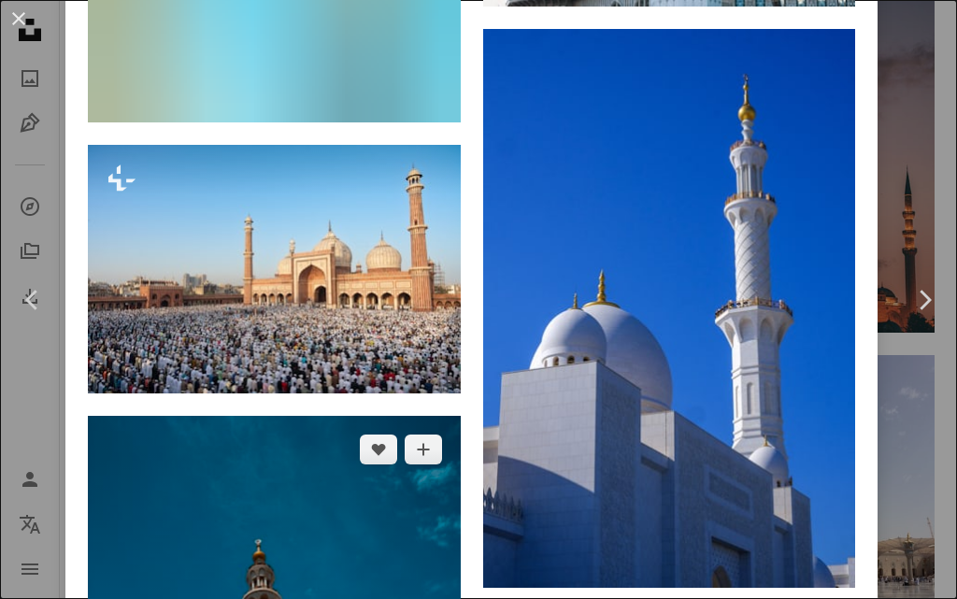
scroll to position [13029, 0]
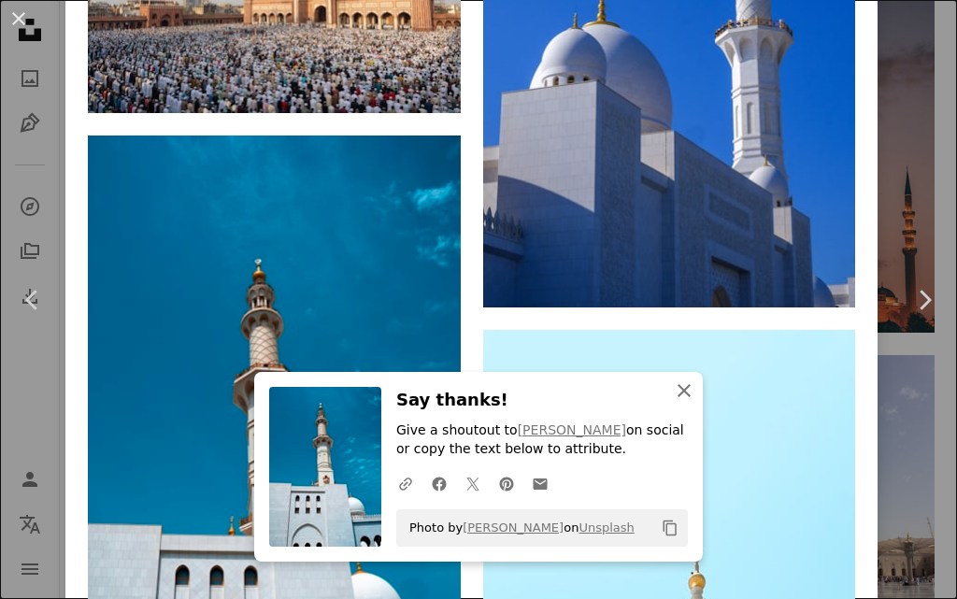
click at [673, 391] on icon "An X shape" at bounding box center [684, 391] width 22 height 22
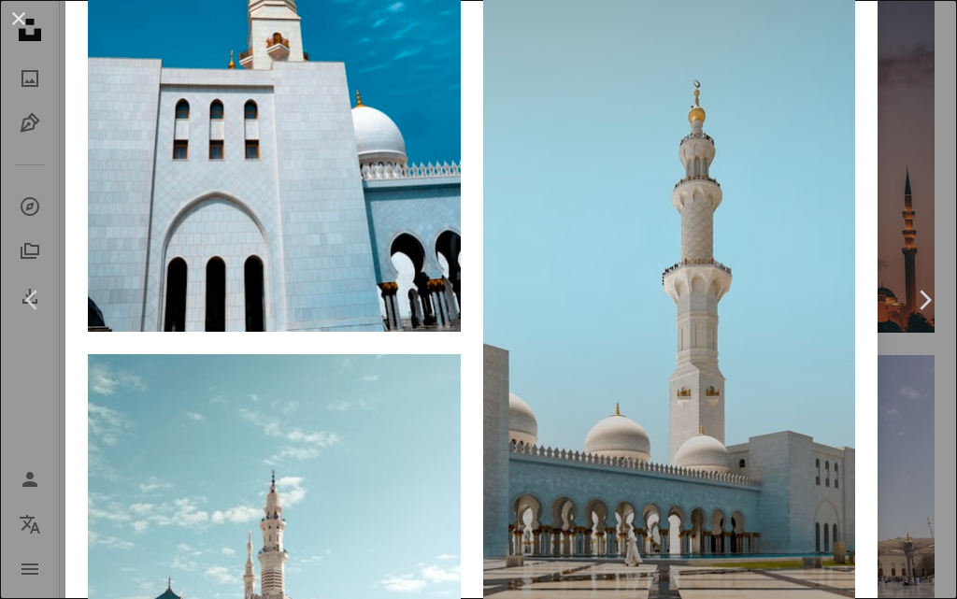
scroll to position [13496, 0]
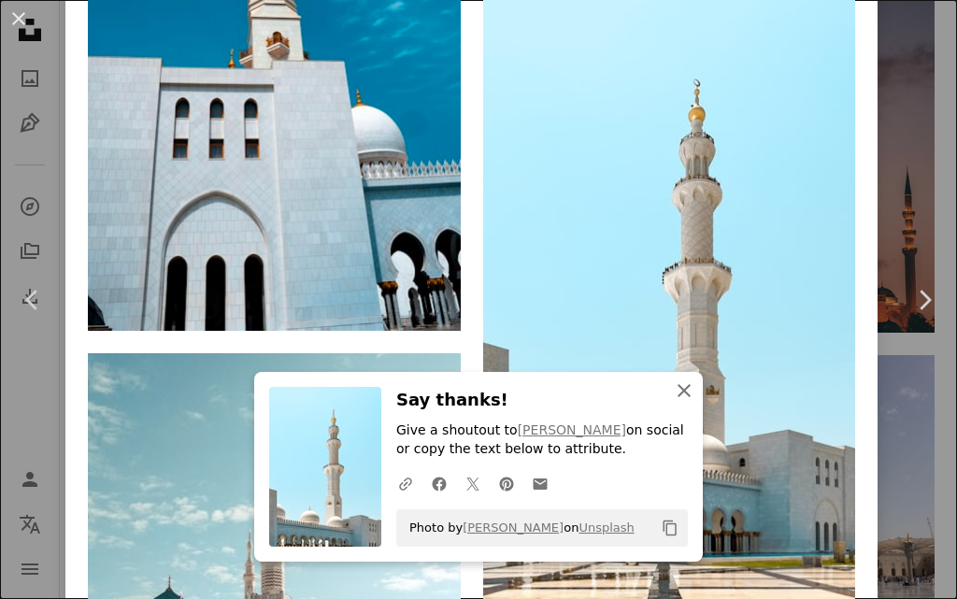
click at [675, 385] on icon "An X shape" at bounding box center [684, 391] width 22 height 22
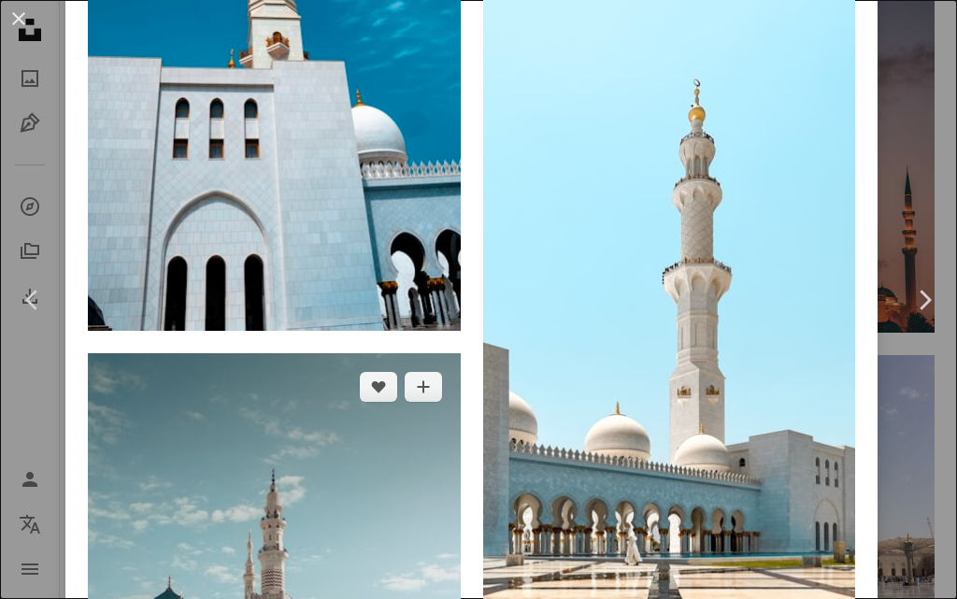
scroll to position [13590, 0]
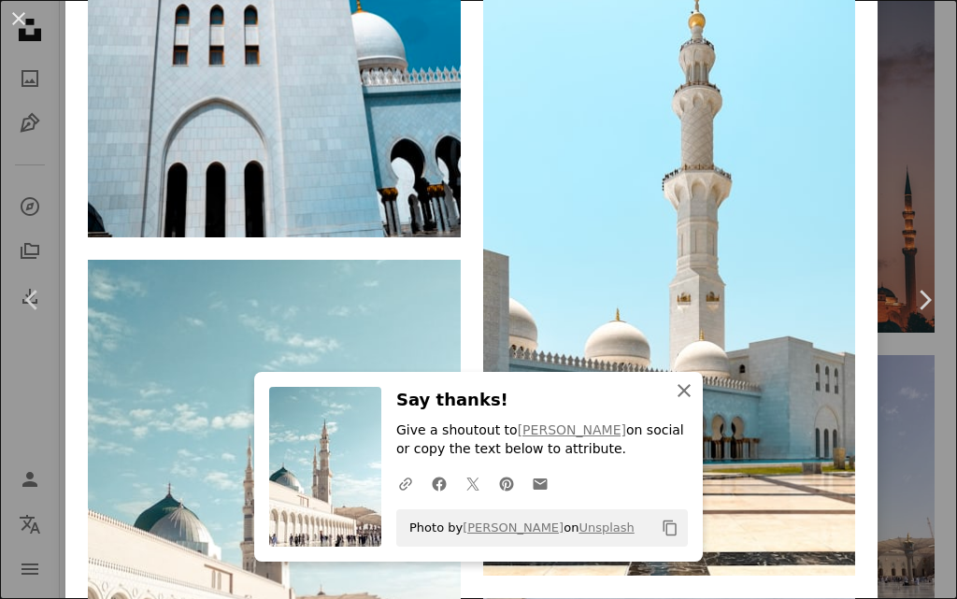
click at [681, 394] on icon "button" at bounding box center [684, 390] width 13 height 13
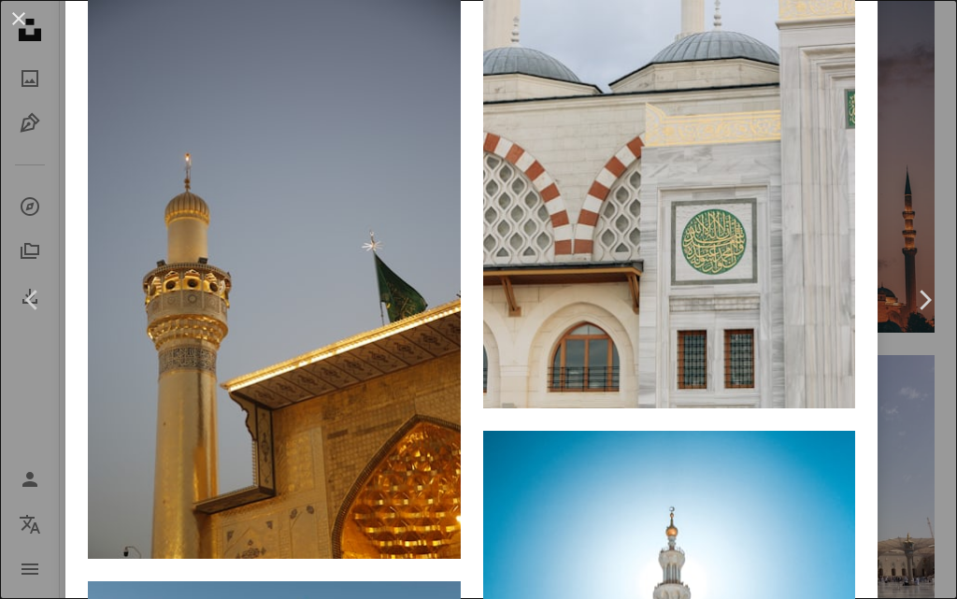
scroll to position [14618, 0]
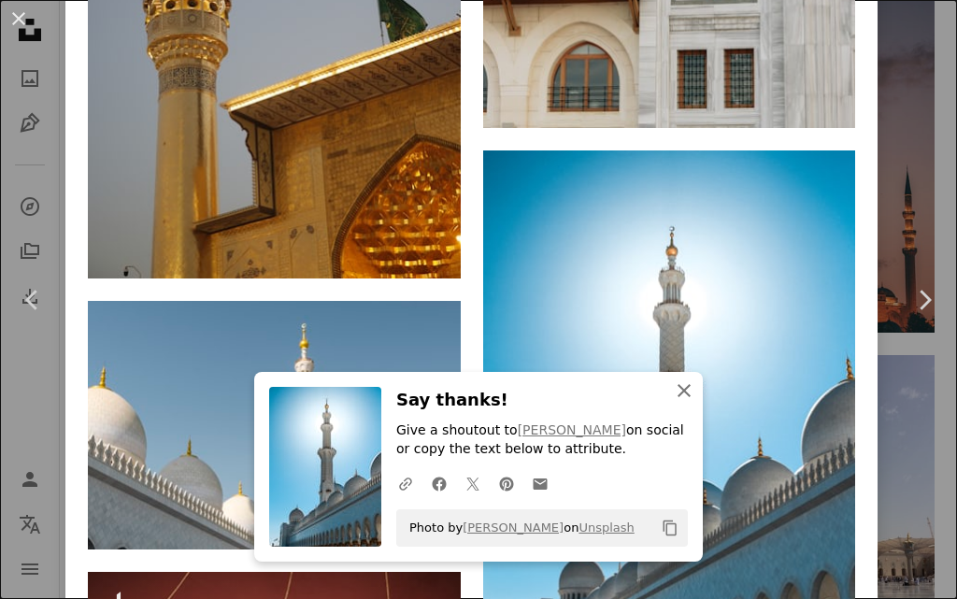
click at [678, 390] on icon "button" at bounding box center [684, 390] width 13 height 13
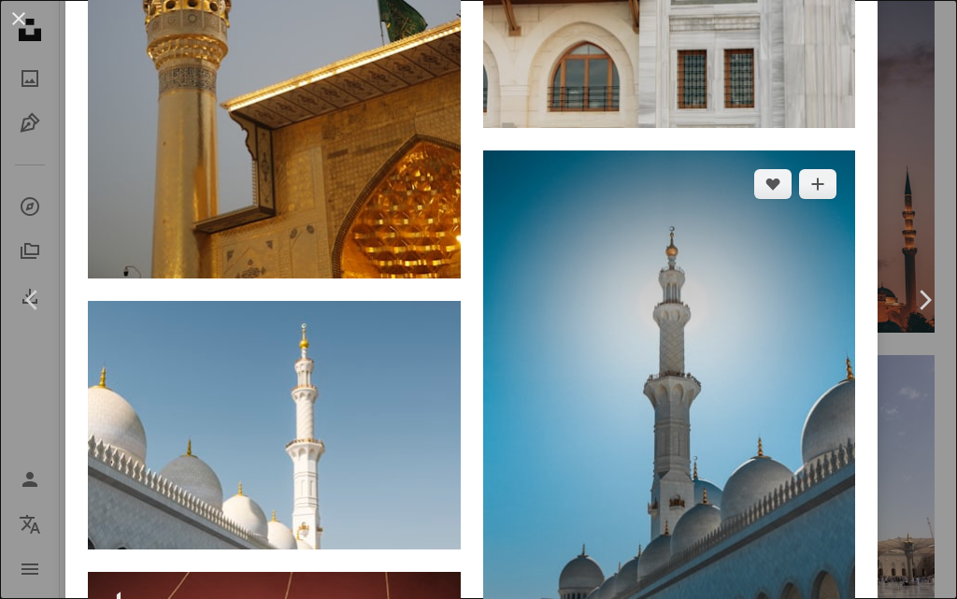
click at [633, 193] on img at bounding box center [669, 429] width 373 height 559
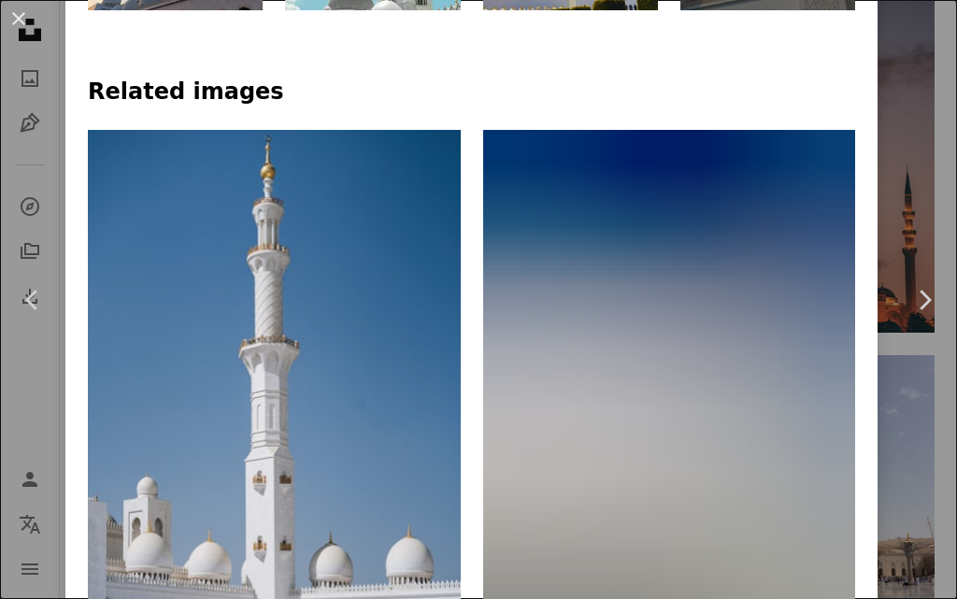
scroll to position [1309, 0]
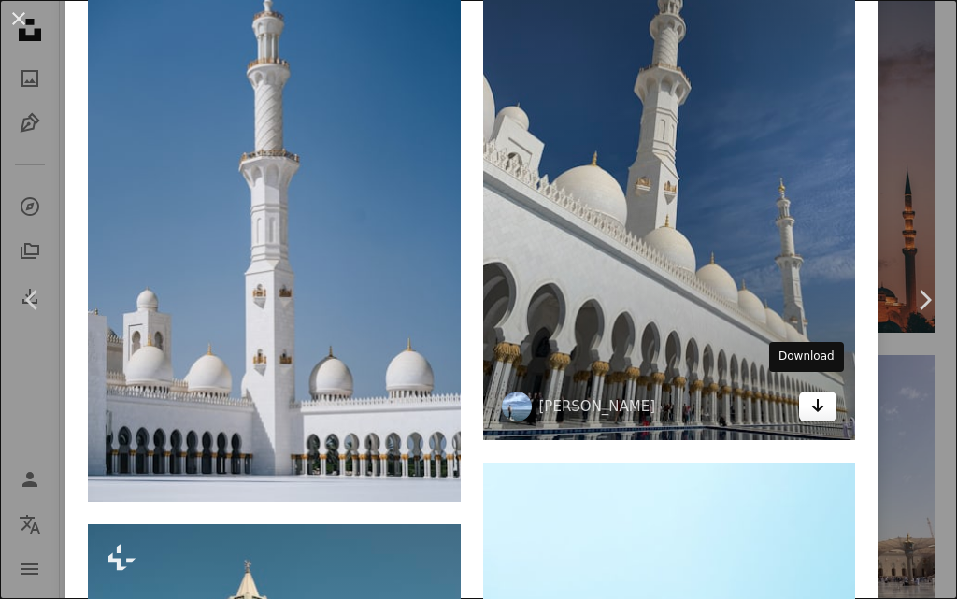
click at [810, 394] on icon "Arrow pointing down" at bounding box center [817, 405] width 15 height 22
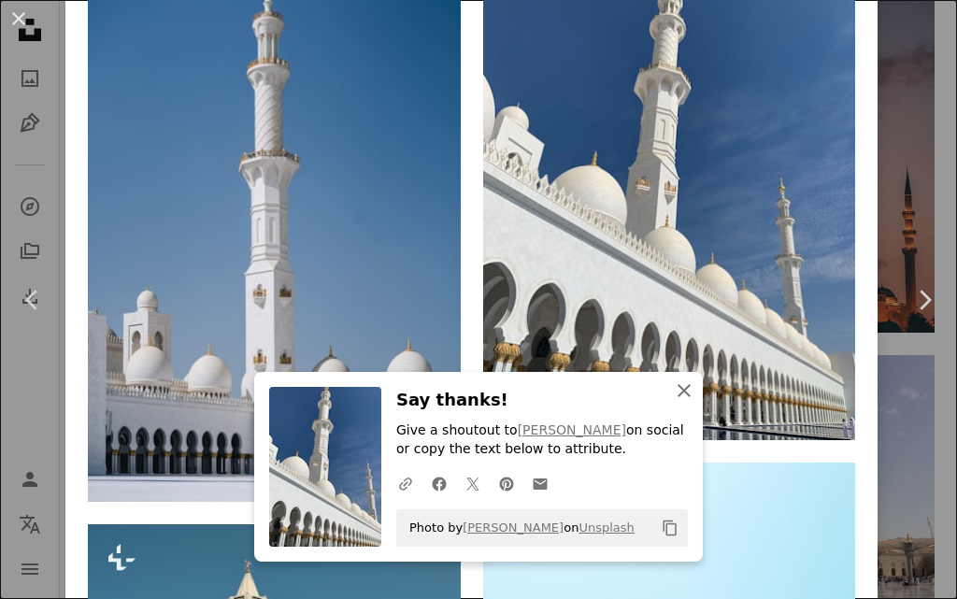
click at [684, 388] on icon "An X shape" at bounding box center [684, 391] width 22 height 22
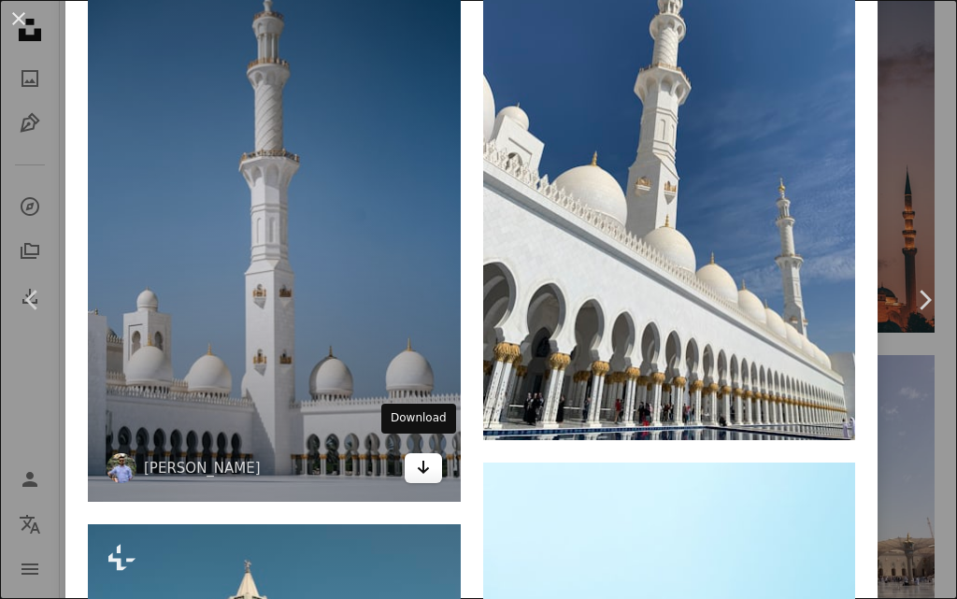
click at [416, 456] on icon "Arrow pointing down" at bounding box center [423, 467] width 15 height 22
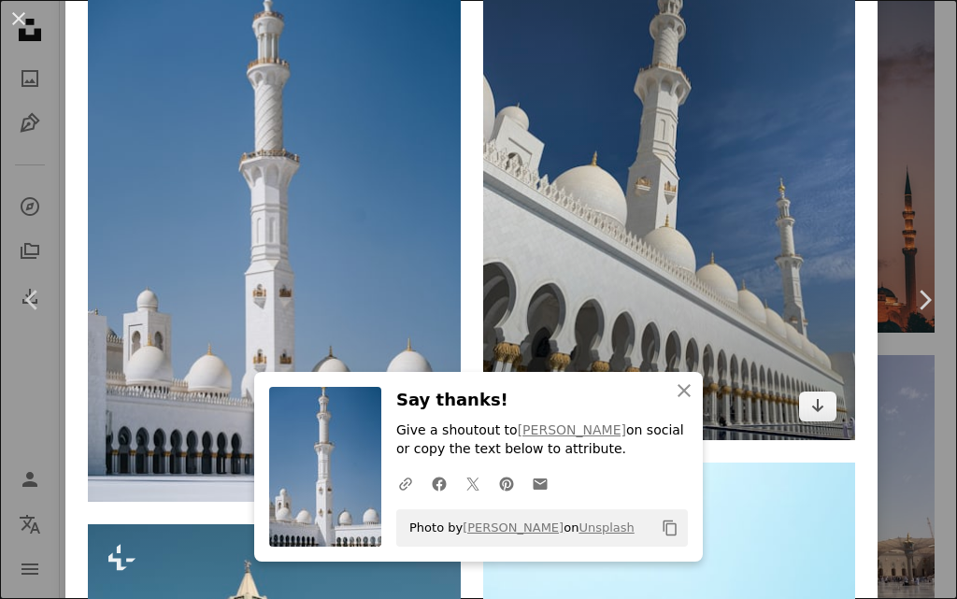
click at [700, 202] on img at bounding box center [669, 192] width 373 height 496
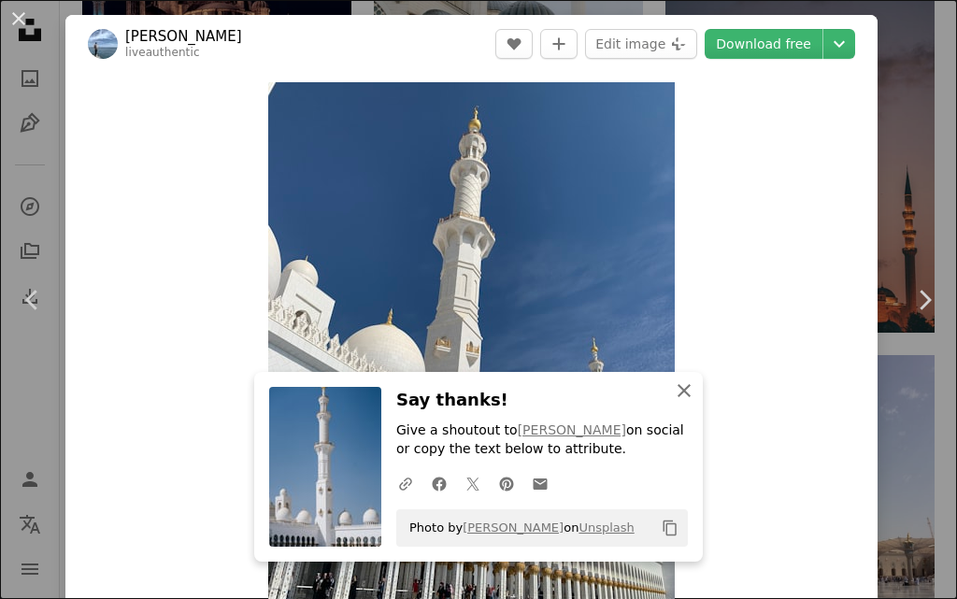
click at [673, 390] on icon "An X shape" at bounding box center [684, 391] width 22 height 22
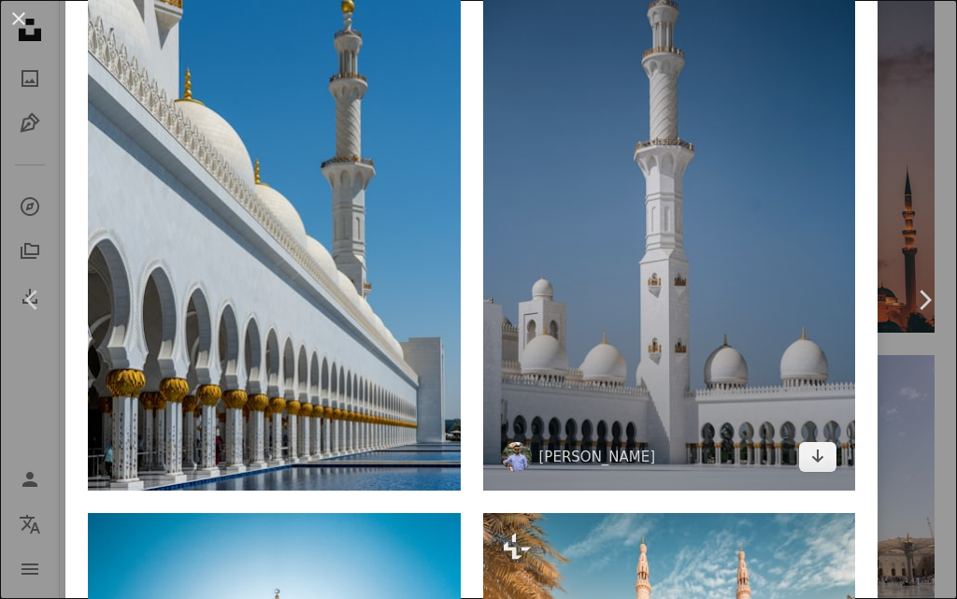
scroll to position [1402, 0]
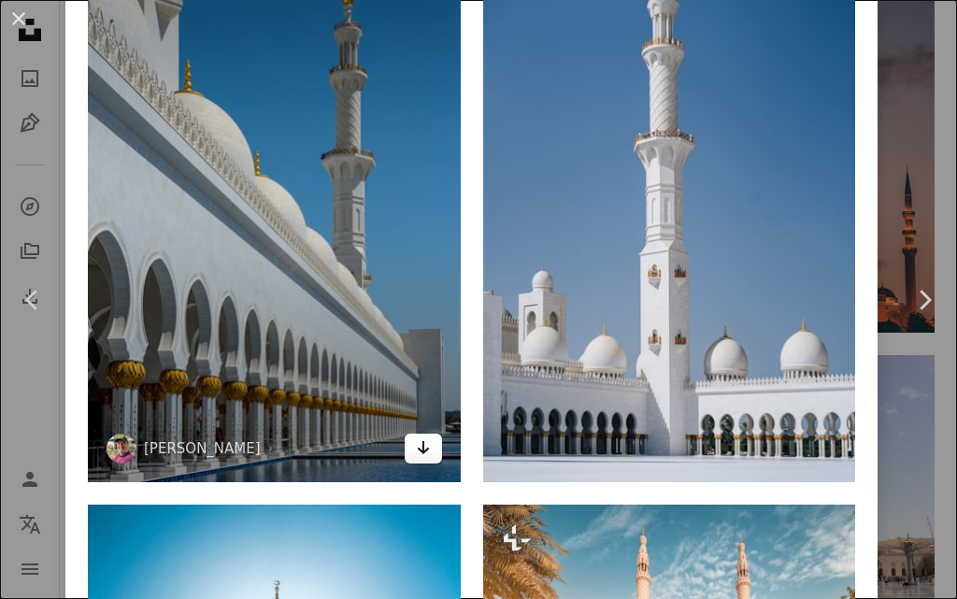
click at [416, 437] on icon "Arrow pointing down" at bounding box center [423, 448] width 15 height 22
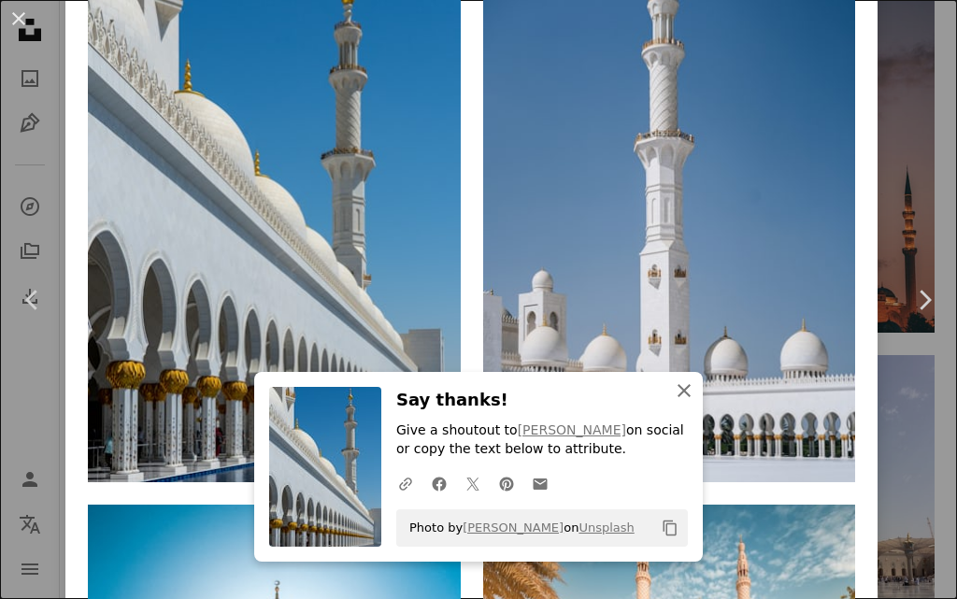
click at [675, 390] on icon "An X shape" at bounding box center [684, 391] width 22 height 22
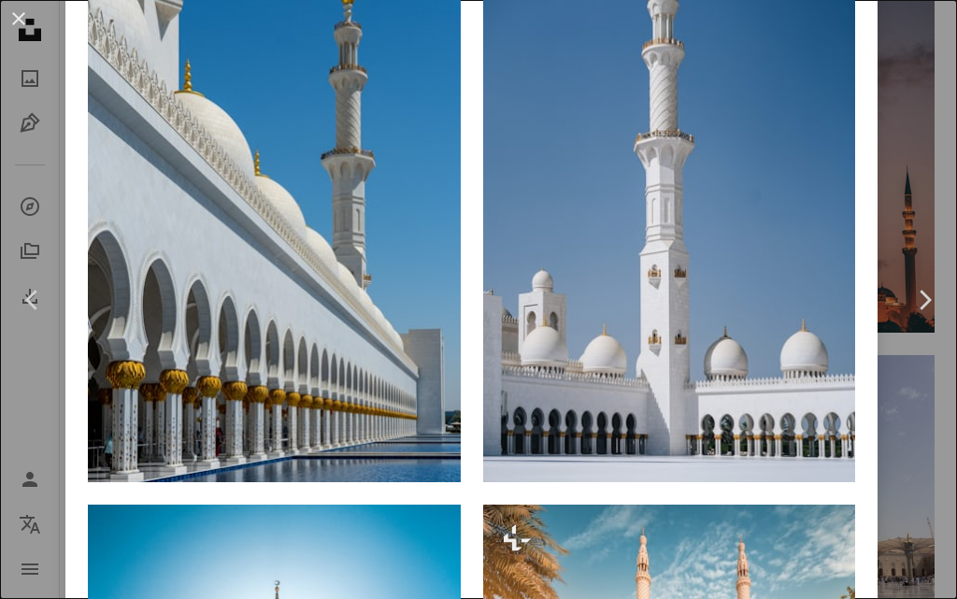
click at [674, 398] on icon "An X shape" at bounding box center [684, 409] width 22 height 22
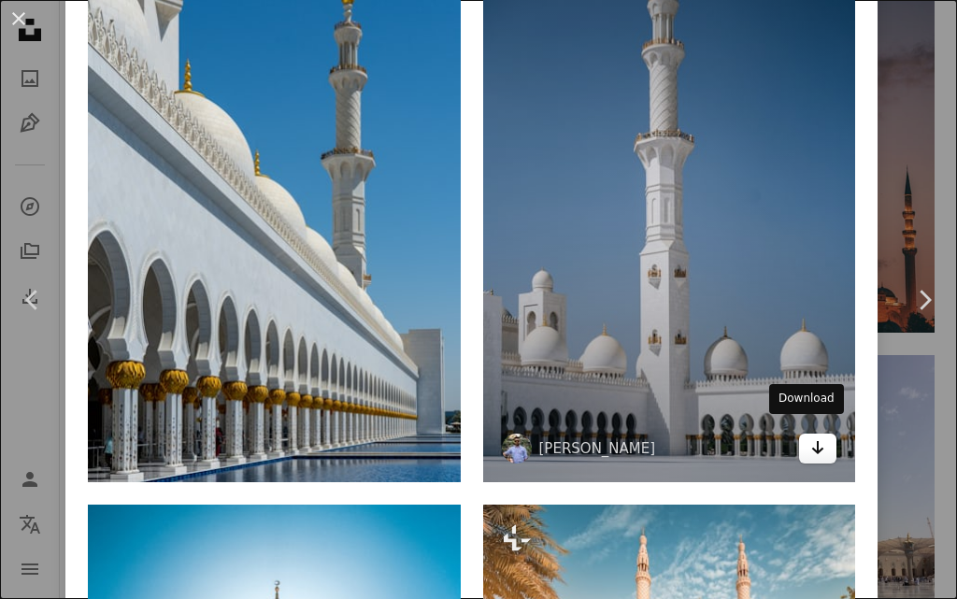
click at [810, 437] on icon "Arrow pointing down" at bounding box center [817, 448] width 15 height 22
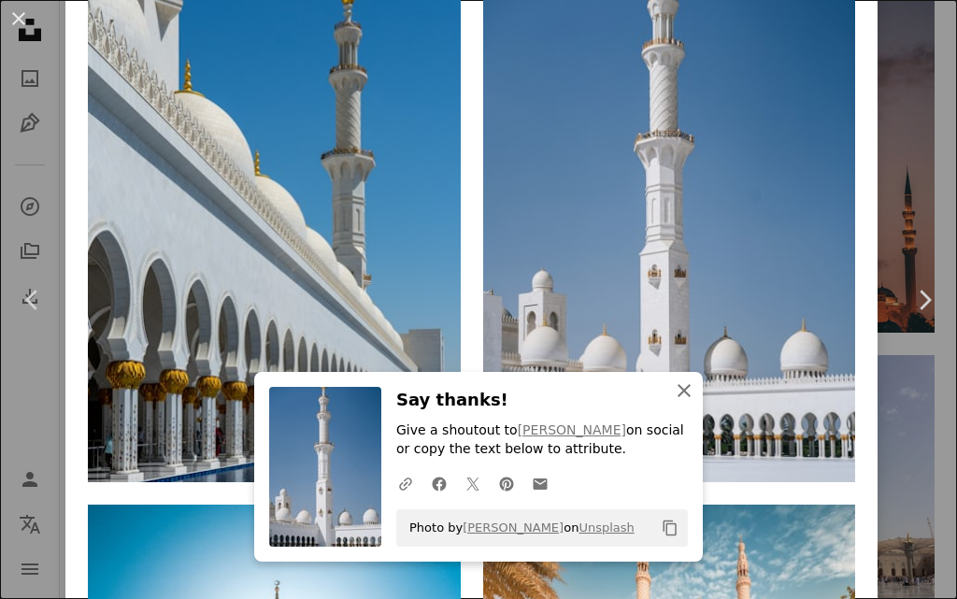
click at [679, 386] on icon "An X shape" at bounding box center [684, 391] width 22 height 22
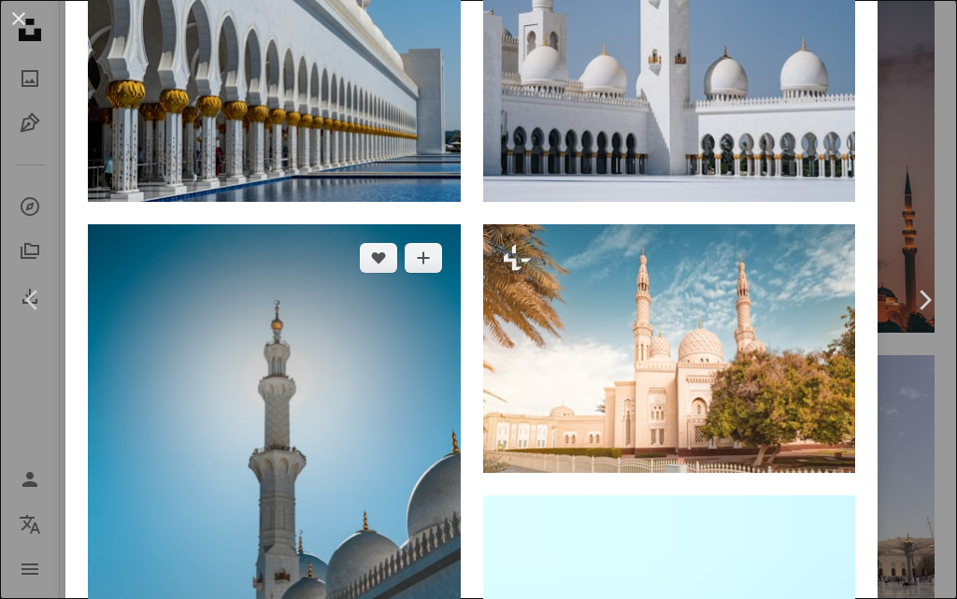
scroll to position [1963, 0]
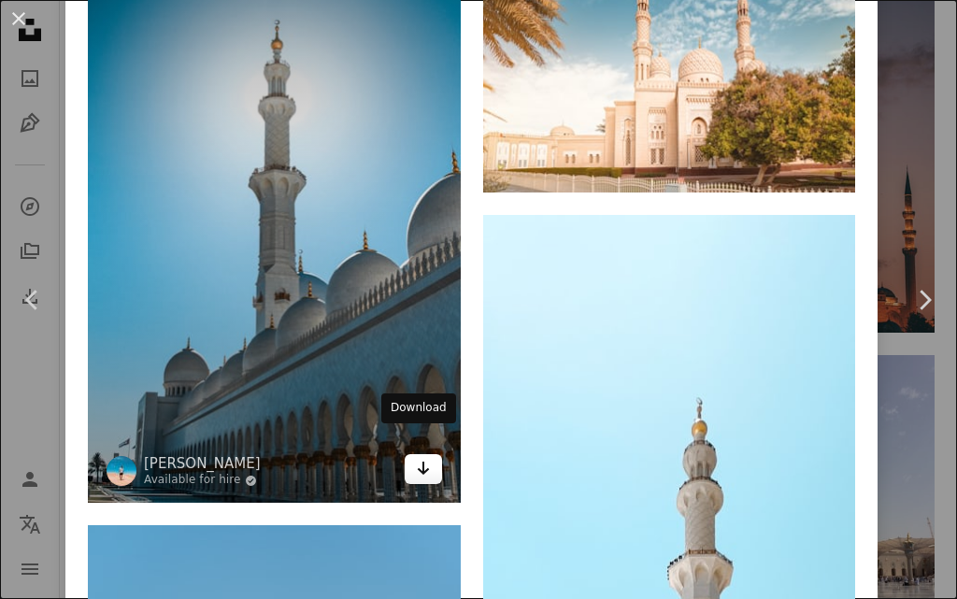
click at [416, 457] on icon "Arrow pointing down" at bounding box center [423, 468] width 15 height 22
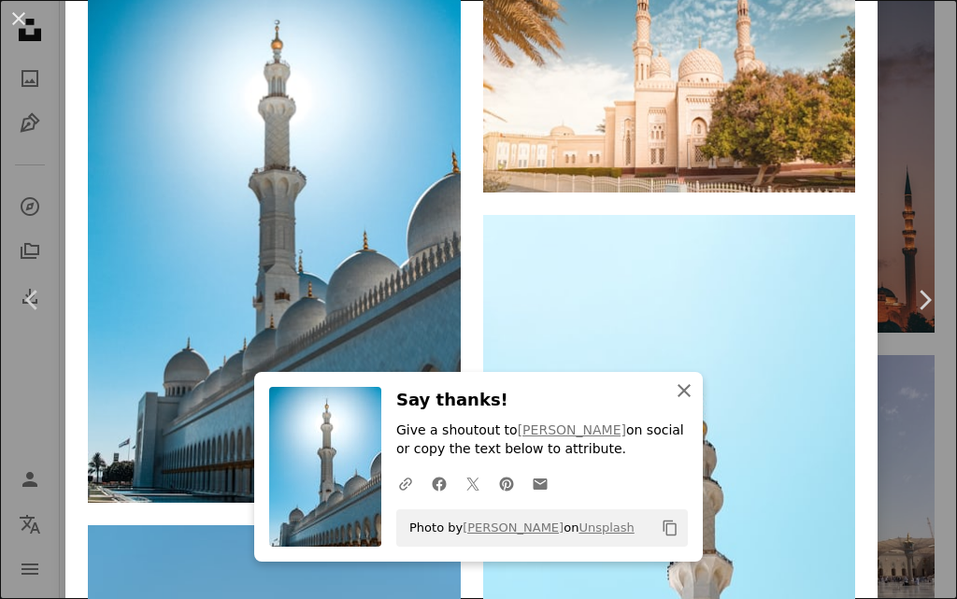
click at [683, 390] on icon "An X shape" at bounding box center [684, 391] width 22 height 22
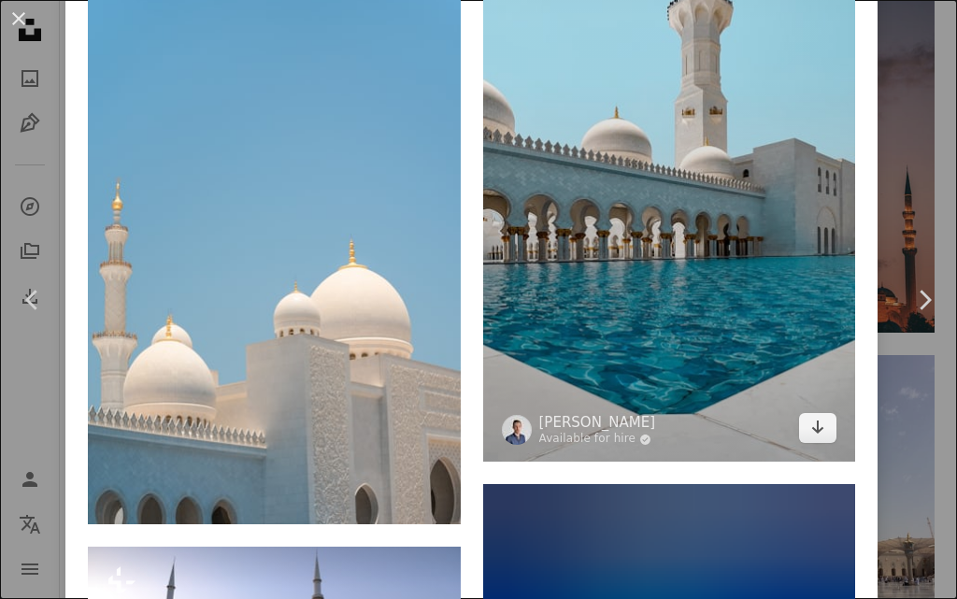
scroll to position [2524, 0]
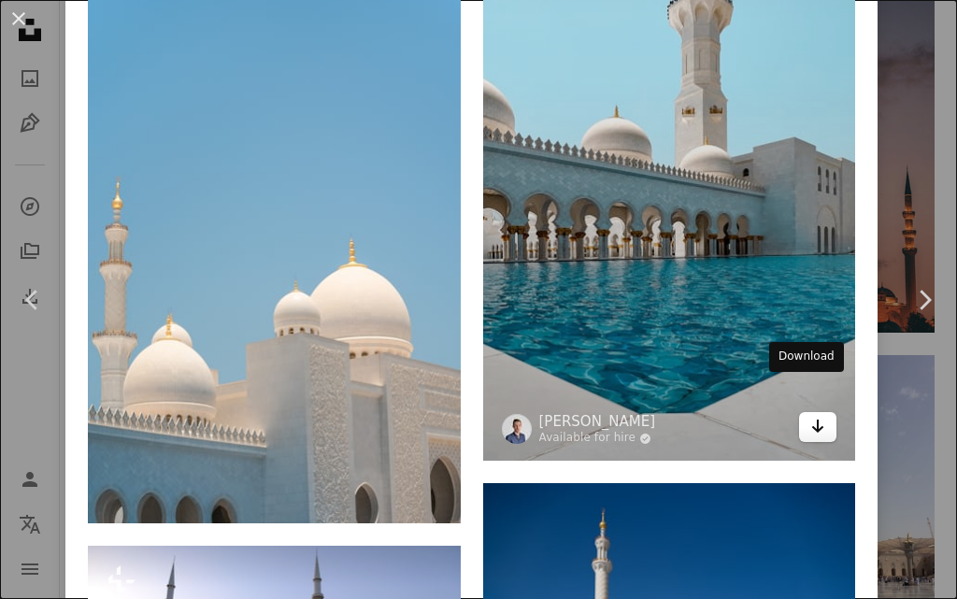
click at [810, 415] on icon "Arrow pointing down" at bounding box center [817, 426] width 15 height 22
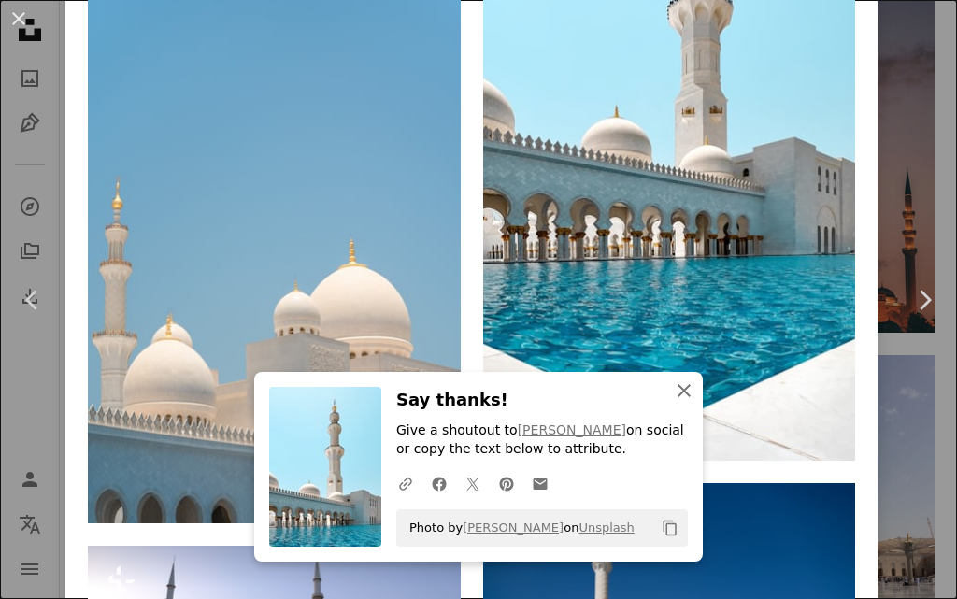
click at [681, 394] on icon "button" at bounding box center [684, 390] width 13 height 13
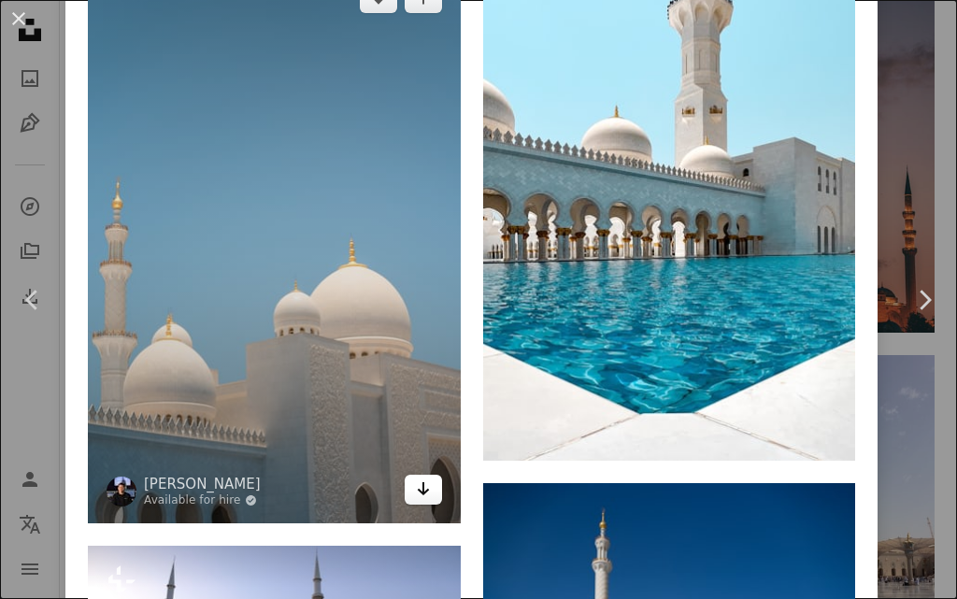
click at [418, 478] on icon "Arrow pointing down" at bounding box center [423, 489] width 15 height 22
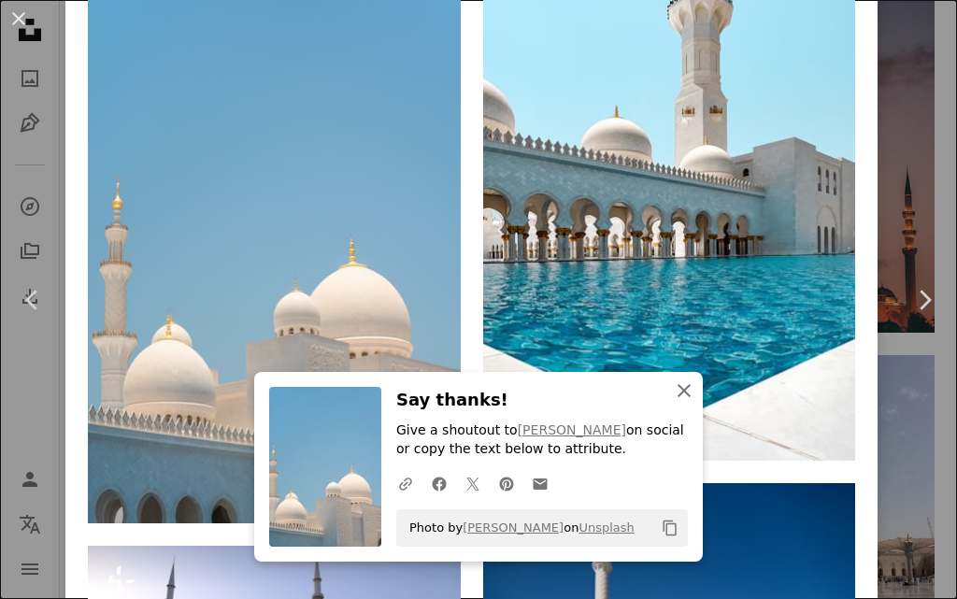
click at [676, 385] on icon "An X shape" at bounding box center [684, 391] width 22 height 22
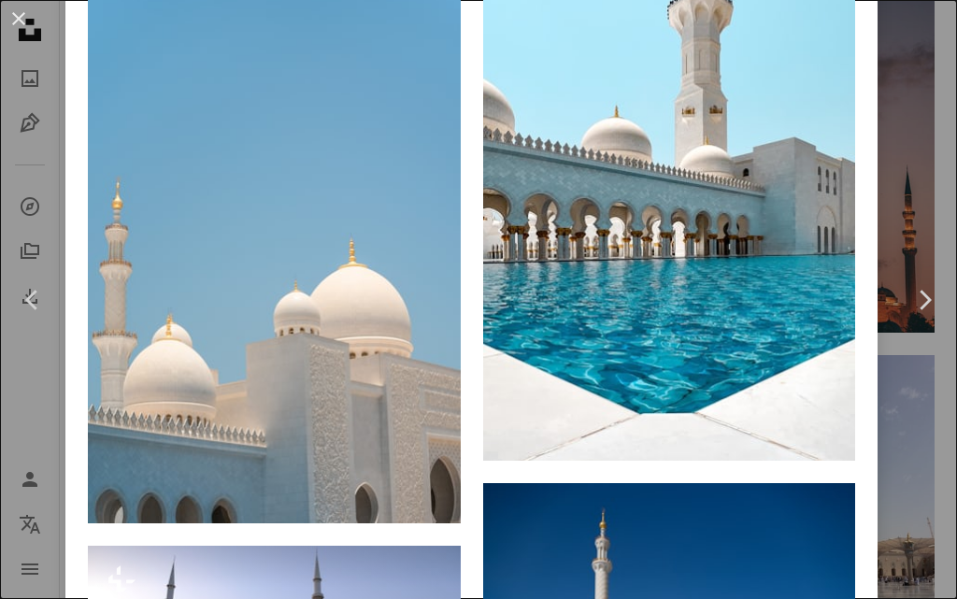
scroll to position [2898, 0]
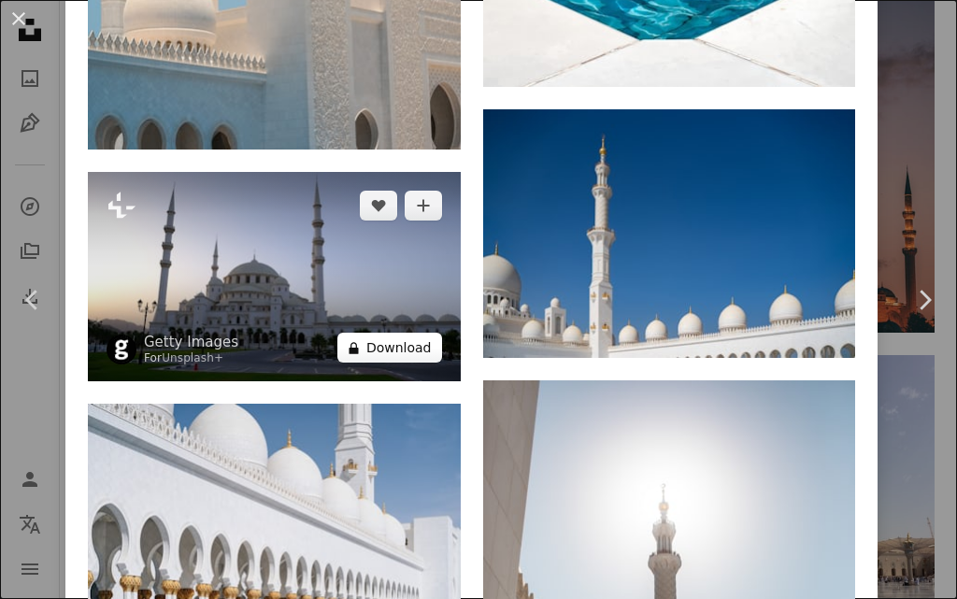
click at [396, 333] on button "A lock Download" at bounding box center [389, 348] width 105 height 30
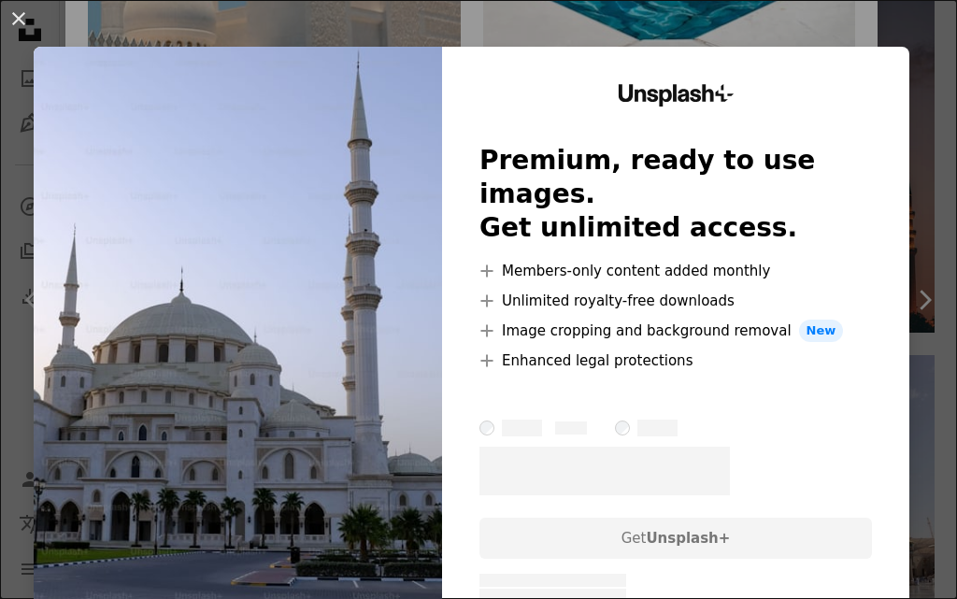
scroll to position [57, 0]
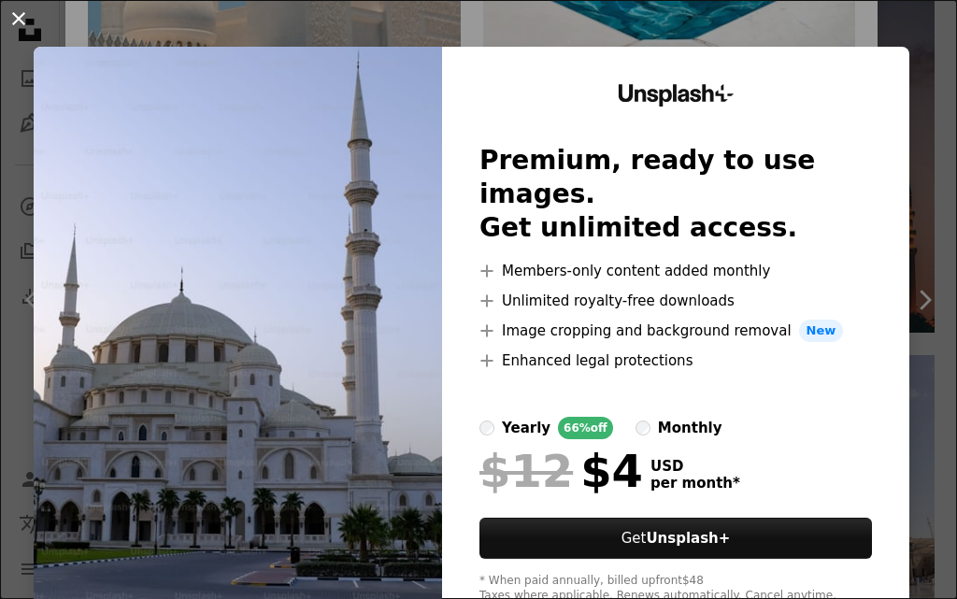
click at [11, 10] on button "An X shape" at bounding box center [18, 18] width 22 height 22
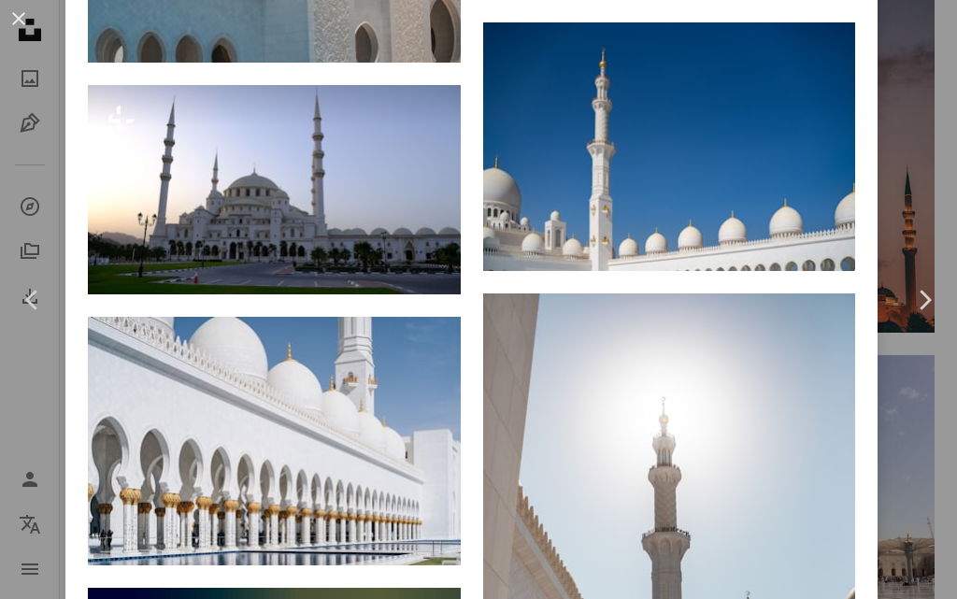
scroll to position [2991, 0]
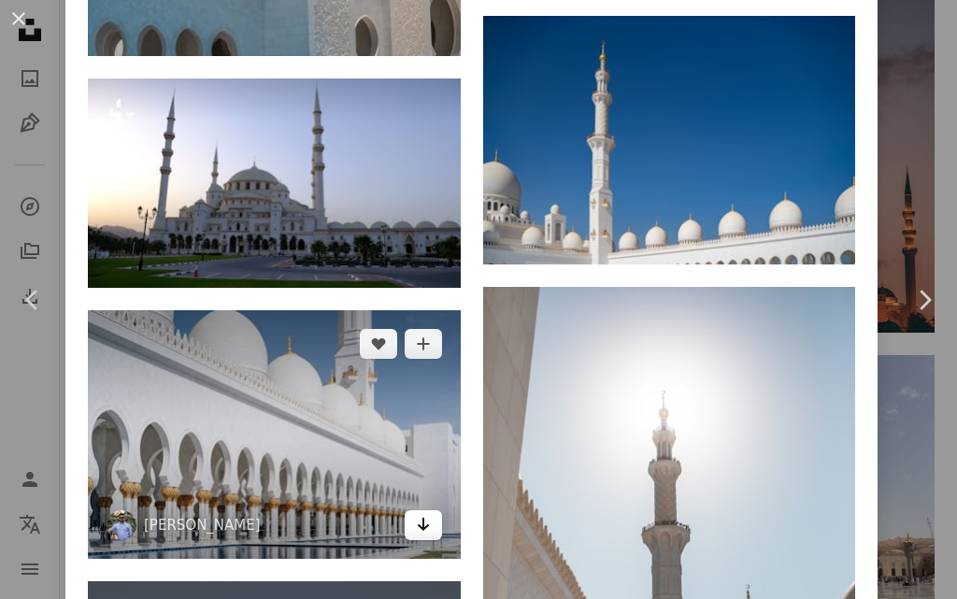
click at [419, 513] on icon "Arrow pointing down" at bounding box center [423, 524] width 15 height 22
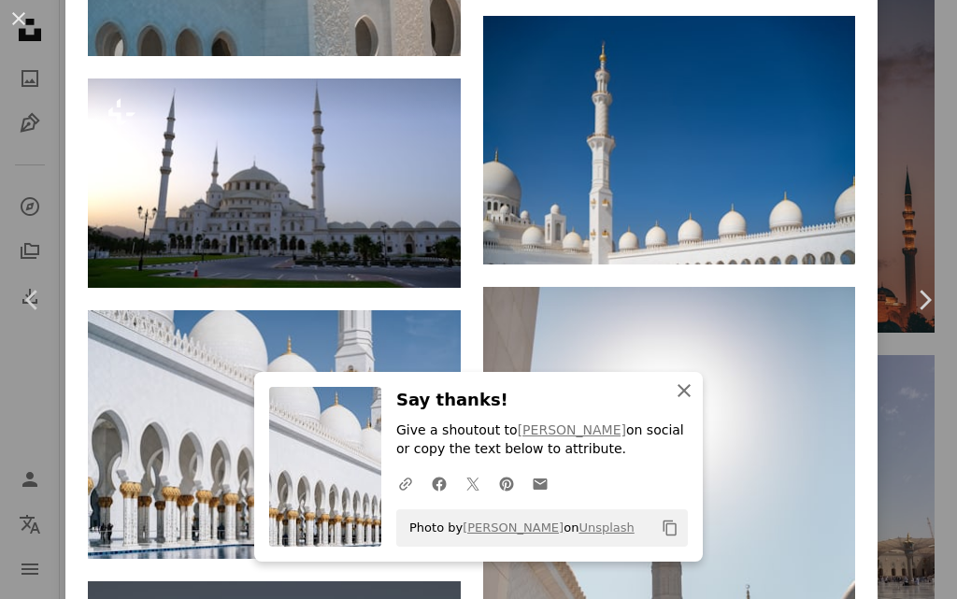
click at [678, 394] on icon "button" at bounding box center [684, 390] width 13 height 13
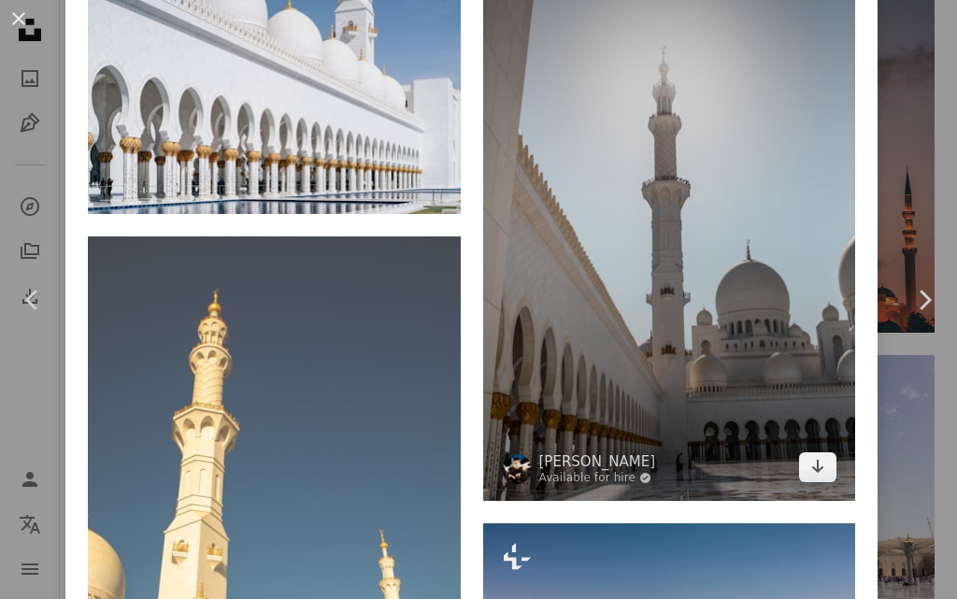
scroll to position [3365, 0]
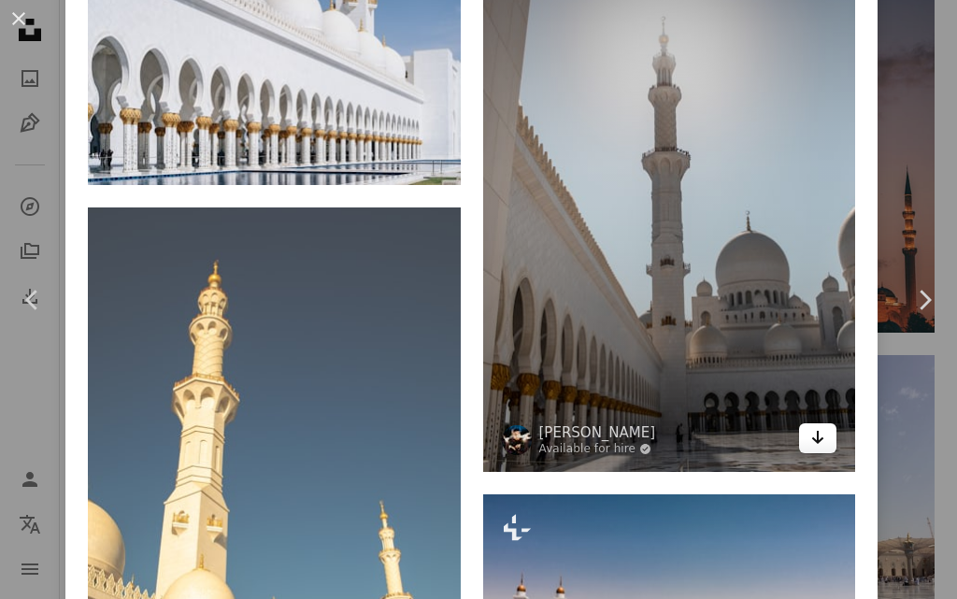
click at [810, 426] on icon "Arrow pointing down" at bounding box center [817, 437] width 15 height 22
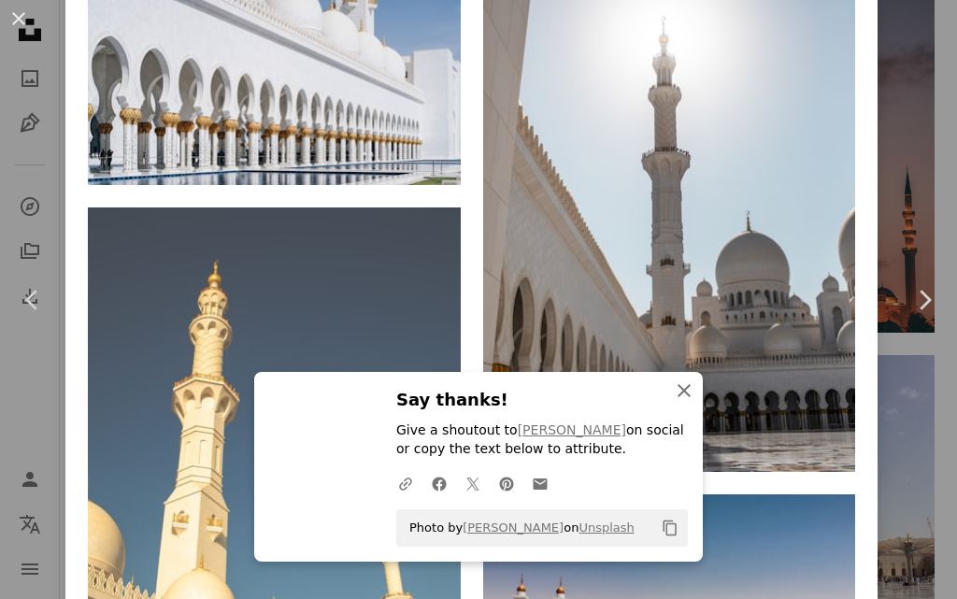
click at [681, 392] on icon "An X shape" at bounding box center [684, 391] width 22 height 22
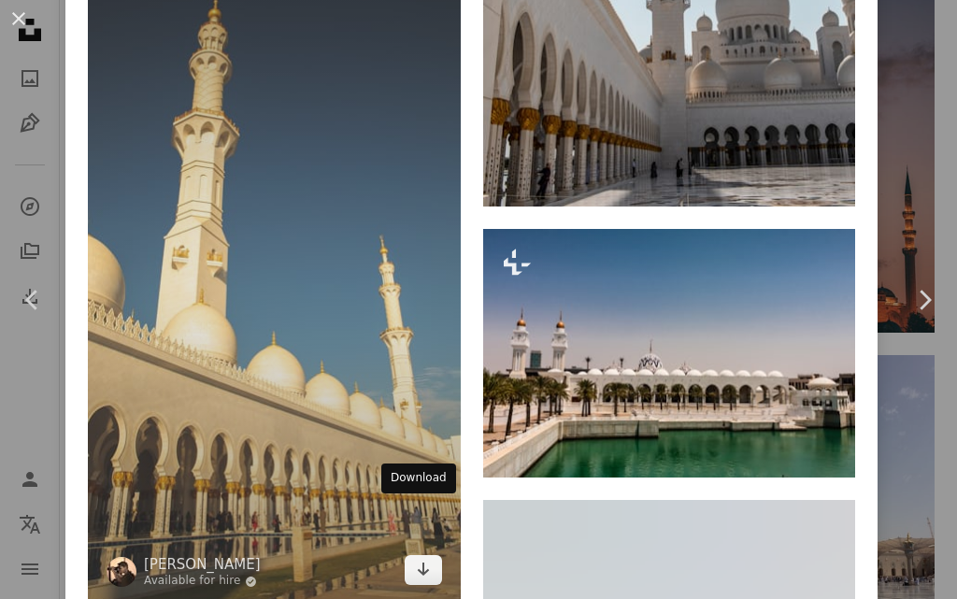
scroll to position [3646, 0]
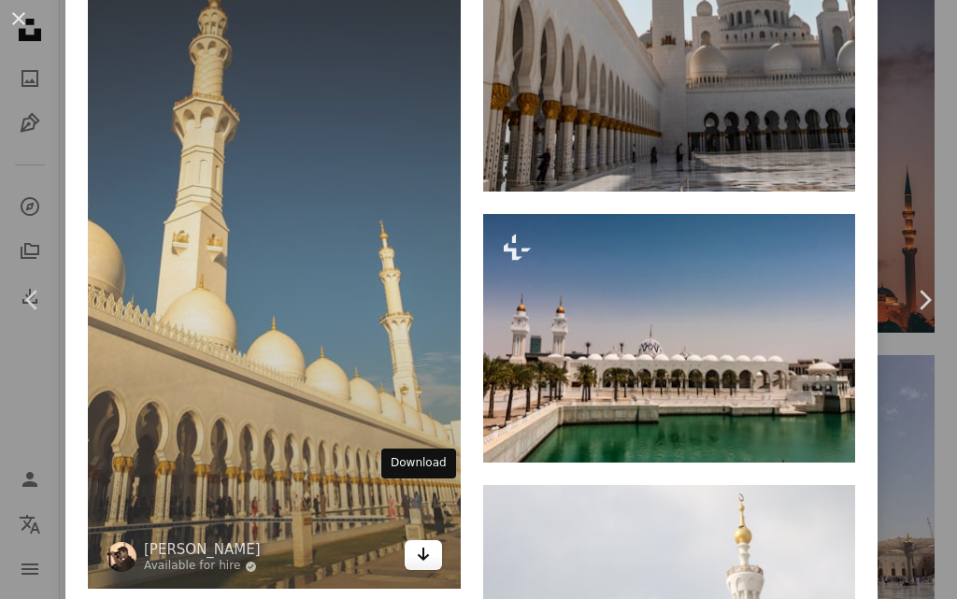
click at [422, 543] on icon "Arrow pointing down" at bounding box center [423, 554] width 15 height 22
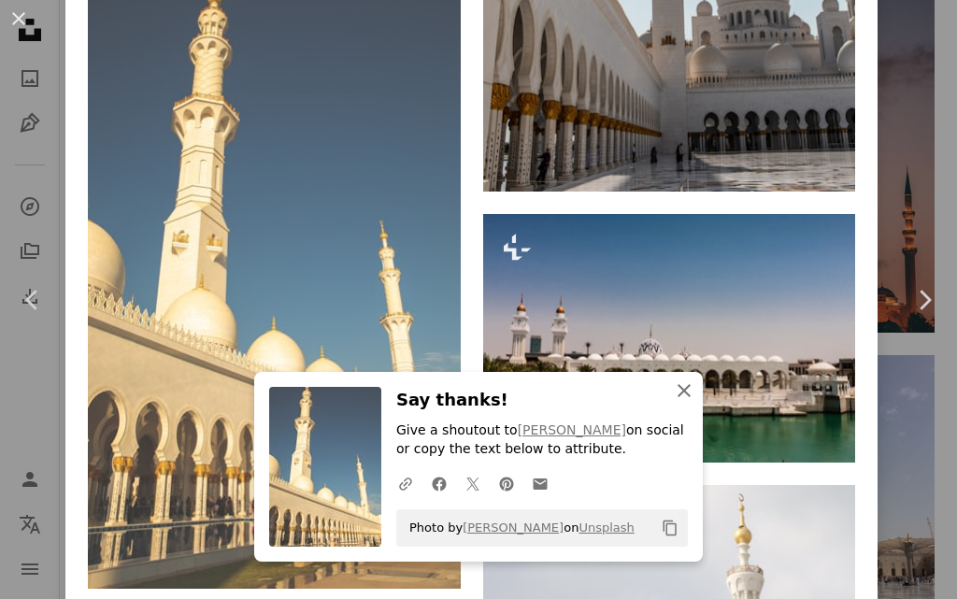
click at [679, 388] on icon "An X shape" at bounding box center [684, 391] width 22 height 22
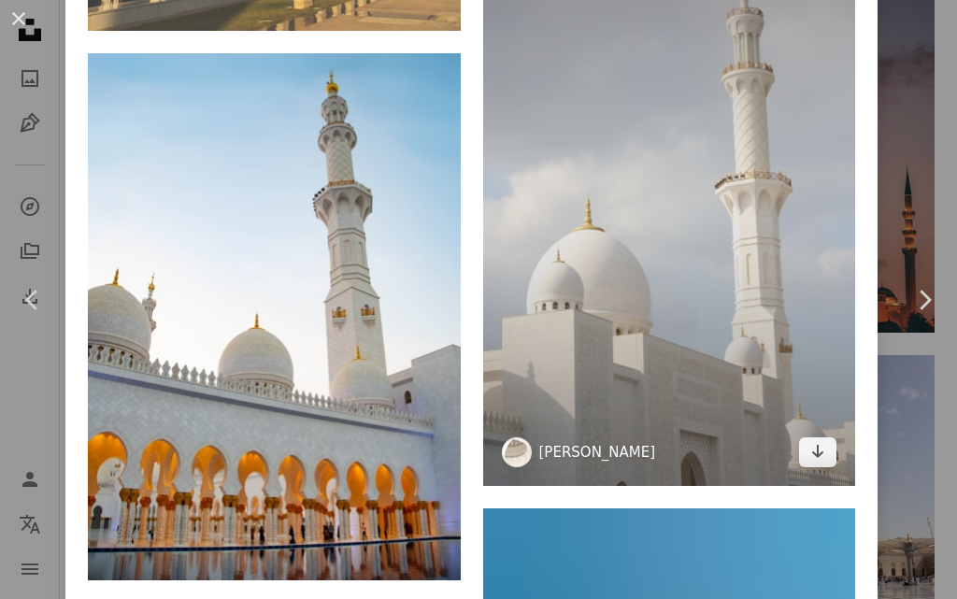
scroll to position [4206, 0]
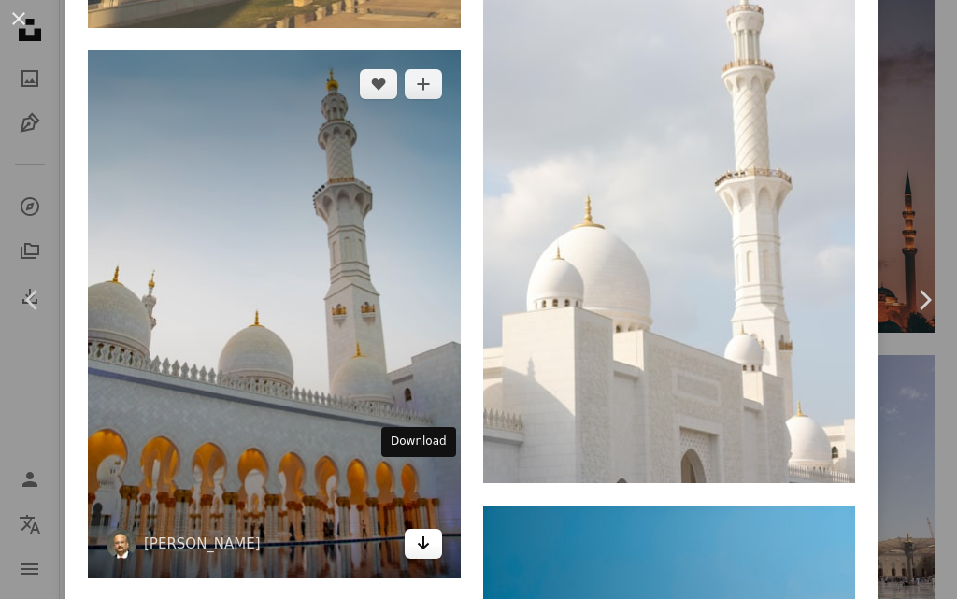
click at [421, 532] on icon "Arrow pointing down" at bounding box center [423, 543] width 15 height 22
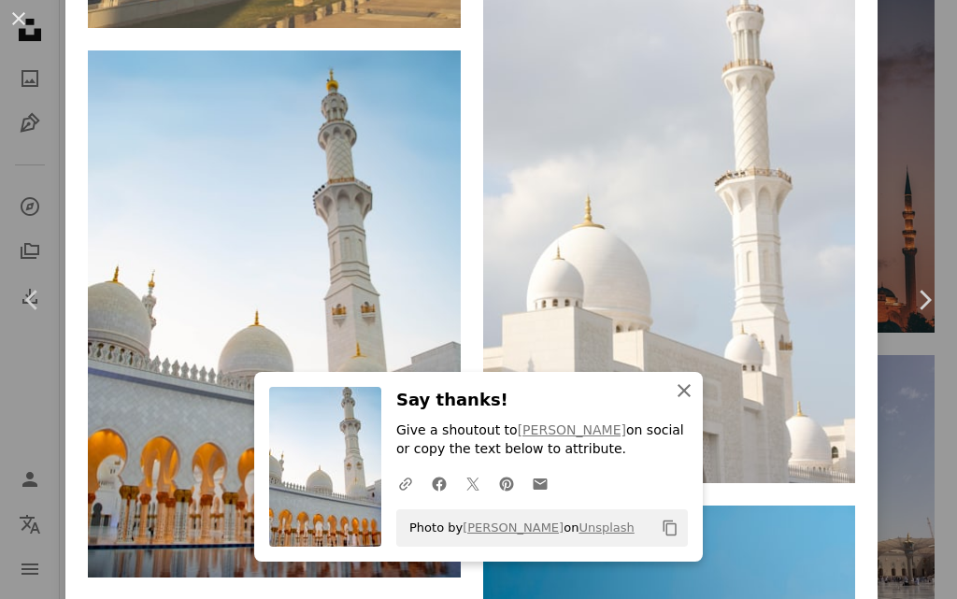
click at [684, 395] on icon "An X shape" at bounding box center [684, 391] width 22 height 22
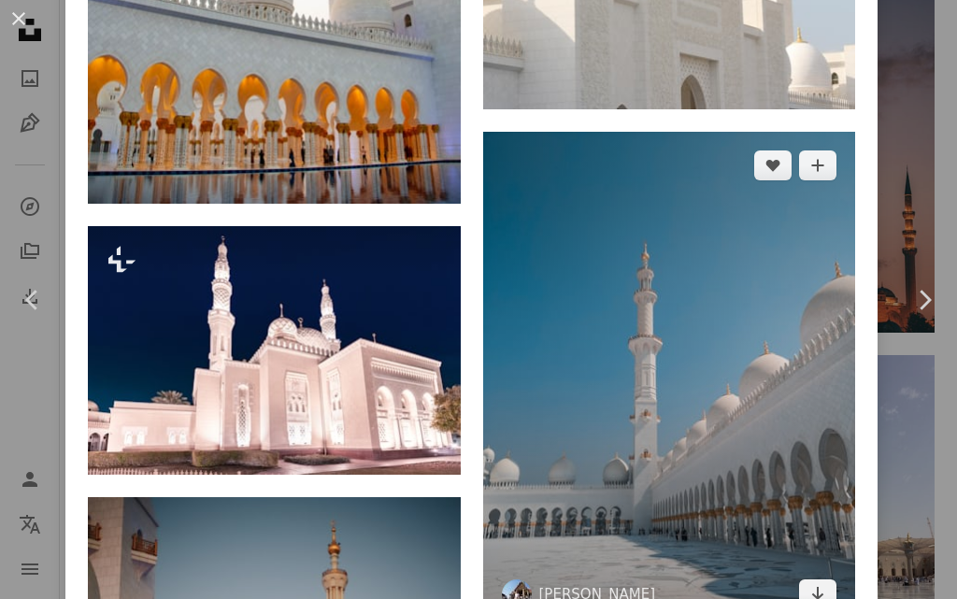
scroll to position [4767, 0]
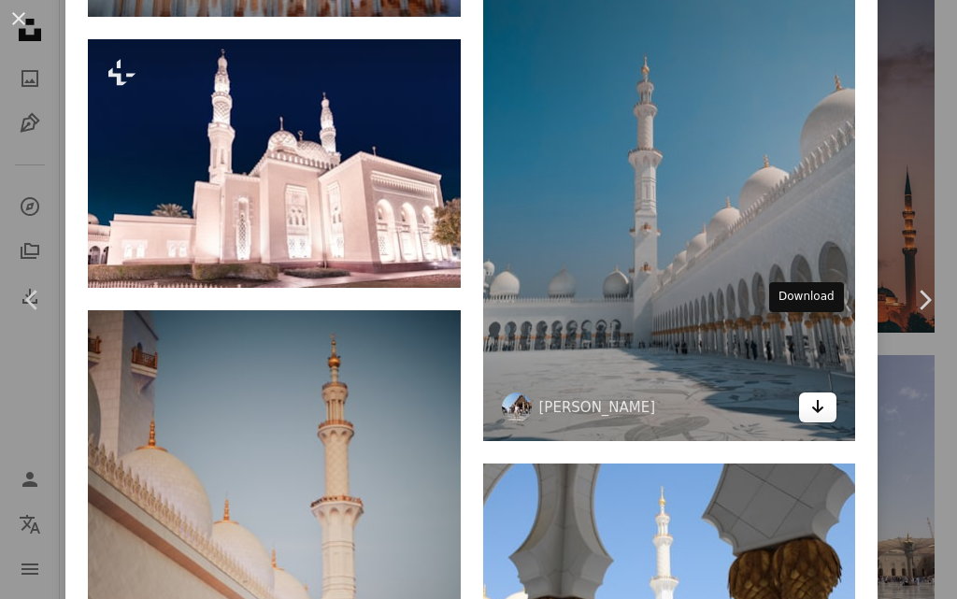
click at [810, 395] on icon "Arrow pointing down" at bounding box center [817, 406] width 15 height 22
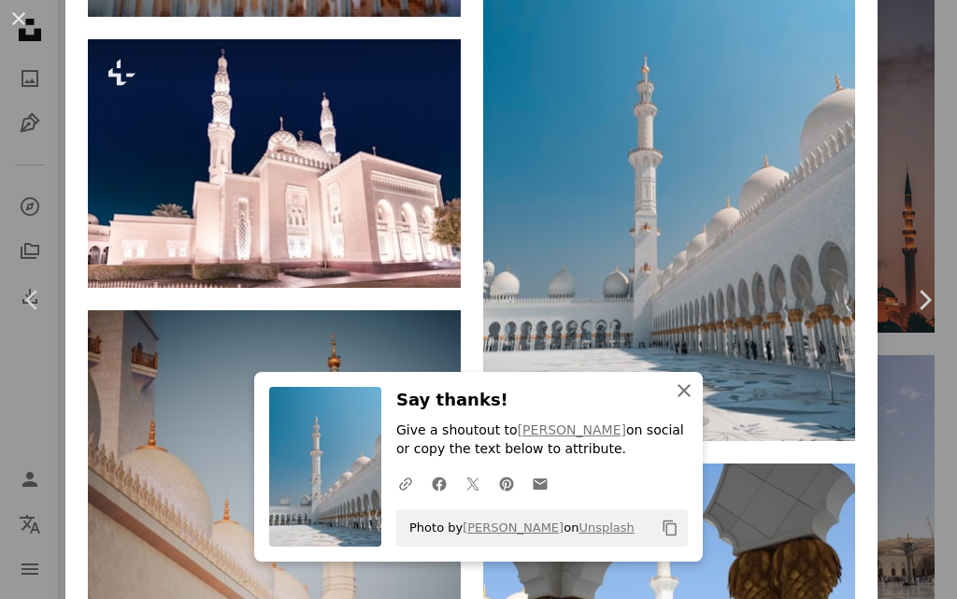
click at [674, 385] on icon "An X shape" at bounding box center [684, 391] width 22 height 22
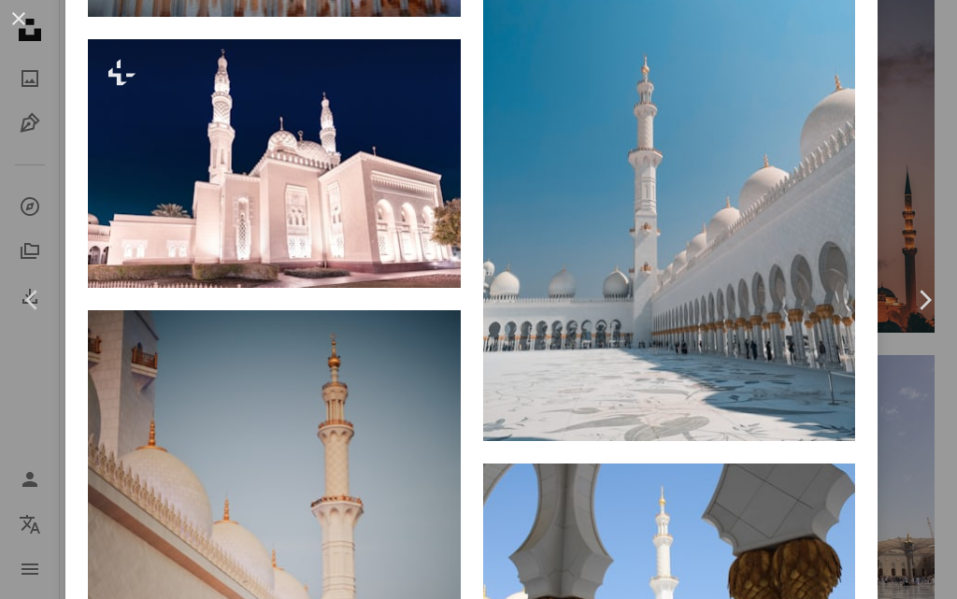
scroll to position [5141, 0]
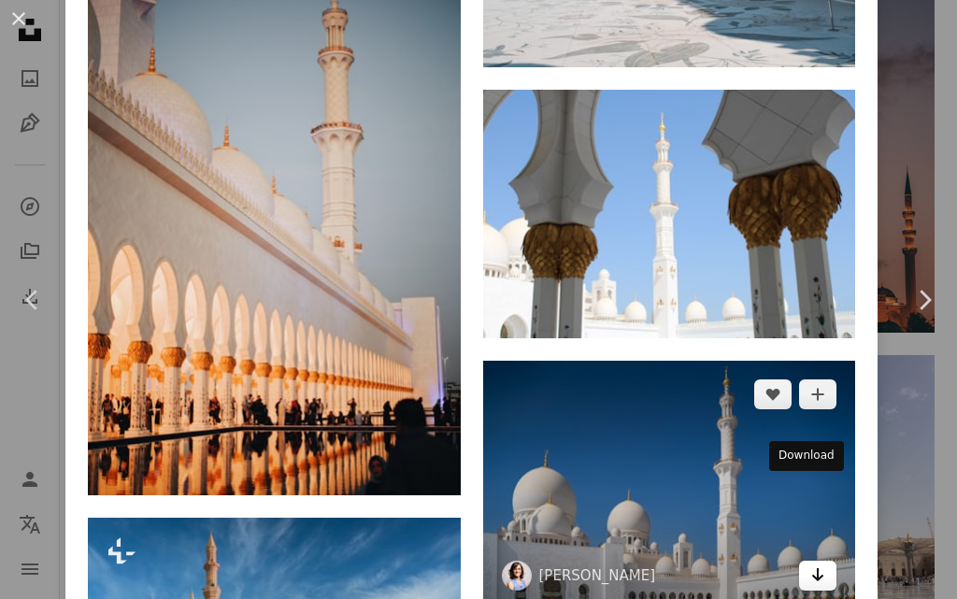
click at [810, 564] on icon "Arrow pointing down" at bounding box center [817, 575] width 15 height 22
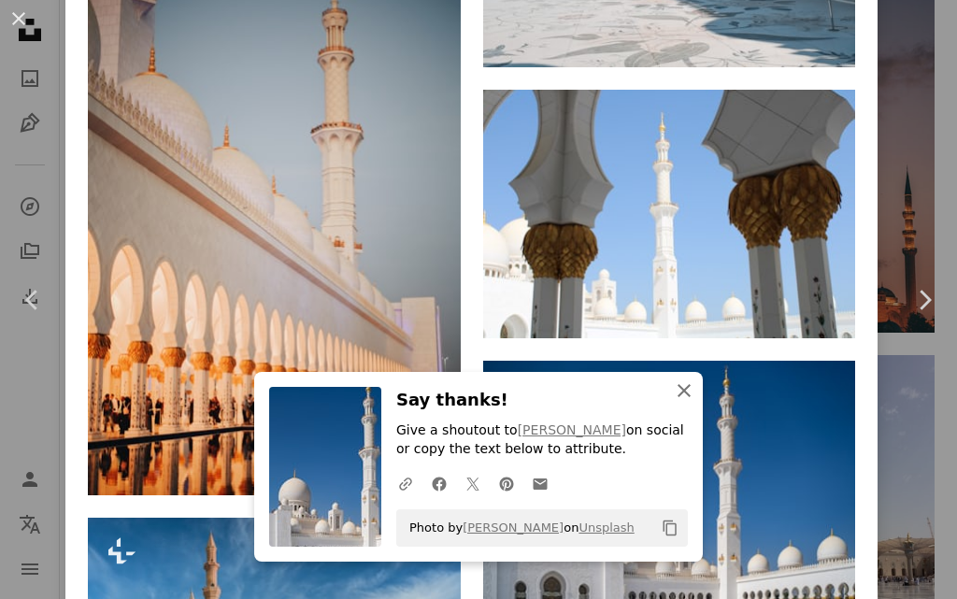
click at [678, 385] on icon "An X shape" at bounding box center [684, 391] width 22 height 22
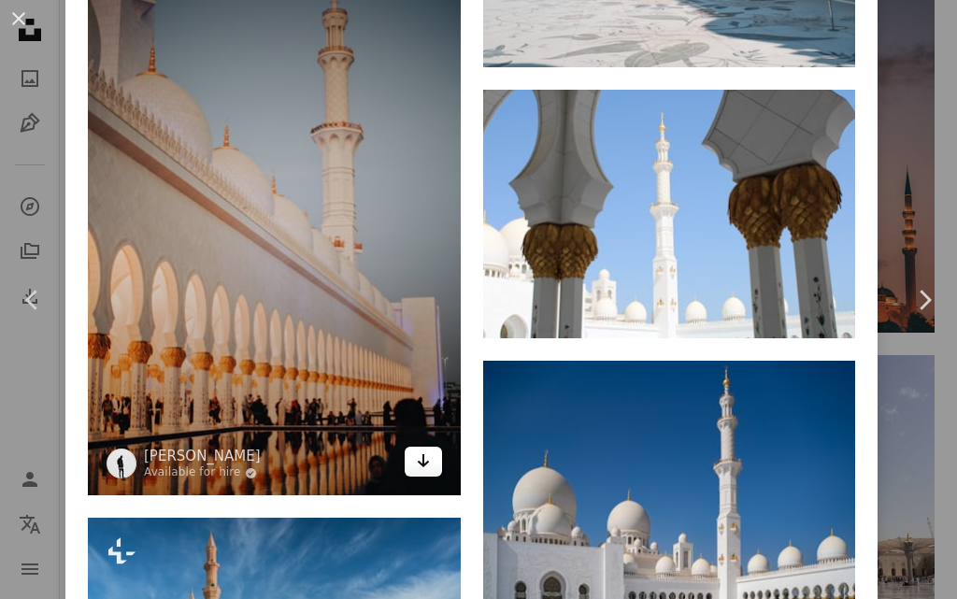
click at [416, 450] on icon "Arrow pointing down" at bounding box center [423, 461] width 15 height 22
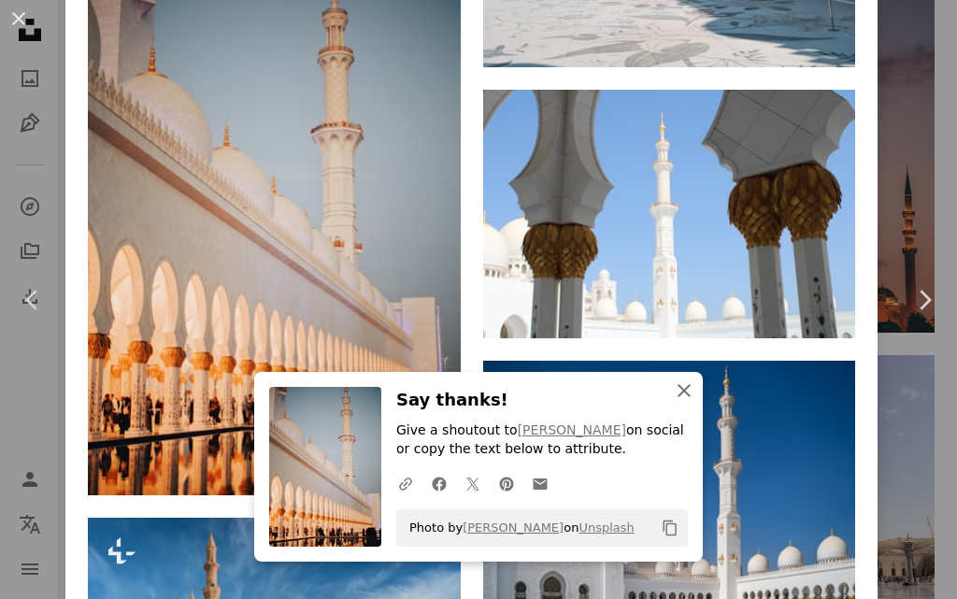
click at [678, 390] on icon "button" at bounding box center [684, 390] width 13 height 13
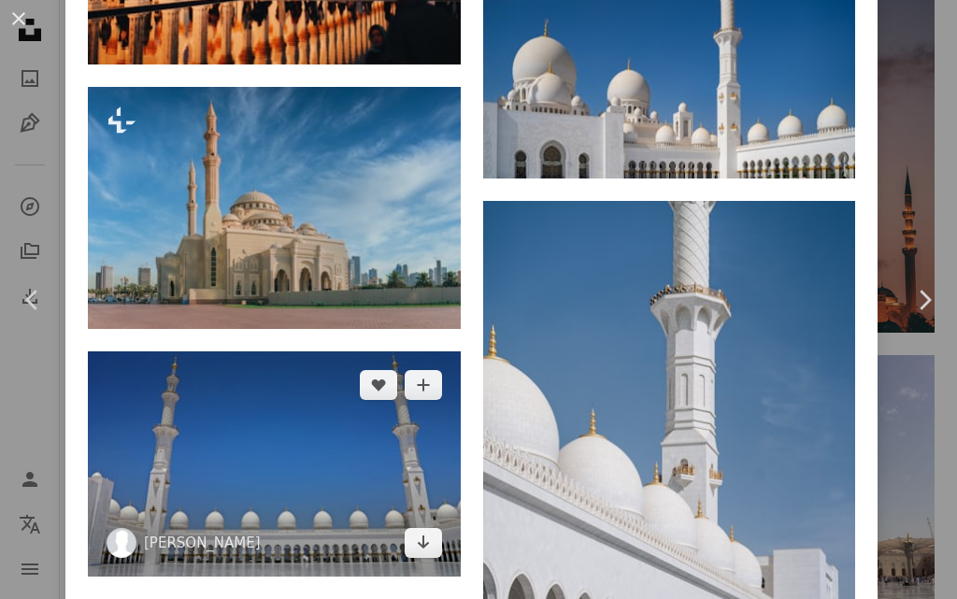
scroll to position [5946, 0]
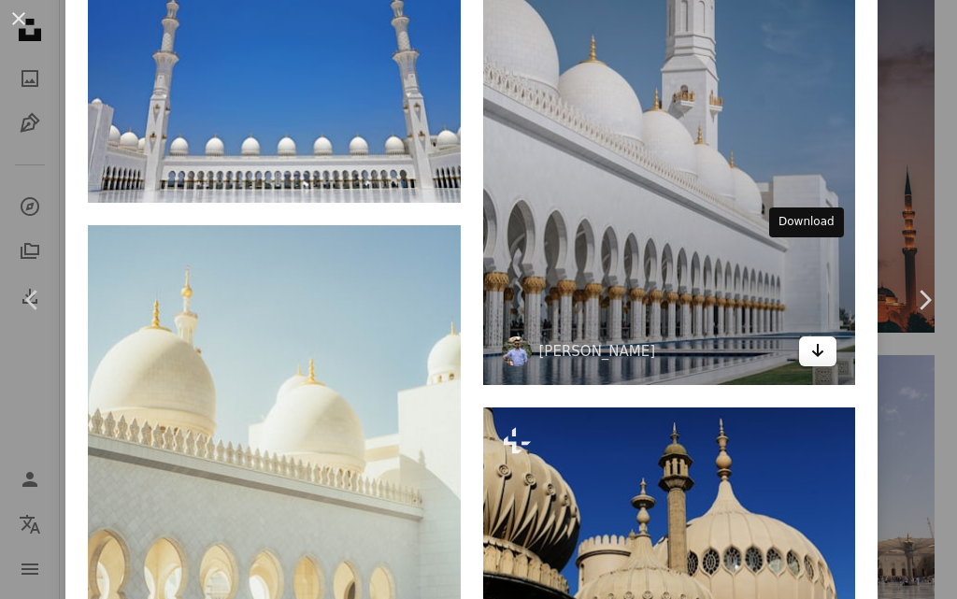
click at [810, 339] on icon "Arrow pointing down" at bounding box center [817, 350] width 15 height 22
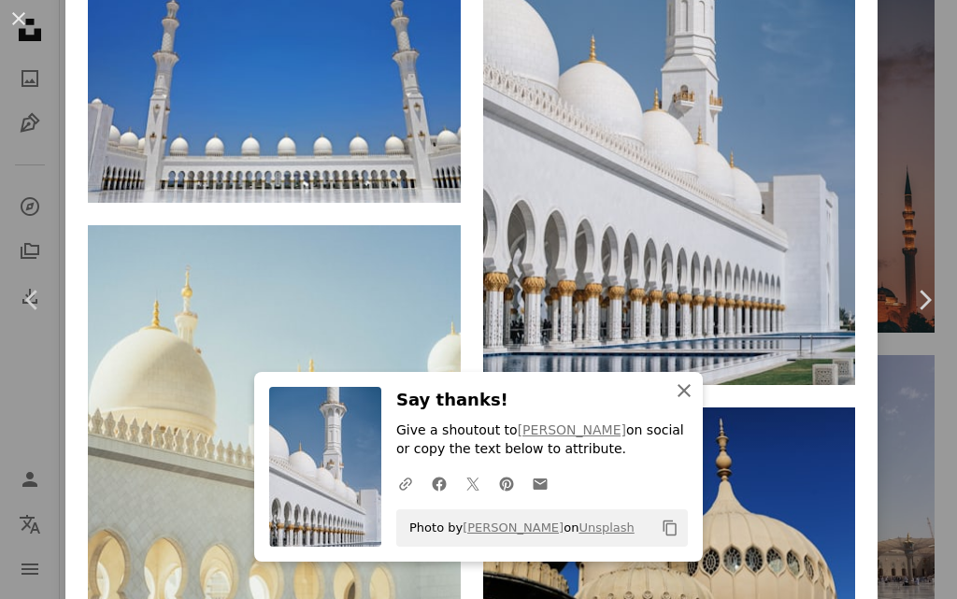
click at [673, 384] on icon "An X shape" at bounding box center [684, 391] width 22 height 22
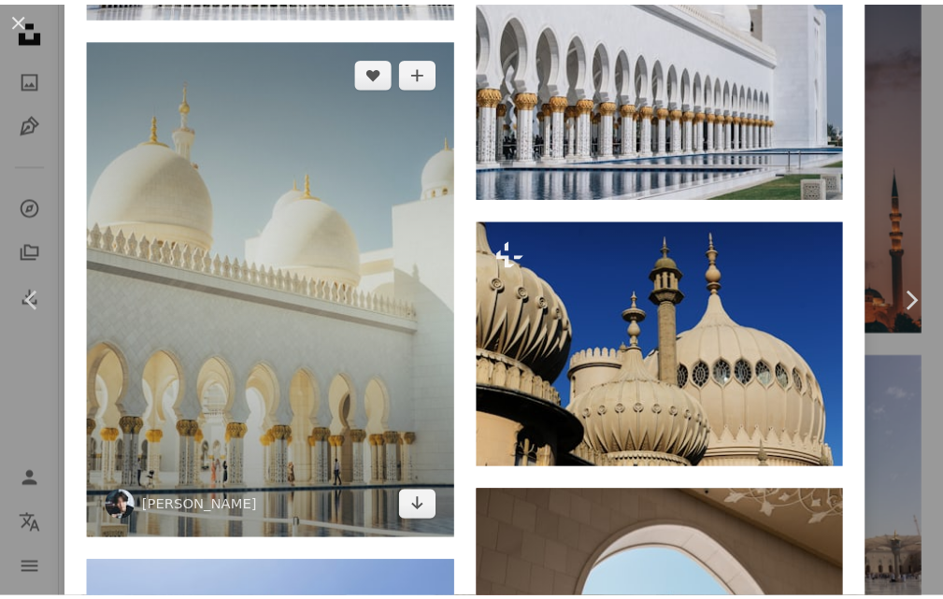
scroll to position [6227, 0]
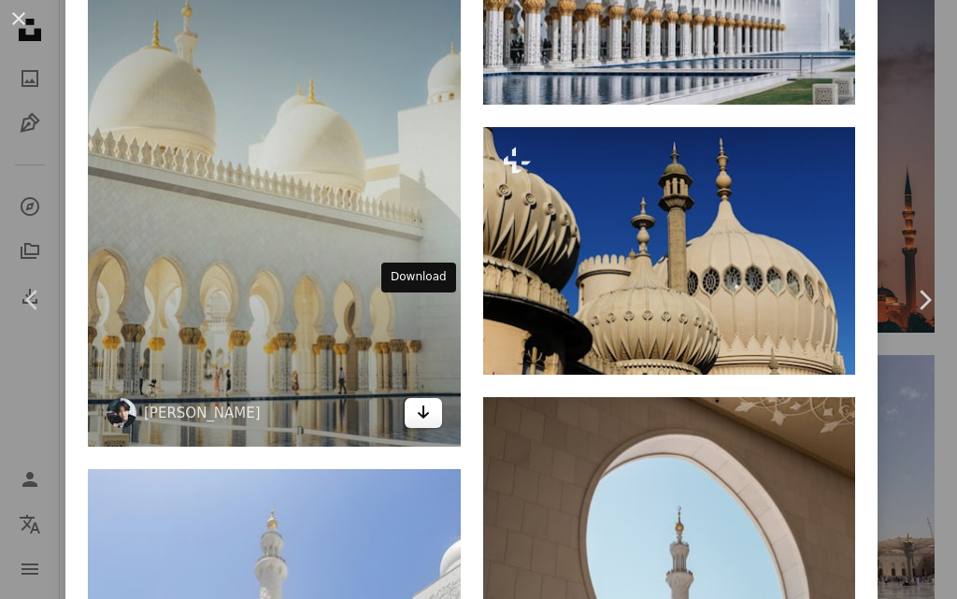
click at [416, 401] on icon "Arrow pointing down" at bounding box center [423, 412] width 15 height 22
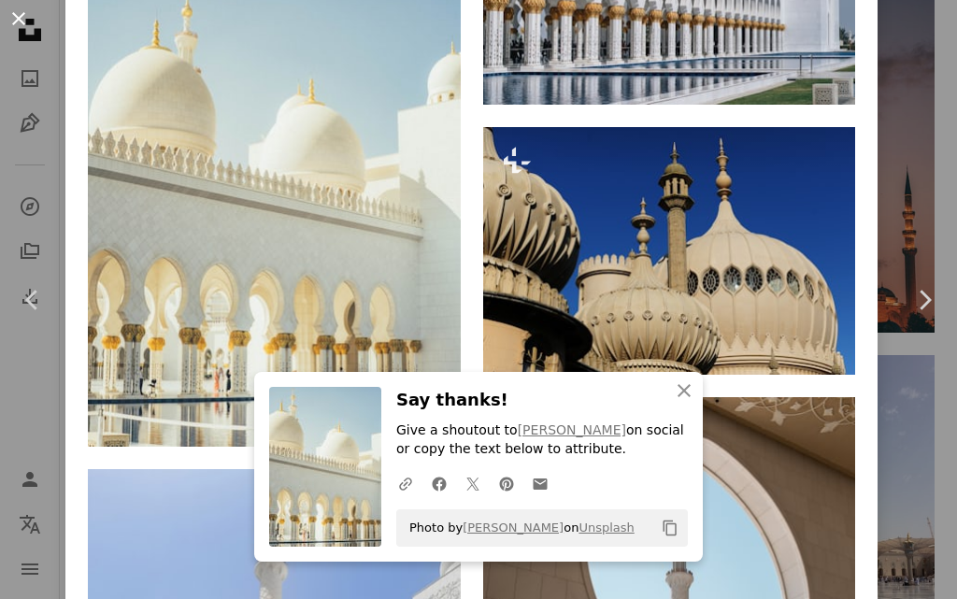
click at [16, 21] on button "An X shape" at bounding box center [18, 18] width 22 height 22
